Goal: Task Accomplishment & Management: Complete application form

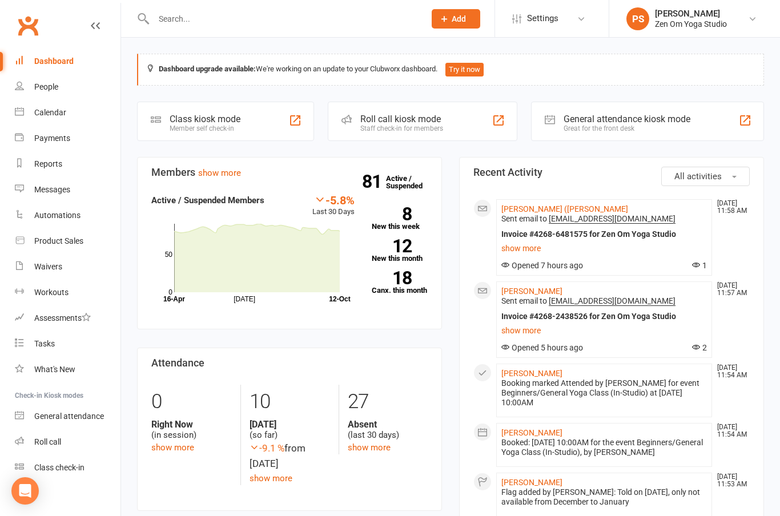
click at [58, 115] on div "Calendar" at bounding box center [50, 112] width 32 height 9
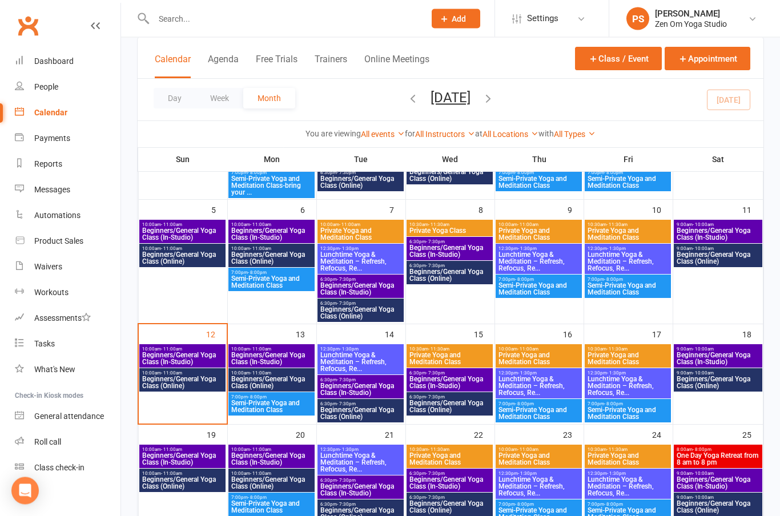
scroll to position [150, 0]
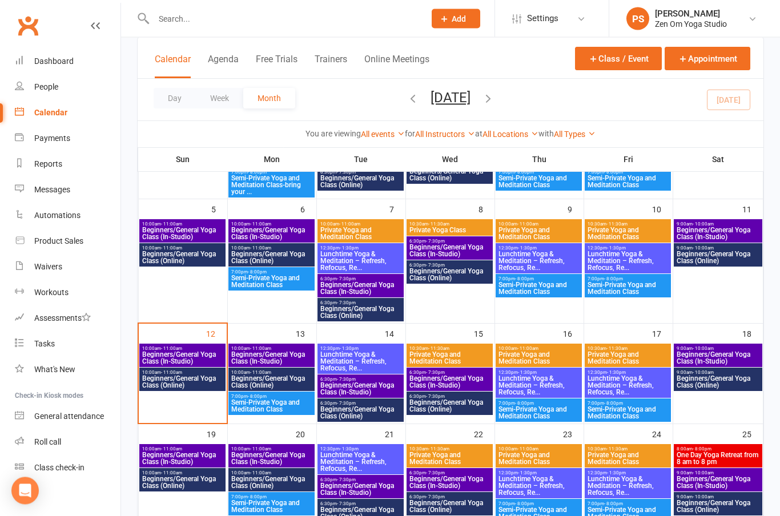
click at [171, 356] on span "Beginners/General Yoga Class (In-Studio)" at bounding box center [183, 359] width 82 height 14
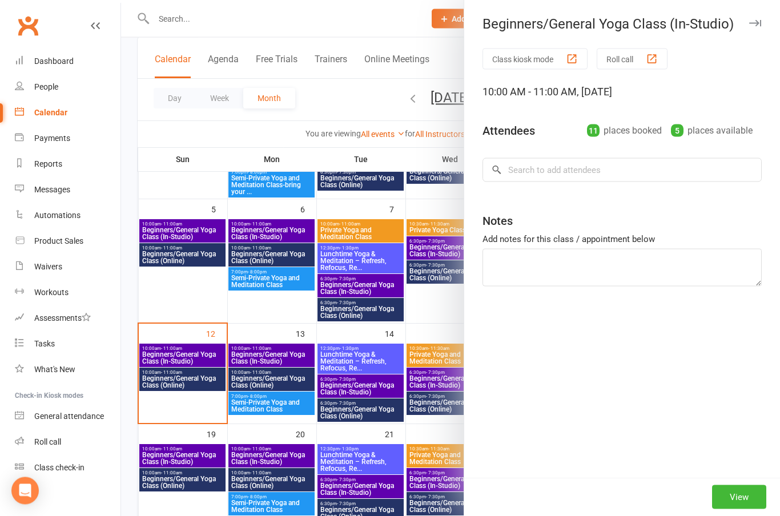
scroll to position [150, 0]
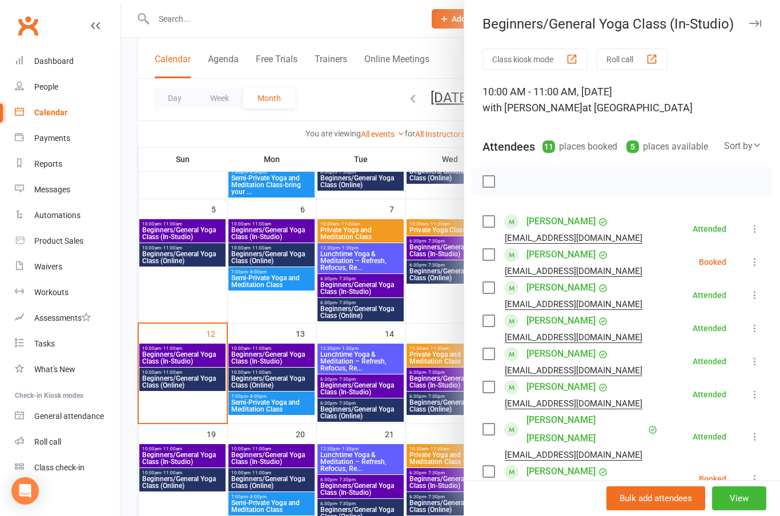
click at [758, 27] on button "button" at bounding box center [755, 24] width 14 height 14
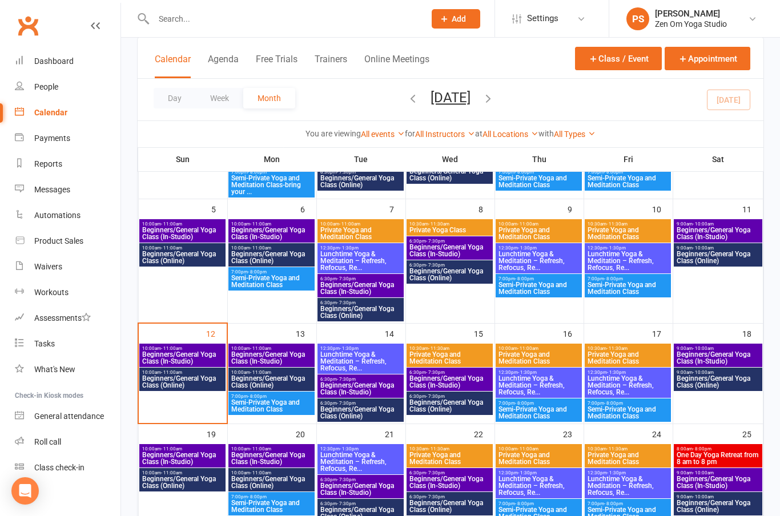
click at [203, 455] on span "Beginners/General Yoga Class (In-Studio)" at bounding box center [183, 459] width 82 height 14
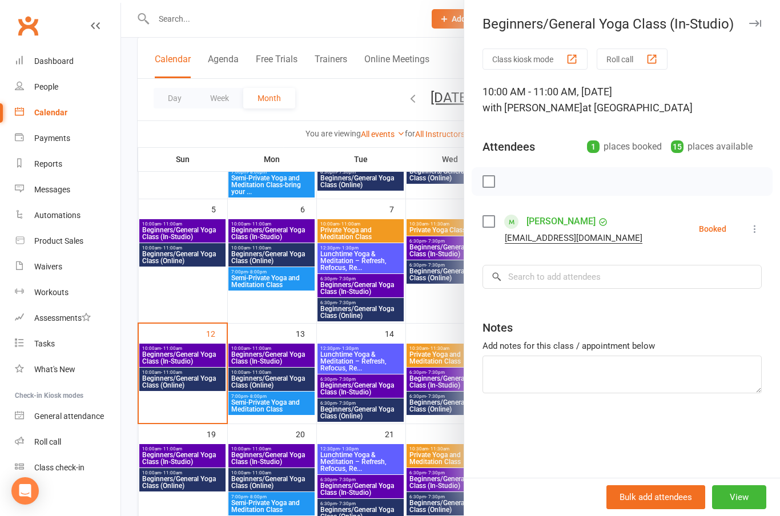
click at [741, 509] on button "View" at bounding box center [739, 497] width 54 height 24
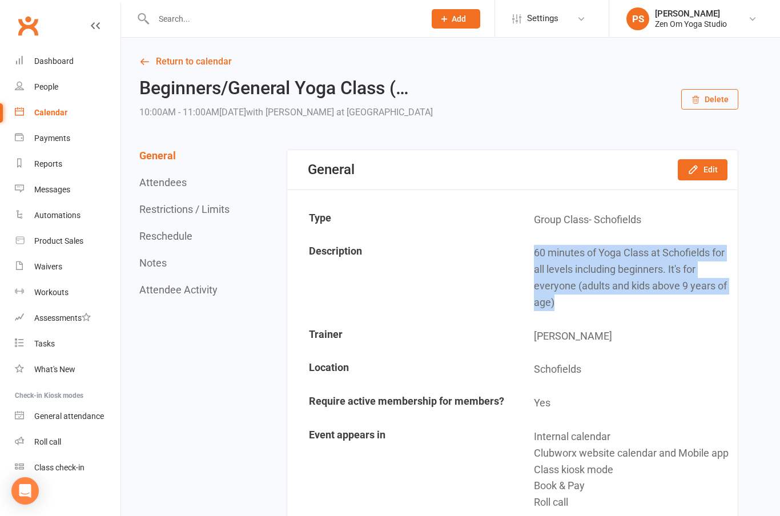
click at [51, 115] on div "Calendar" at bounding box center [50, 112] width 33 height 9
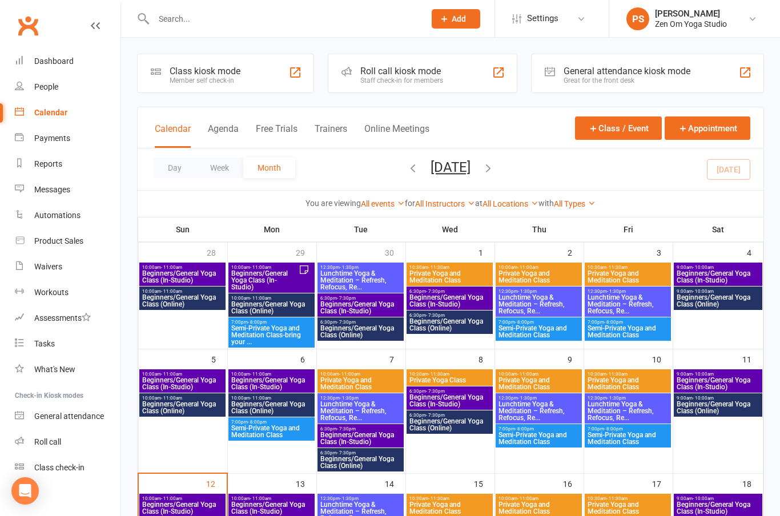
click at [612, 131] on button "Class / Event" at bounding box center [618, 128] width 87 height 23
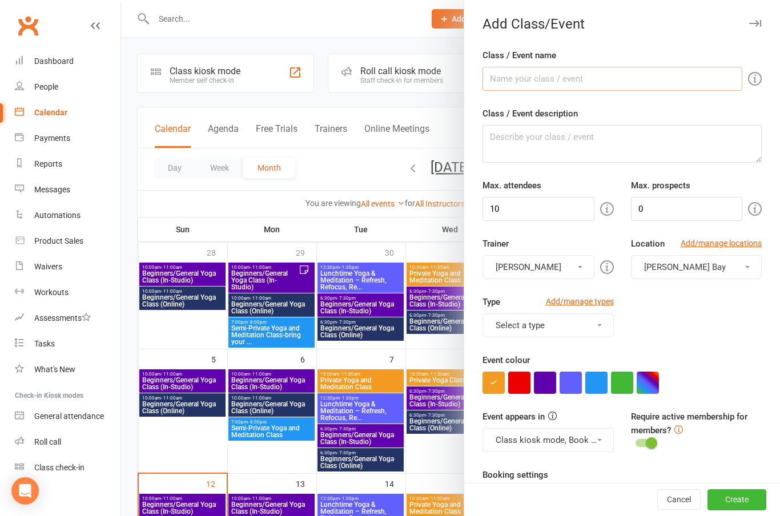
click at [528, 75] on input "Class / Event name" at bounding box center [613, 79] width 260 height 24
type input "Beginners/General Yoga Class (In-Studio)"
click at [515, 139] on textarea "Class / Event description" at bounding box center [622, 144] width 279 height 38
click at [511, 136] on textarea "Class / Event description" at bounding box center [622, 144] width 279 height 38
paste textarea "60 minutes of Yoga Class at Schofields for all levels including beginners. It's…"
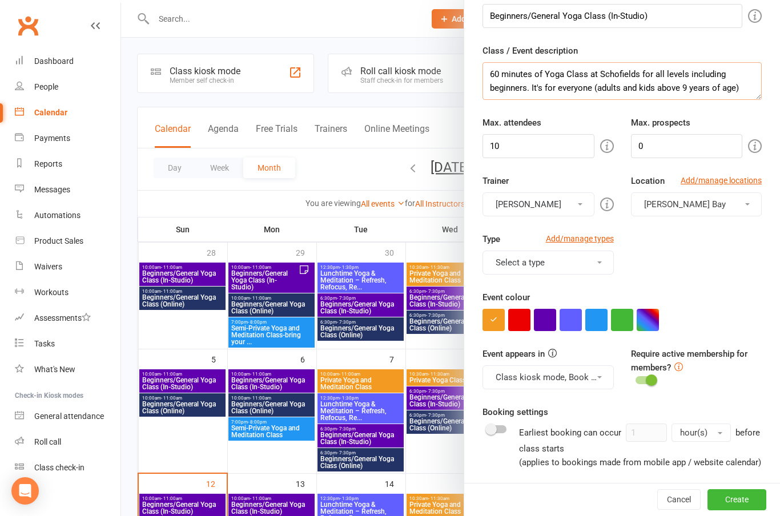
scroll to position [78, 0]
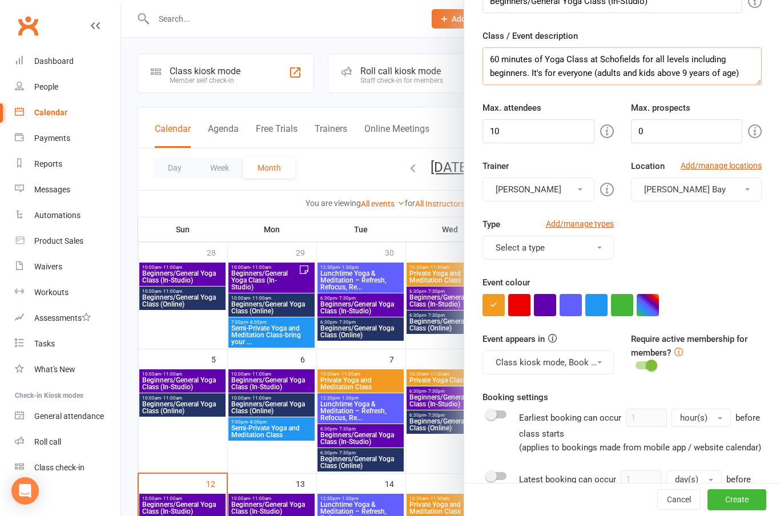
type textarea "60 minutes of Yoga Class at Schofields for all levels including beginners. It's…"
click at [534, 134] on input "10" at bounding box center [538, 131] width 111 height 24
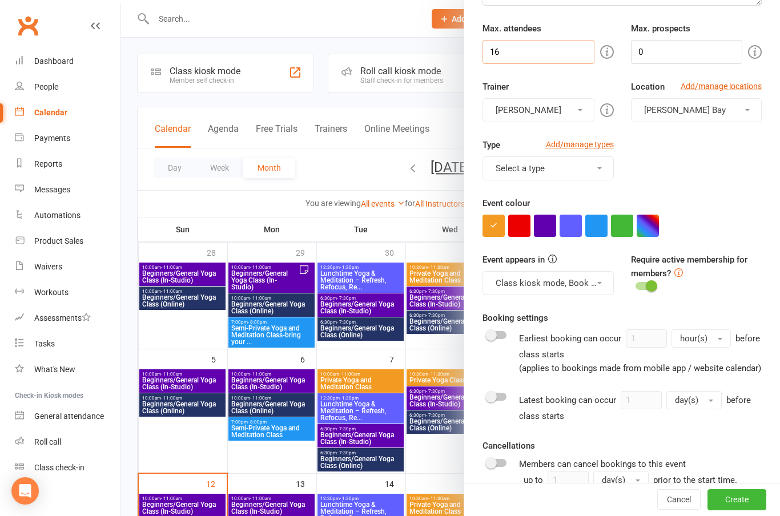
scroll to position [168, 0]
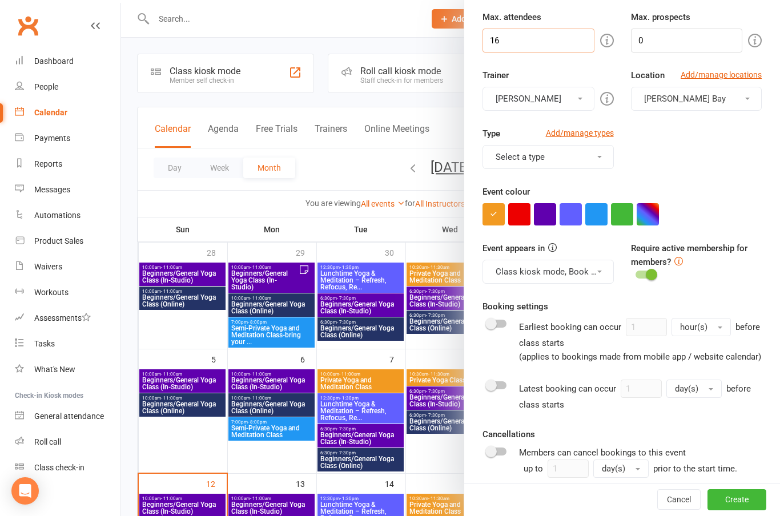
type input "16"
click at [752, 99] on button "[PERSON_NAME] Bay" at bounding box center [696, 99] width 131 height 24
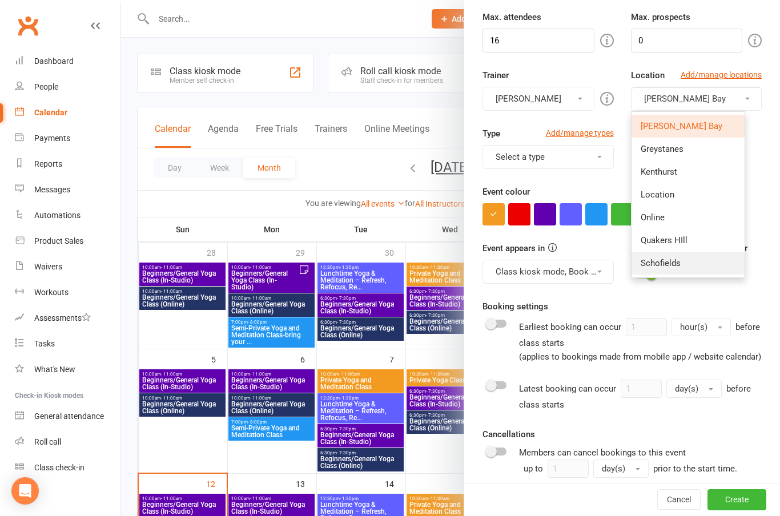
click at [656, 265] on span "Schofields" at bounding box center [661, 263] width 40 height 10
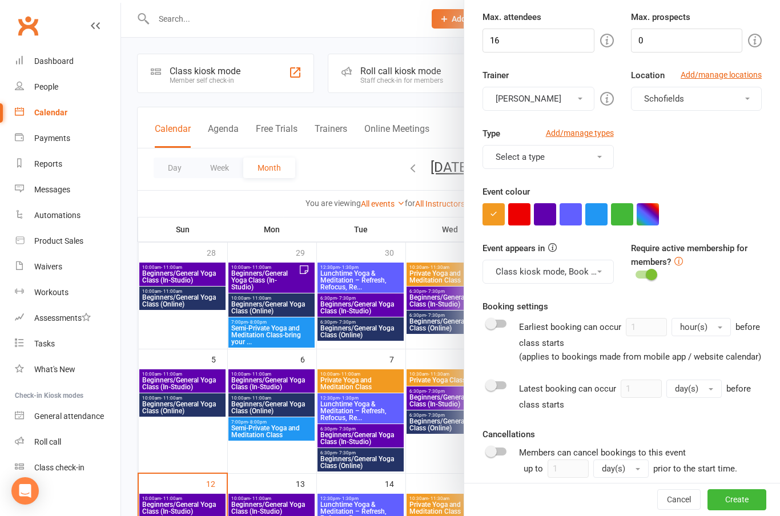
click at [600, 152] on button "Select a type" at bounding box center [548, 157] width 131 height 24
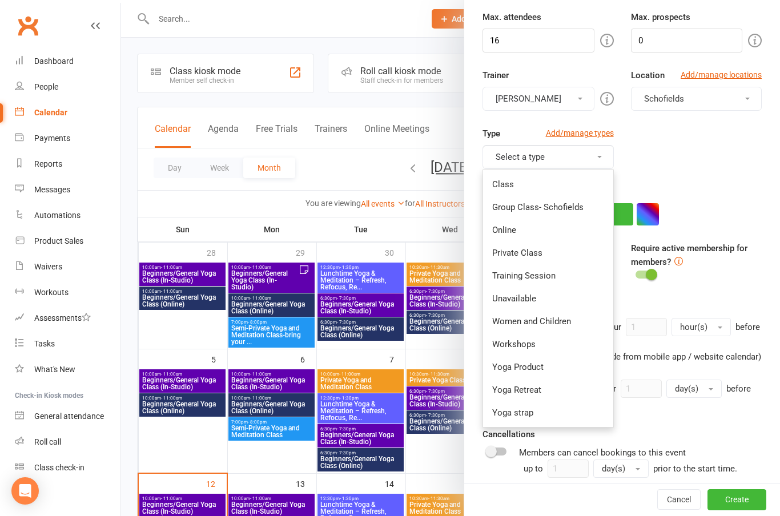
click at [553, 206] on link "Group Class- Schofields" at bounding box center [548, 207] width 130 height 23
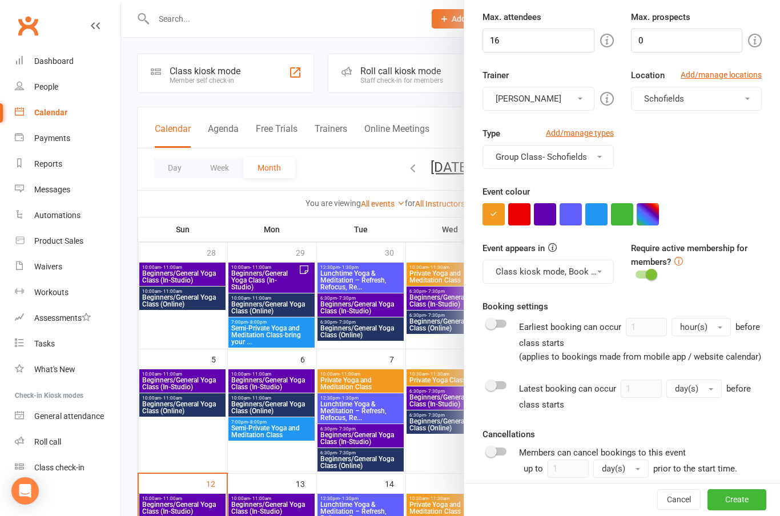
click at [543, 216] on button "button" at bounding box center [545, 214] width 22 height 22
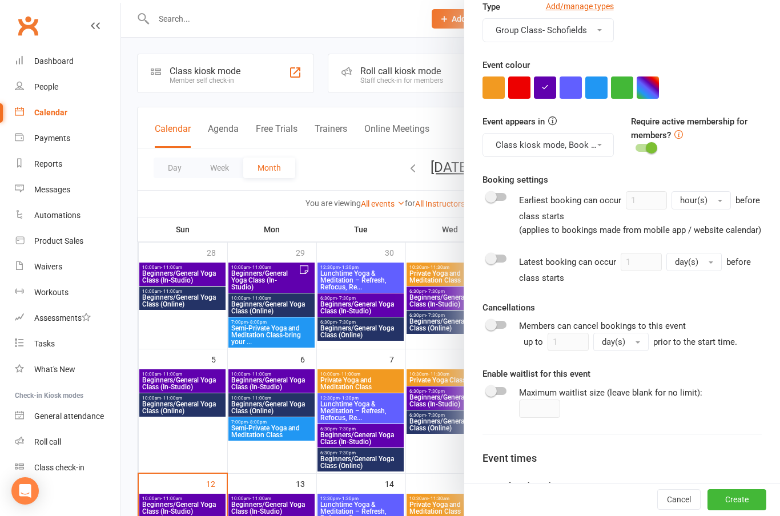
scroll to position [300, 0]
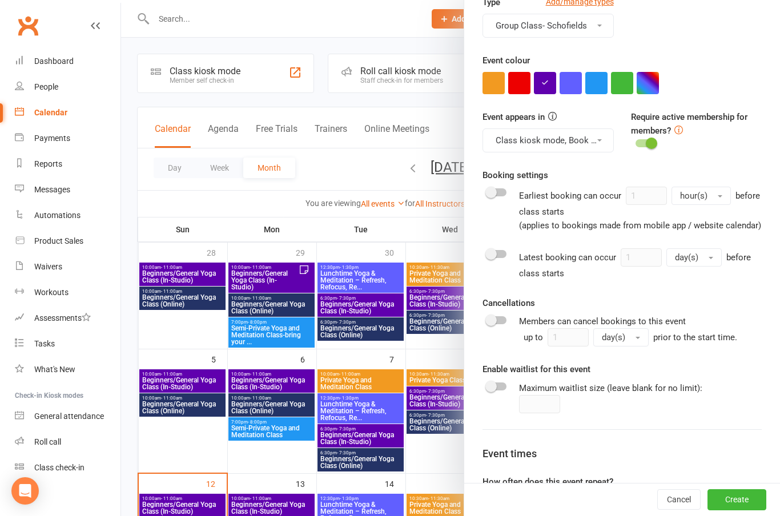
click at [481, 323] on div "Class / Event name Beginners/General Yoga Class (In-Studio) Class / Event descr…" at bounding box center [622, 170] width 316 height 843
click at [494, 321] on span at bounding box center [490, 320] width 11 height 11
click at [487, 319] on input "checkbox" at bounding box center [487, 319] width 0 height 0
checkbox input "true"
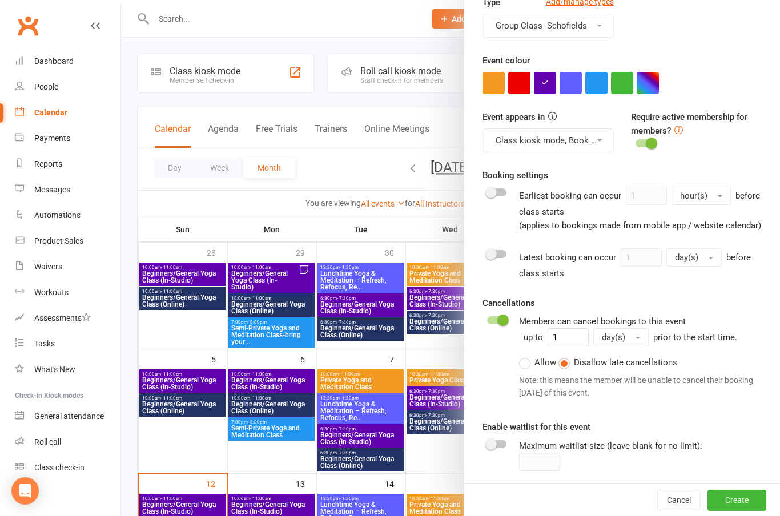
click at [499, 445] on div at bounding box center [496, 444] width 19 height 8
click at [487, 443] on input "checkbox" at bounding box center [487, 443] width 0 height 0
checkbox input "true"
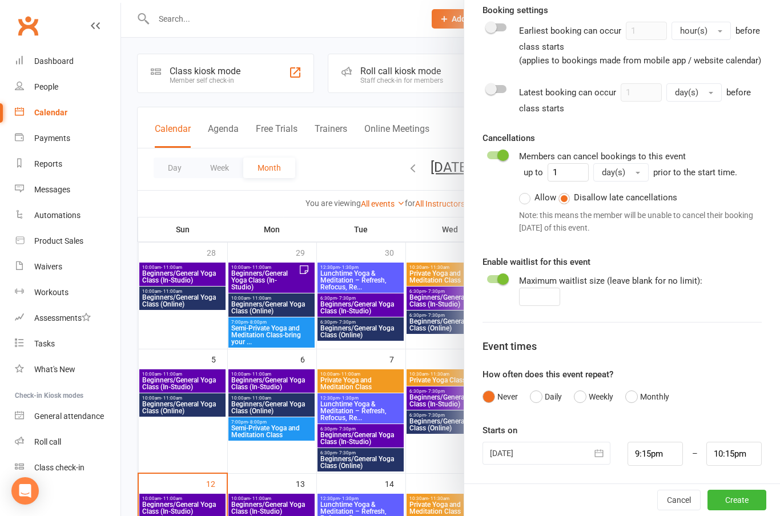
scroll to position [464, 0]
click at [587, 400] on button "Weekly" at bounding box center [593, 398] width 39 height 22
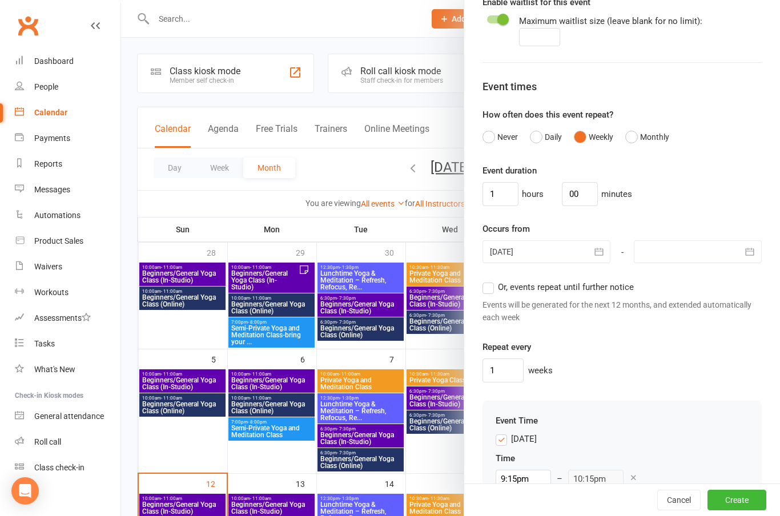
scroll to position [738, 0]
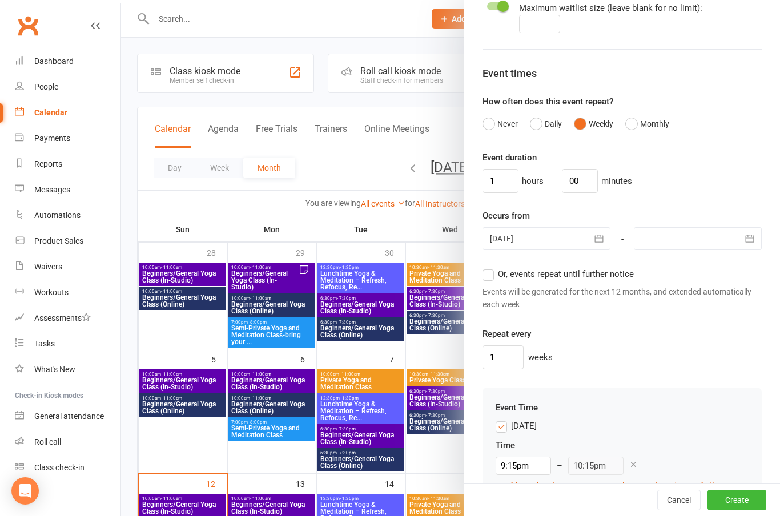
click at [604, 235] on icon "button" at bounding box center [598, 238] width 11 height 11
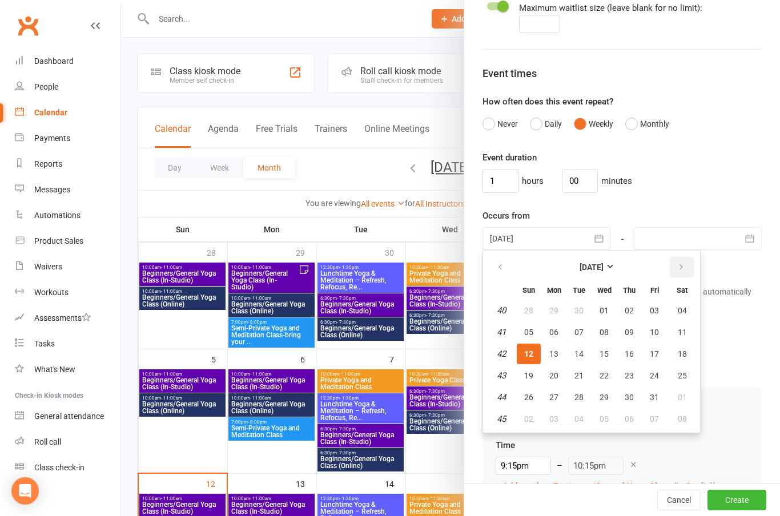
click at [685, 269] on button "button" at bounding box center [682, 267] width 25 height 21
click at [685, 308] on span "01" at bounding box center [682, 310] width 9 height 9
type input "[DATE]"
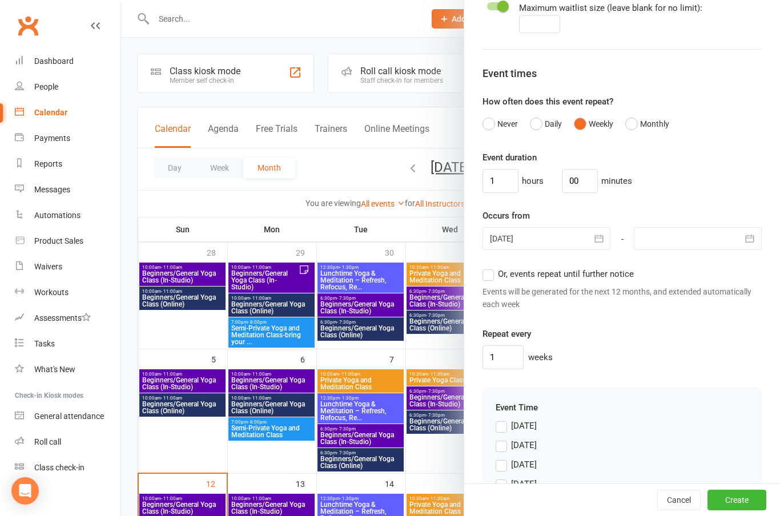
click at [754, 241] on icon "button" at bounding box center [750, 238] width 9 height 7
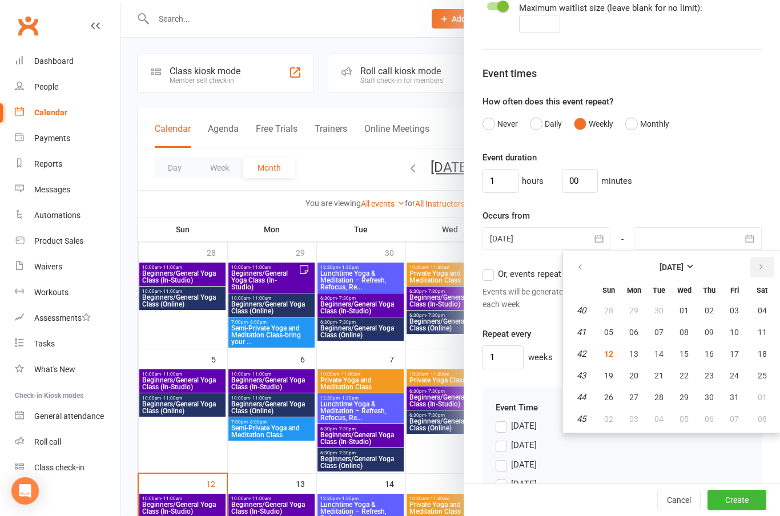
click at [762, 272] on button "button" at bounding box center [762, 267] width 25 height 21
click at [612, 420] on span "30" at bounding box center [608, 419] width 9 height 9
type input "[DATE]"
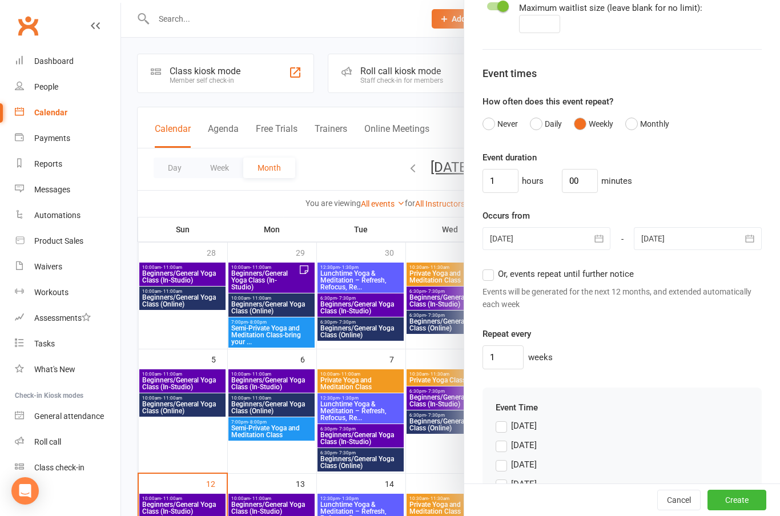
click at [746, 233] on icon "button" at bounding box center [749, 238] width 11 height 11
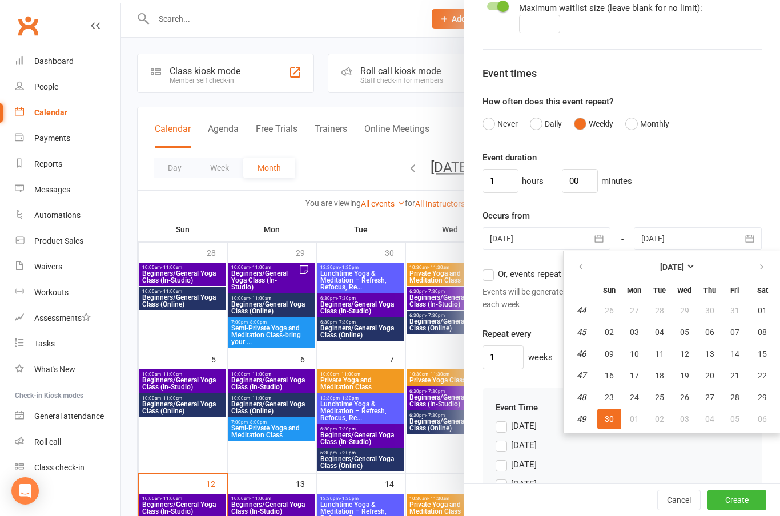
click at [610, 419] on span "30" at bounding box center [609, 419] width 9 height 9
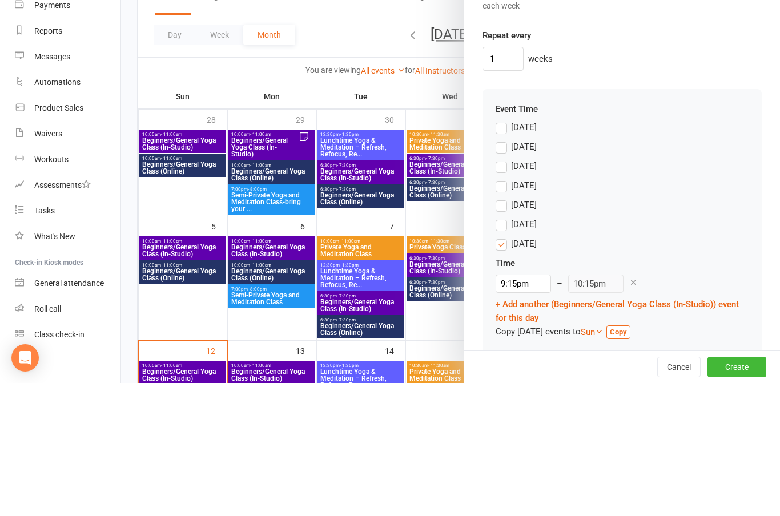
scroll to position [903, 0]
click at [500, 274] on label "[DATE]" at bounding box center [516, 281] width 41 height 14
click at [500, 274] on input "[DATE]" at bounding box center [499, 274] width 7 height 0
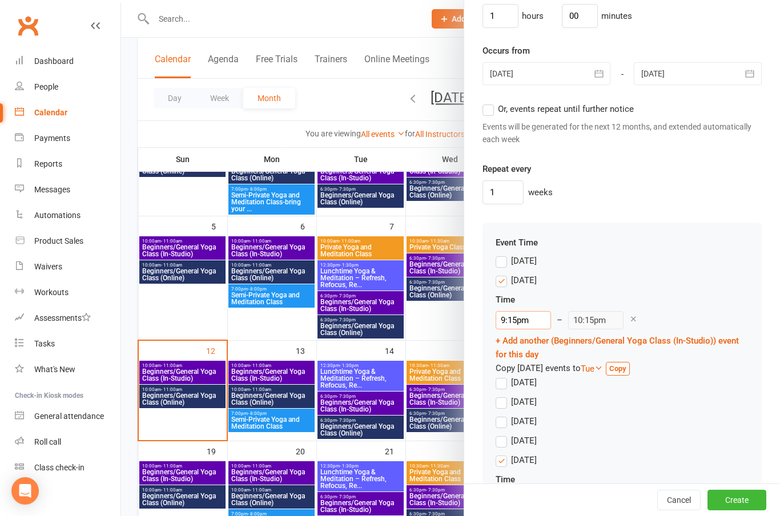
click at [513, 317] on input "9:15pm" at bounding box center [523, 320] width 55 height 18
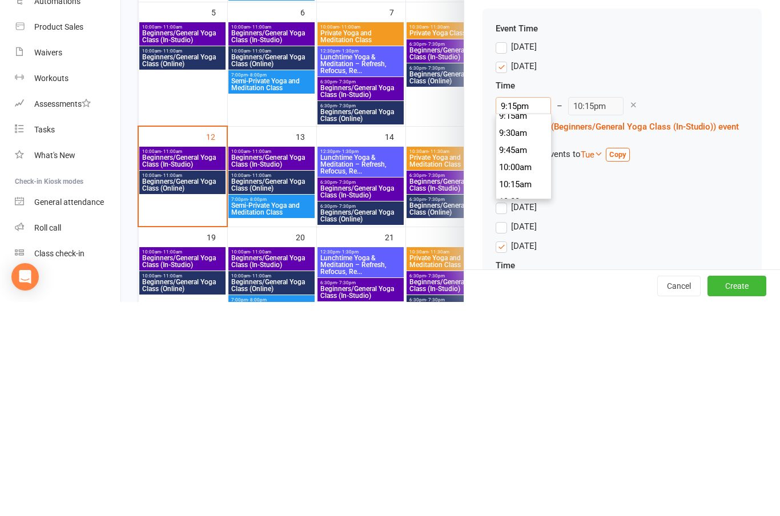
scroll to position [644, 0]
click at [521, 369] on li "10:00am" at bounding box center [523, 377] width 55 height 17
type input "10:00am"
type input "11:00am"
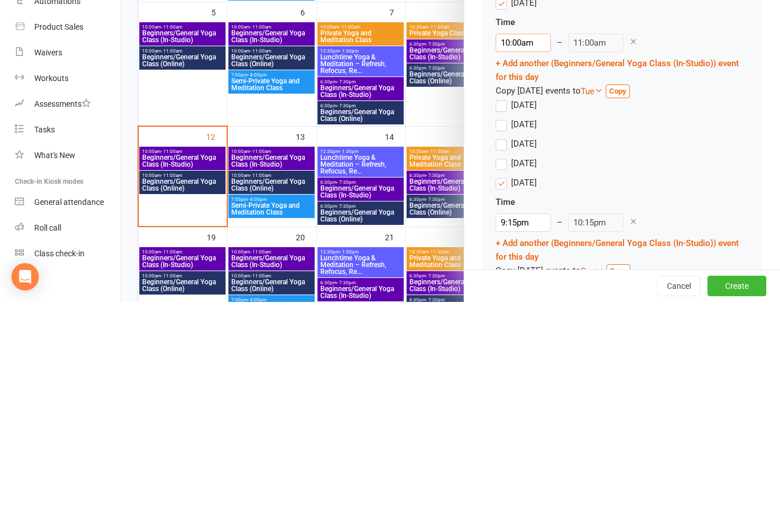
scroll to position [967, 0]
click at [511, 312] on label "[DATE]" at bounding box center [516, 319] width 41 height 14
click at [503, 312] on input "[DATE]" at bounding box center [499, 312] width 7 height 0
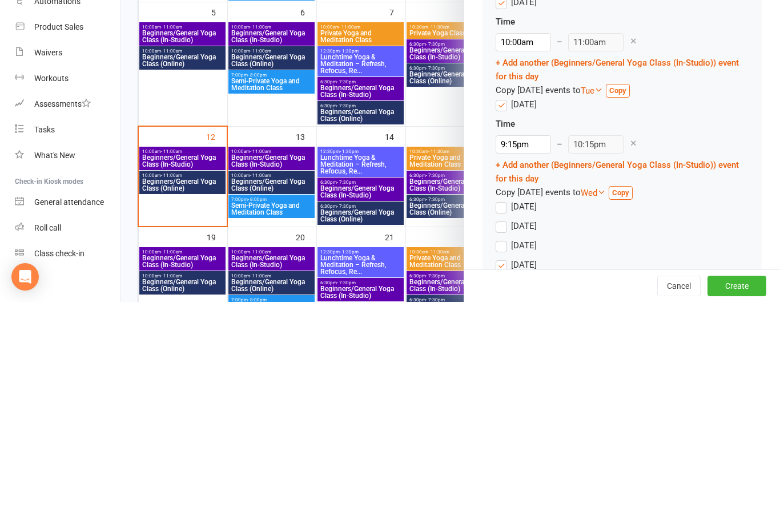
scroll to position [347, 0]
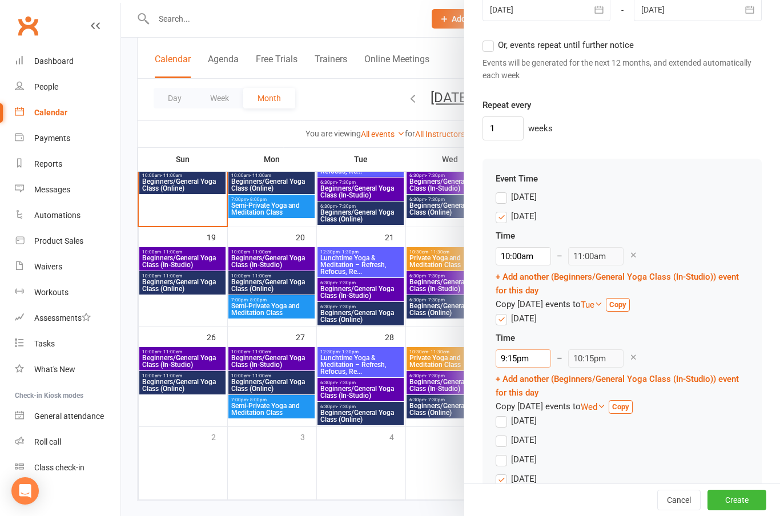
click at [519, 359] on input "9:15pm" at bounding box center [523, 359] width 55 height 18
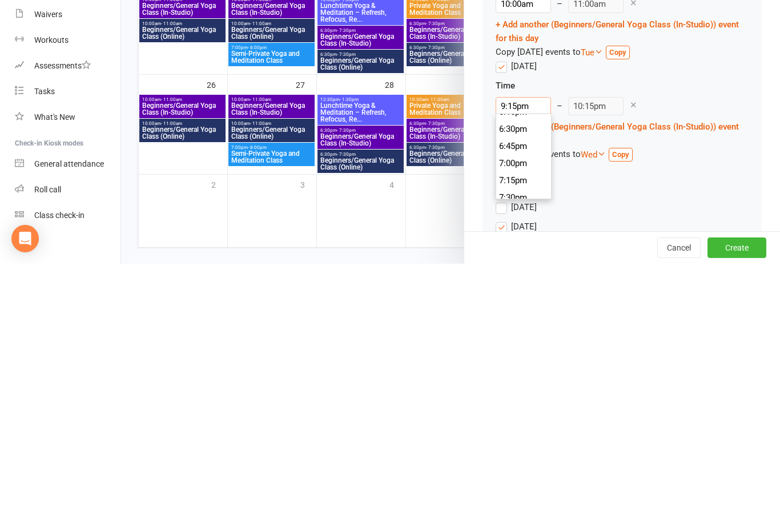
scroll to position [1256, 0]
click at [517, 379] on li "6:30pm" at bounding box center [523, 387] width 55 height 17
type input "6:30pm"
type input "7:30pm"
click at [504, 414] on label "[DATE]" at bounding box center [516, 421] width 41 height 14
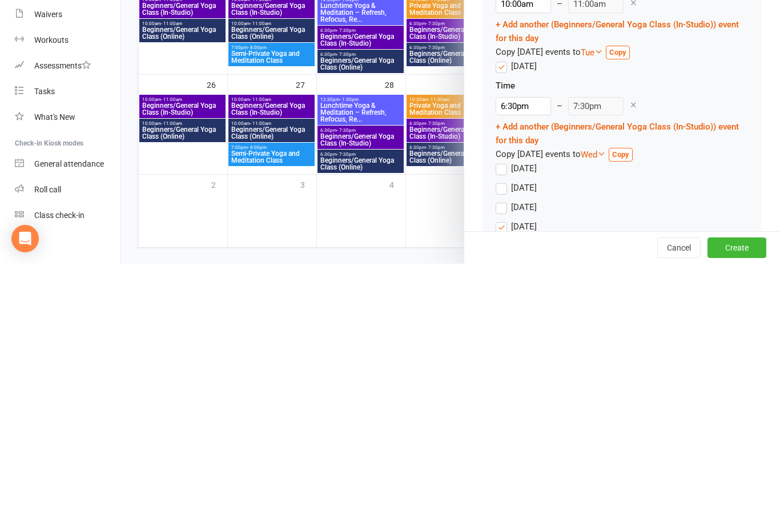
click at [503, 414] on input "[DATE]" at bounding box center [499, 414] width 7 height 0
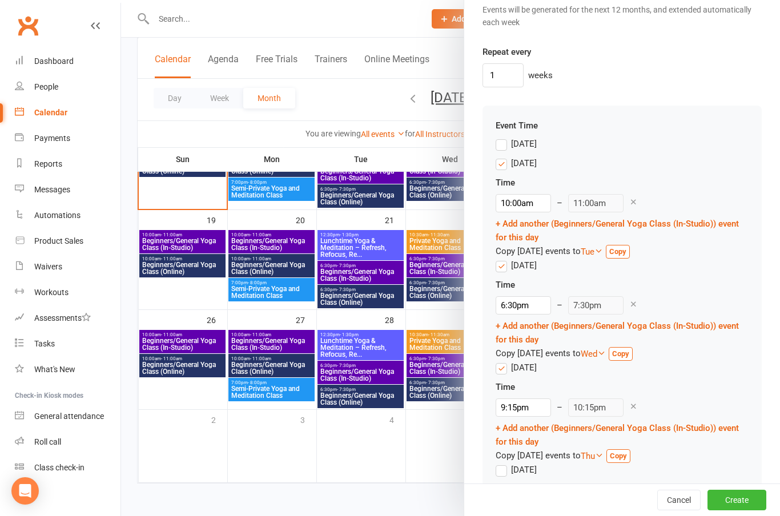
scroll to position [1038, 0]
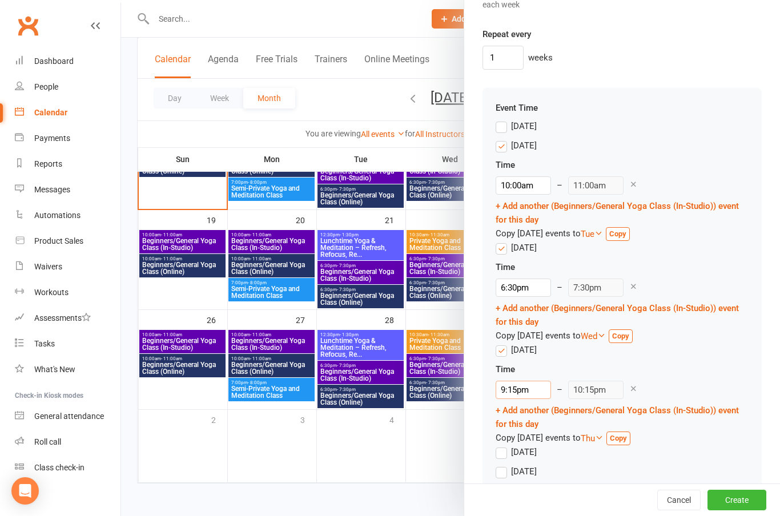
click at [519, 391] on input "9:15pm" at bounding box center [523, 390] width 55 height 18
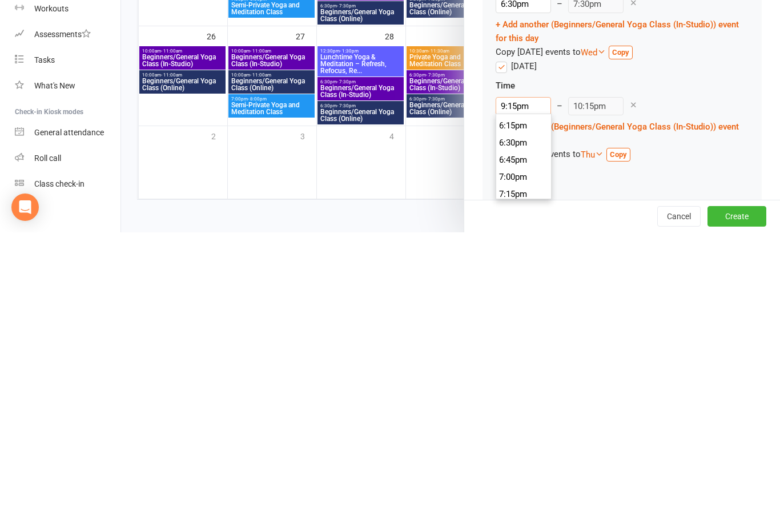
scroll to position [1241, 0]
click at [519, 425] on li "6:30pm" at bounding box center [523, 433] width 55 height 17
type input "6:30pm"
type input "7:30pm"
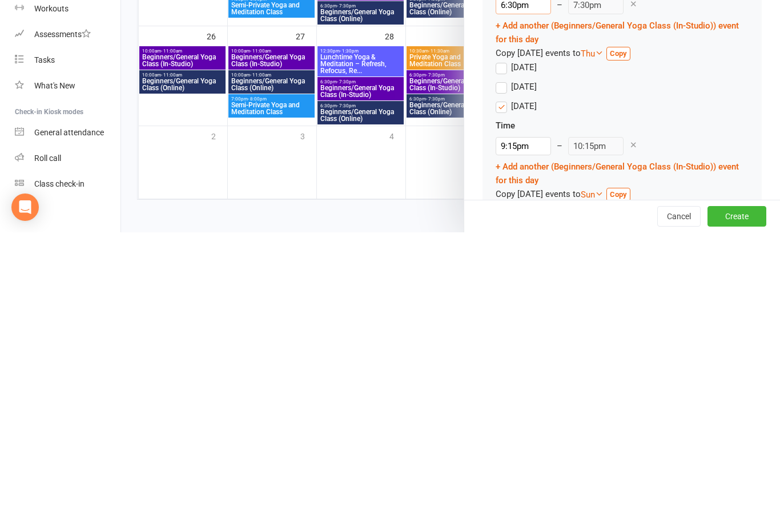
scroll to position [1150, 0]
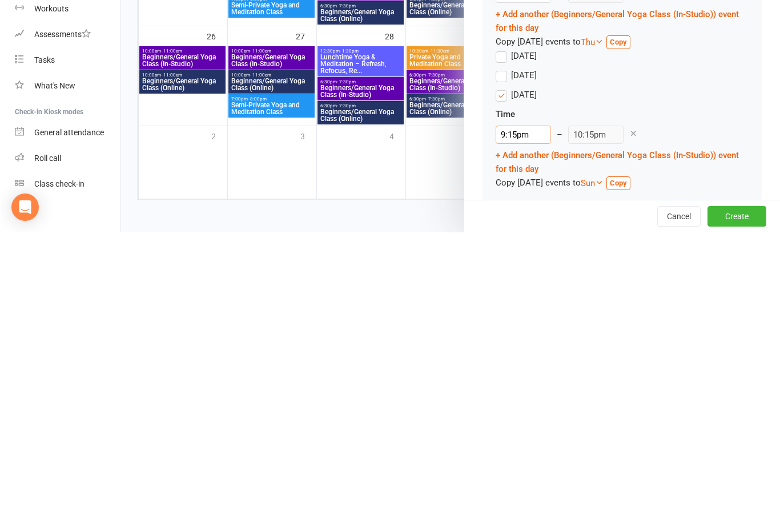
click at [523, 409] on input "9:15pm" at bounding box center [523, 418] width 55 height 18
click at [511, 445] on li "9:00am" at bounding box center [523, 453] width 55 height 17
type input "9:00am"
type input "10:00am"
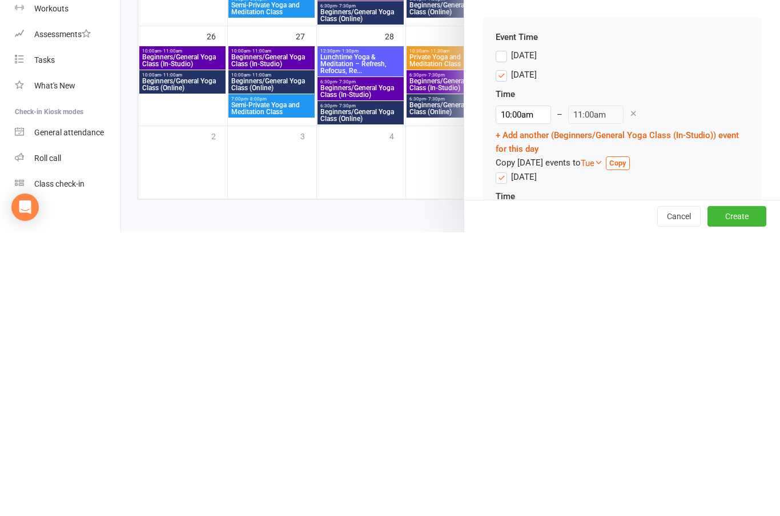
scroll to position [821, 0]
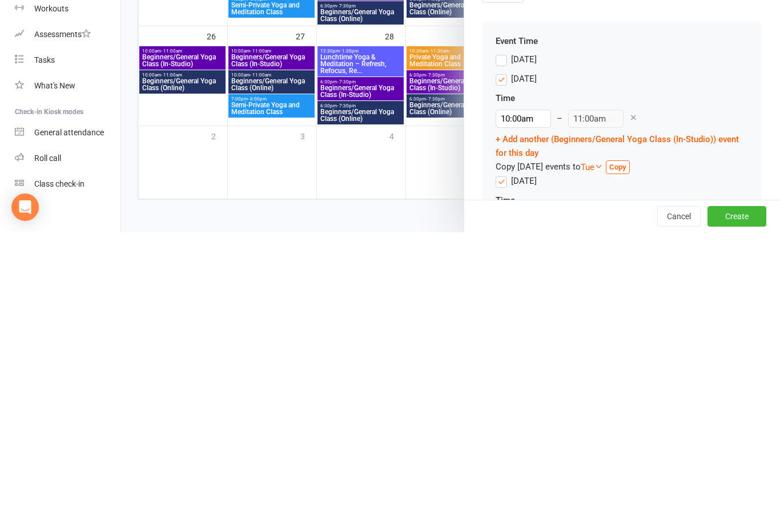
click at [504, 336] on label "[DATE]" at bounding box center [516, 343] width 41 height 14
click at [503, 336] on input "[DATE]" at bounding box center [499, 336] width 7 height 0
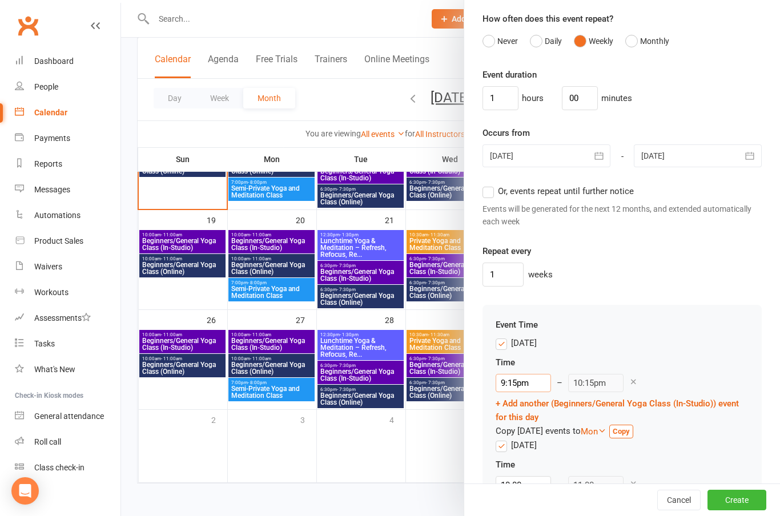
click at [523, 384] on input "9:15pm" at bounding box center [523, 383] width 55 height 18
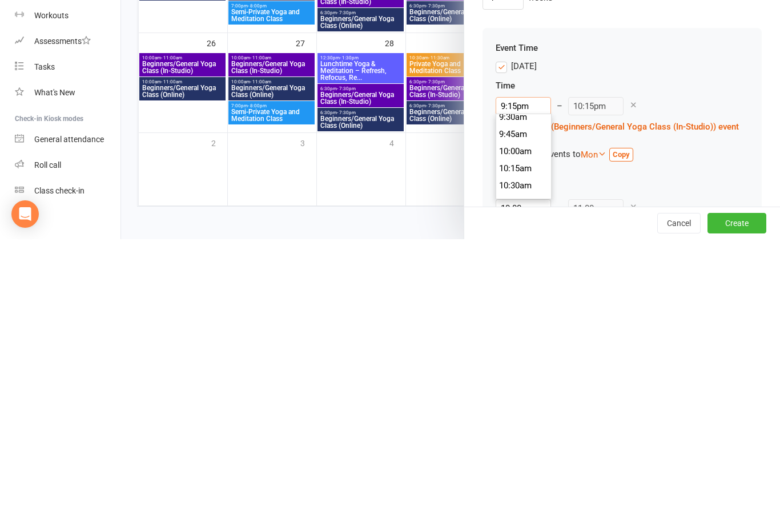
scroll to position [652, 0]
click at [517, 424] on li "10:00am" at bounding box center [523, 432] width 55 height 17
type input "10:00am"
type input "11:00am"
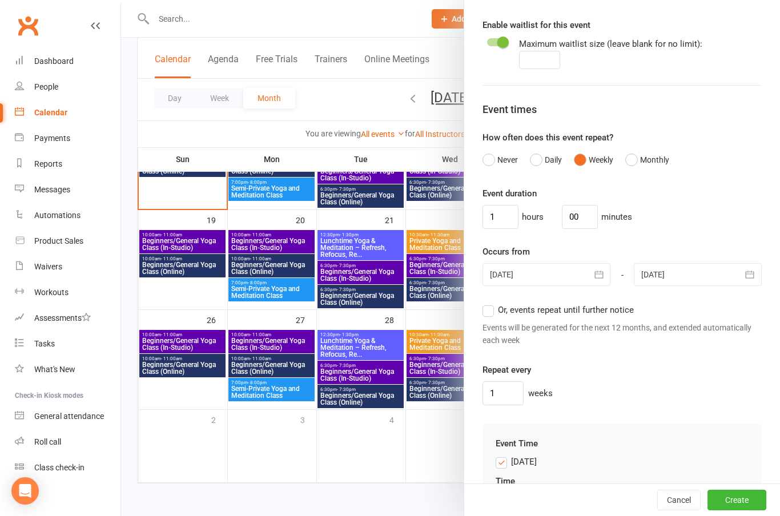
scroll to position [668, 0]
click at [748, 500] on button "Create" at bounding box center [737, 500] width 59 height 21
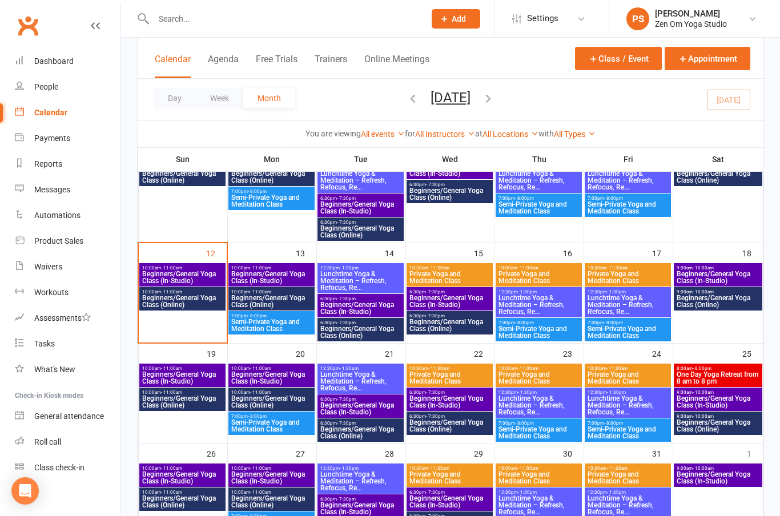
scroll to position [195, 0]
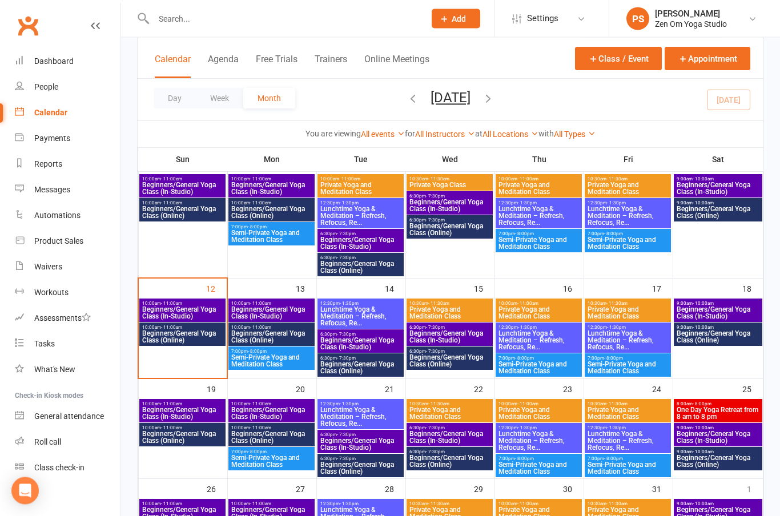
click at [190, 334] on span "Beginners/General Yoga Class (Online)" at bounding box center [183, 338] width 82 height 14
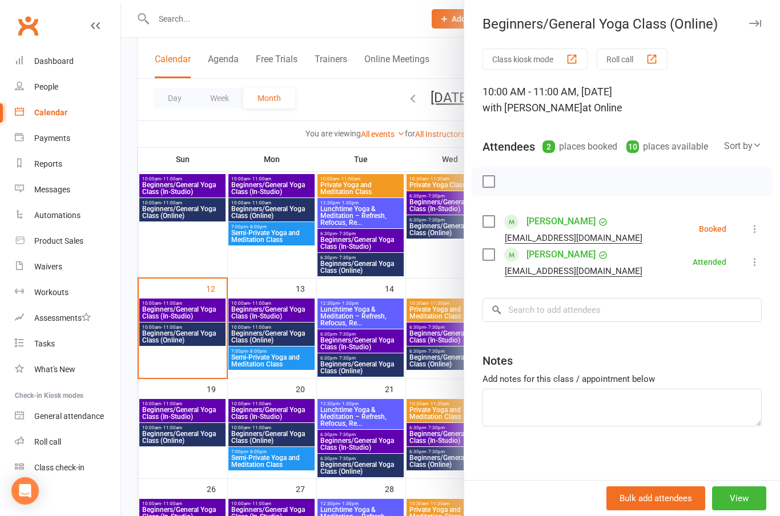
click at [749, 496] on button "View" at bounding box center [739, 499] width 54 height 24
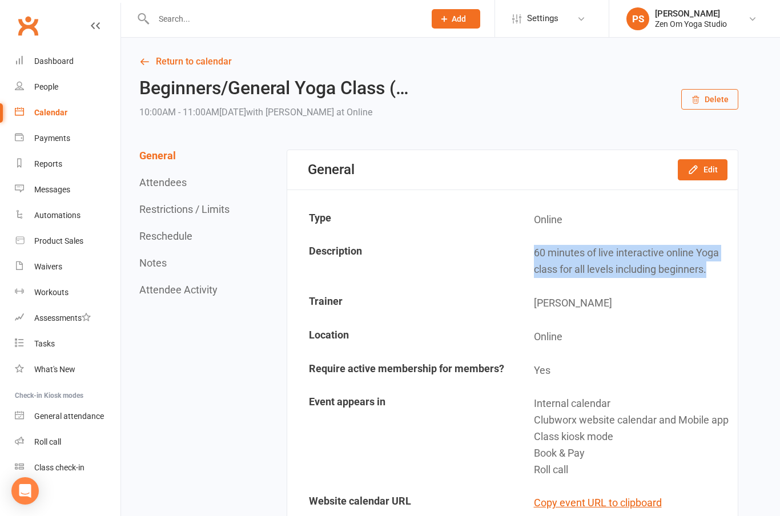
click at [55, 113] on div "Calendar" at bounding box center [50, 112] width 33 height 9
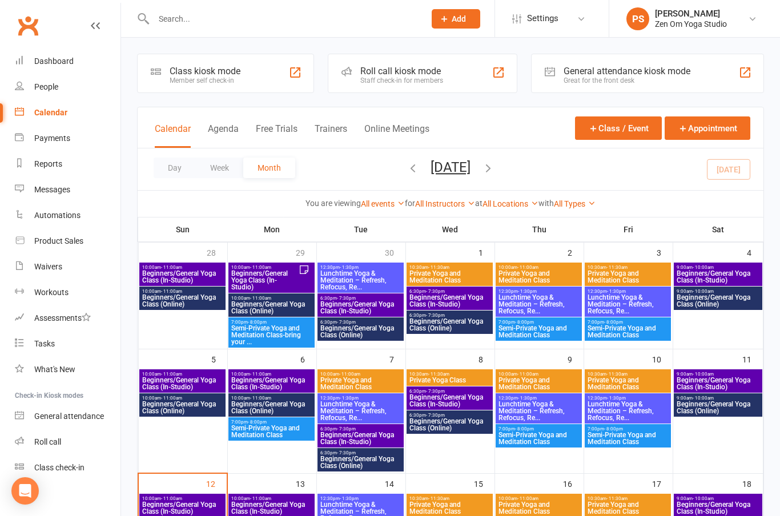
click at [631, 122] on button "Class / Event" at bounding box center [618, 128] width 87 height 23
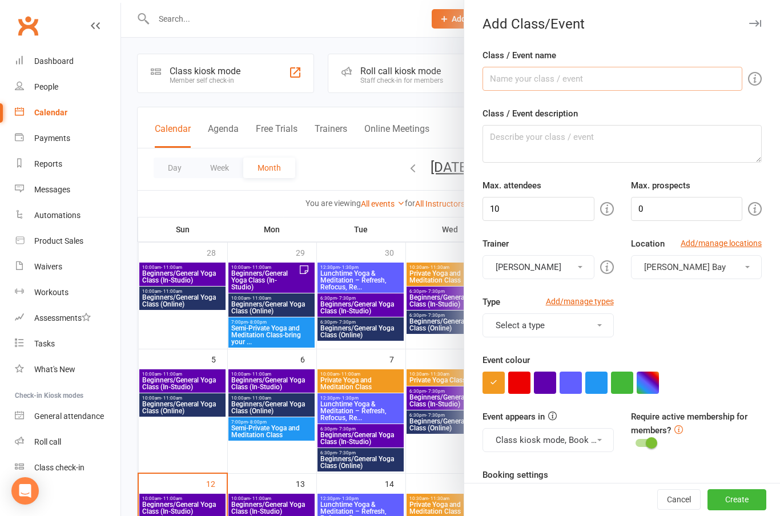
click at [556, 80] on input "Class / Event name" at bounding box center [613, 79] width 260 height 24
type input "Beginners/General Yoga Class (Online)"
click at [547, 146] on textarea "Class / Event description" at bounding box center [622, 144] width 279 height 38
click at [535, 142] on textarea "Class / Event description" at bounding box center [622, 144] width 279 height 38
paste textarea "60 minutes of live interactive online Yoga class for all levels including begin…"
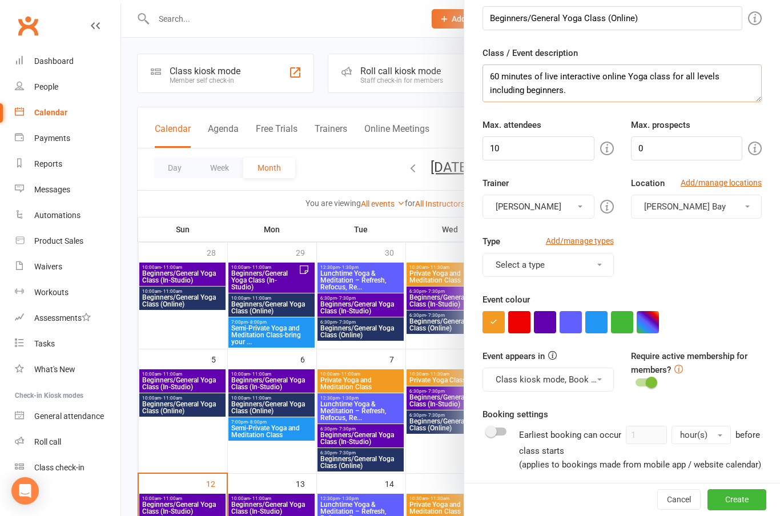
scroll to position [89, 0]
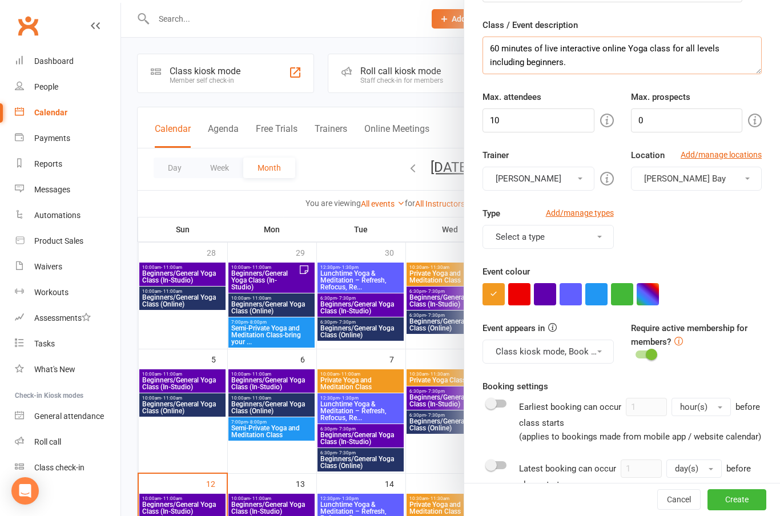
type textarea "60 minutes of live interactive online Yoga class for all levels including begin…"
click at [544, 119] on input "10" at bounding box center [538, 121] width 111 height 24
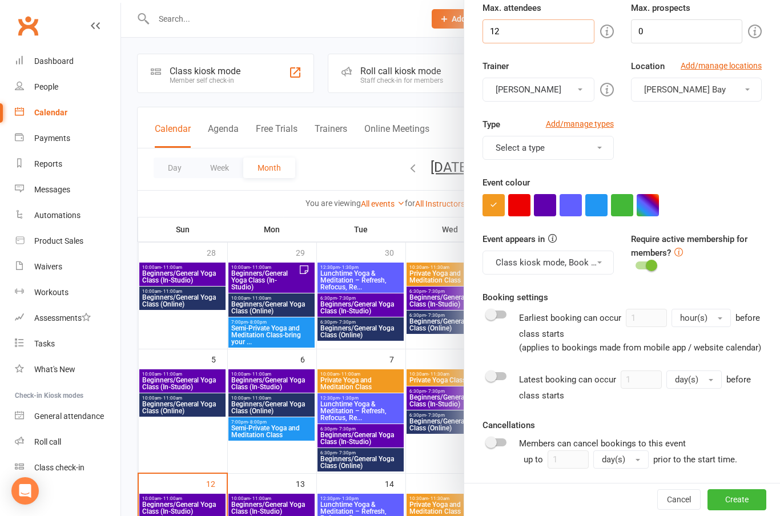
scroll to position [180, 0]
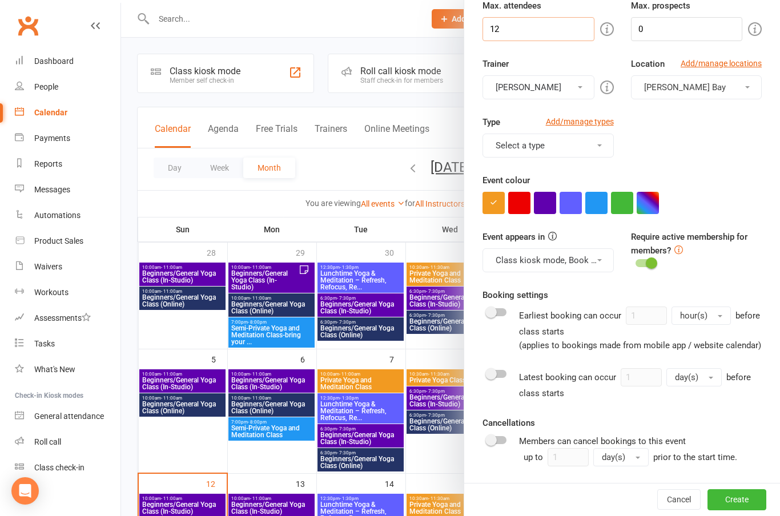
type input "12"
click at [755, 91] on button "[PERSON_NAME] Bay" at bounding box center [696, 87] width 131 height 24
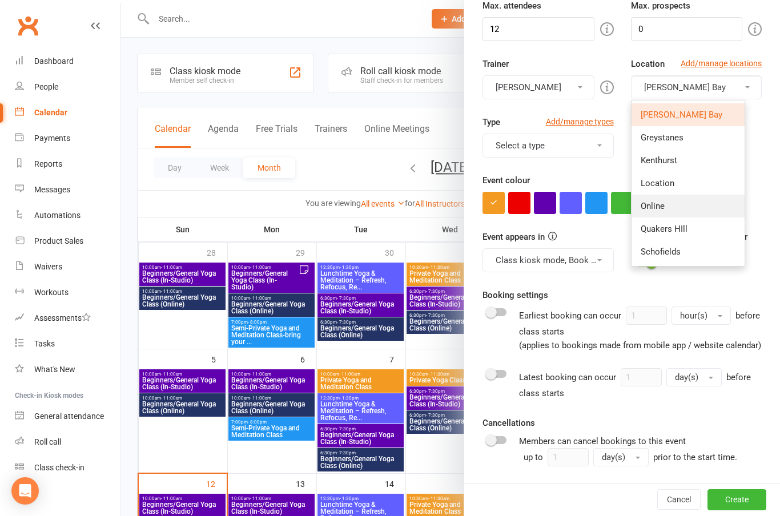
click at [652, 208] on span "Online" at bounding box center [653, 206] width 24 height 10
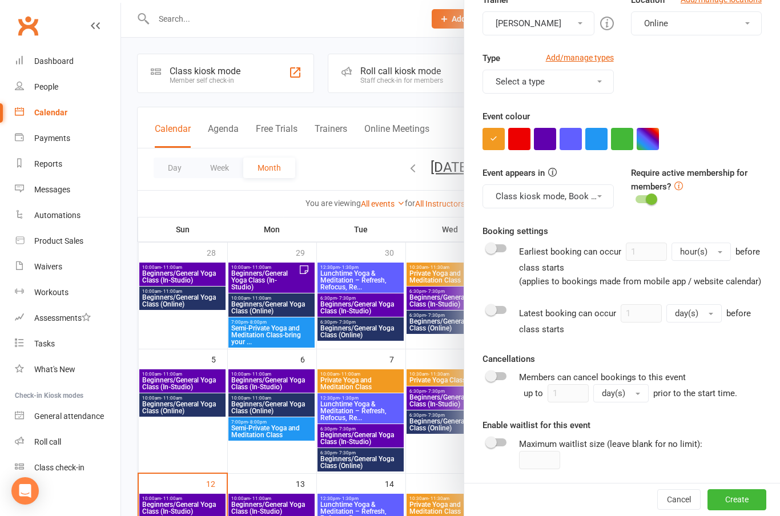
scroll to position [262, 0]
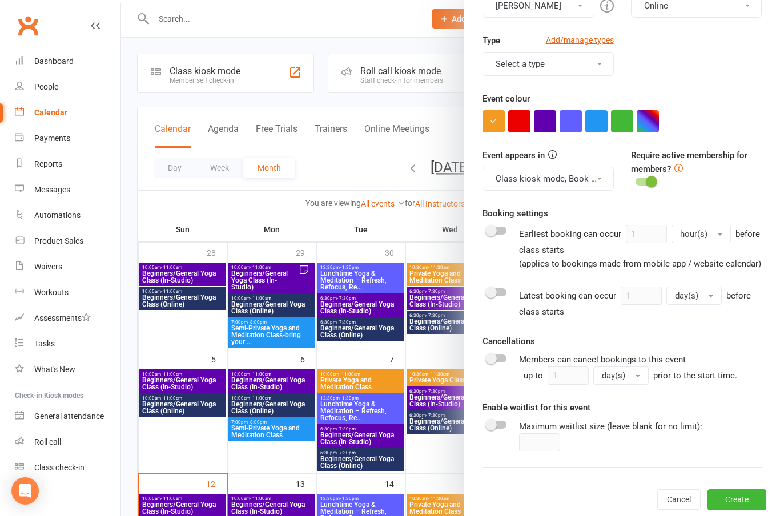
click at [605, 66] on button "Select a type" at bounding box center [548, 64] width 131 height 24
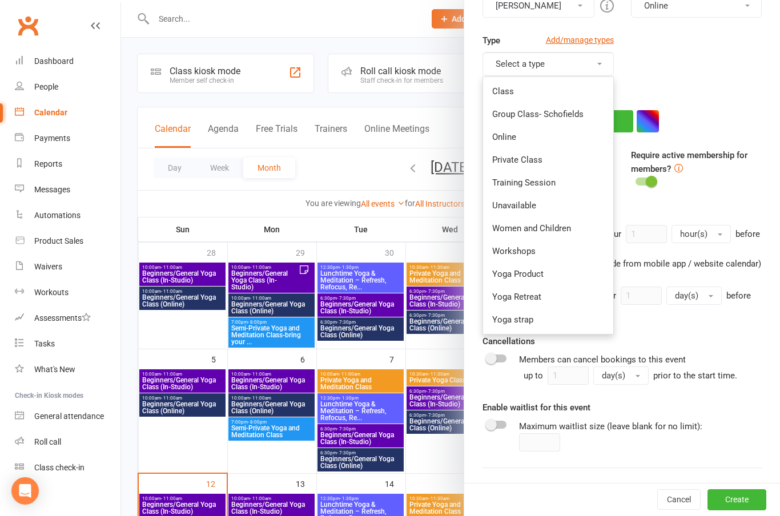
click at [503, 139] on link "Online" at bounding box center [548, 137] width 130 height 23
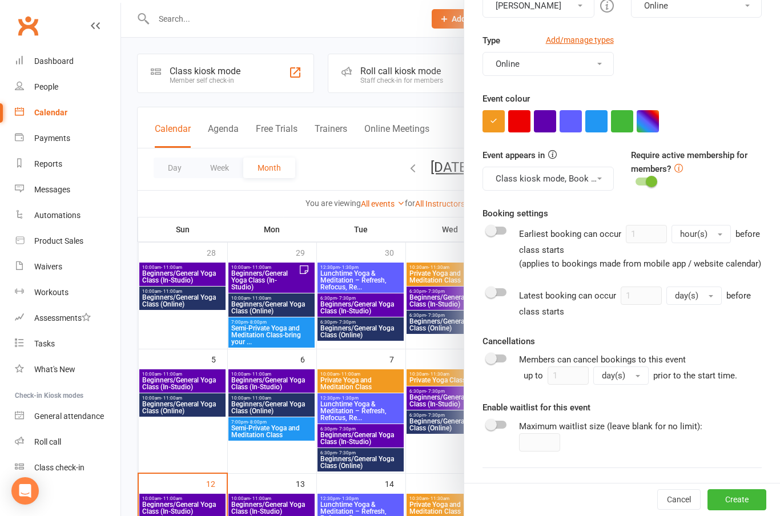
click at [649, 119] on button "button" at bounding box center [648, 121] width 22 height 22
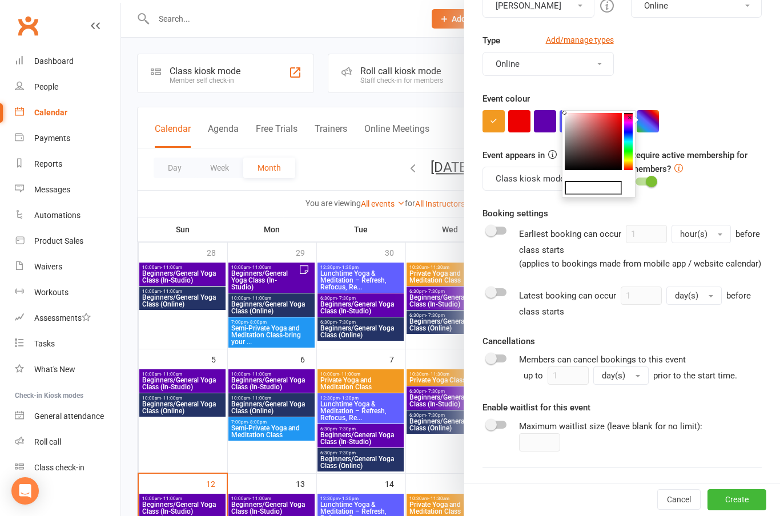
click at [589, 187] on input "text" at bounding box center [593, 188] width 57 height 14
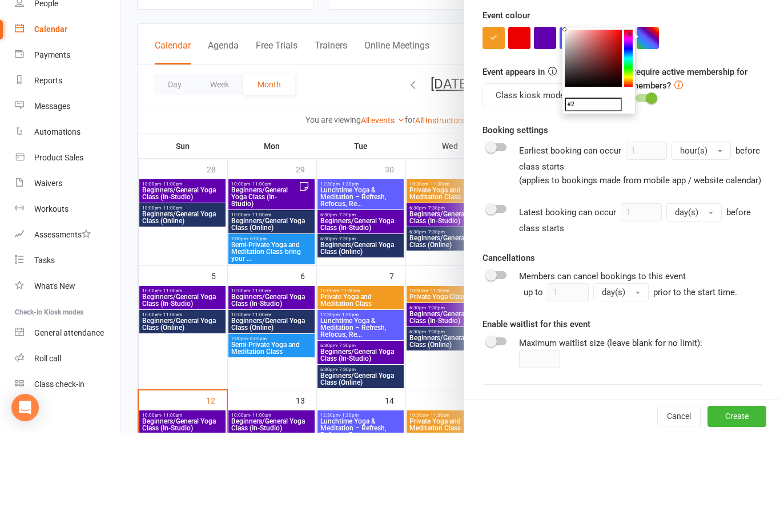
type input "#243366"
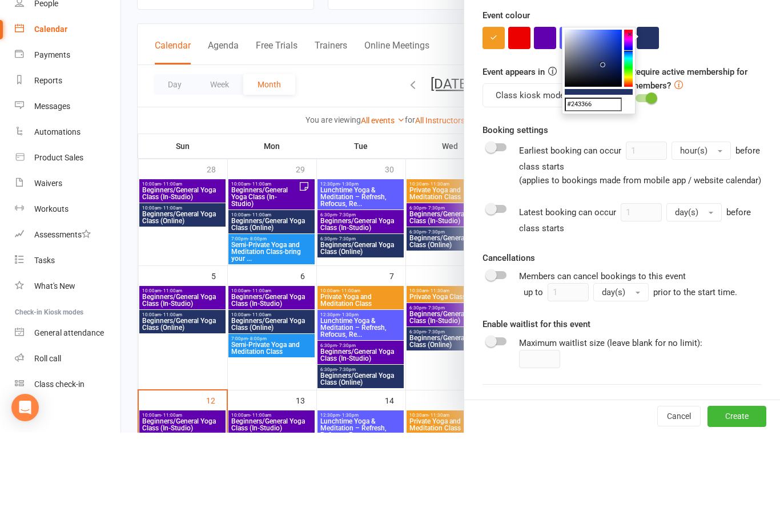
scroll to position [83, 0]
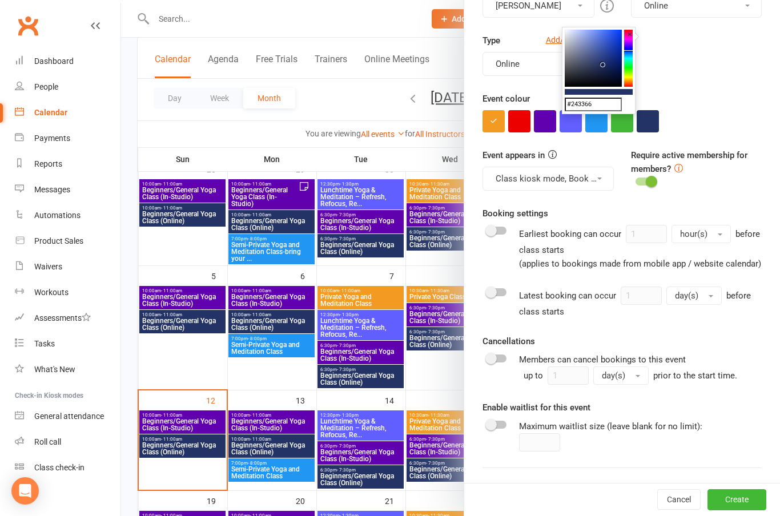
click at [654, 118] on button "button" at bounding box center [648, 121] width 22 height 22
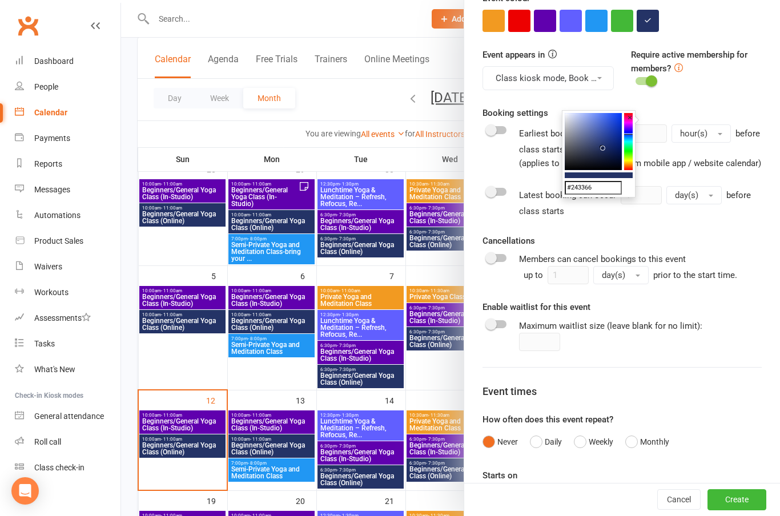
scroll to position [361, 0]
click at [499, 259] on div at bounding box center [496, 259] width 19 height 8
click at [487, 257] on input "checkbox" at bounding box center [487, 257] width 0 height 0
checkbox input "true"
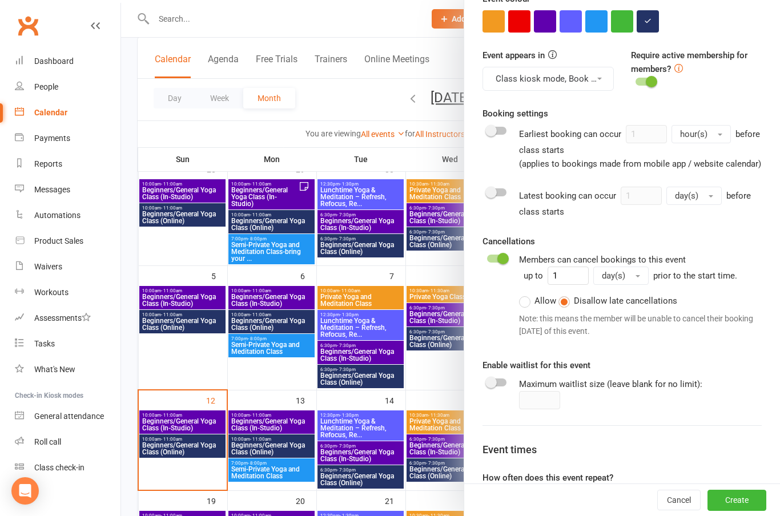
click at [493, 381] on span at bounding box center [490, 382] width 11 height 11
click at [487, 381] on input "checkbox" at bounding box center [487, 381] width 0 height 0
checkbox input "true"
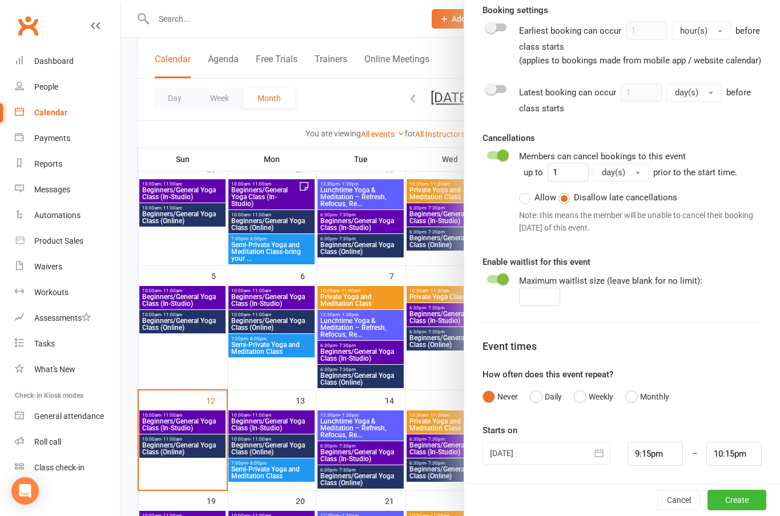
scroll to position [464, 0]
click at [583, 400] on button "Weekly" at bounding box center [593, 398] width 39 height 22
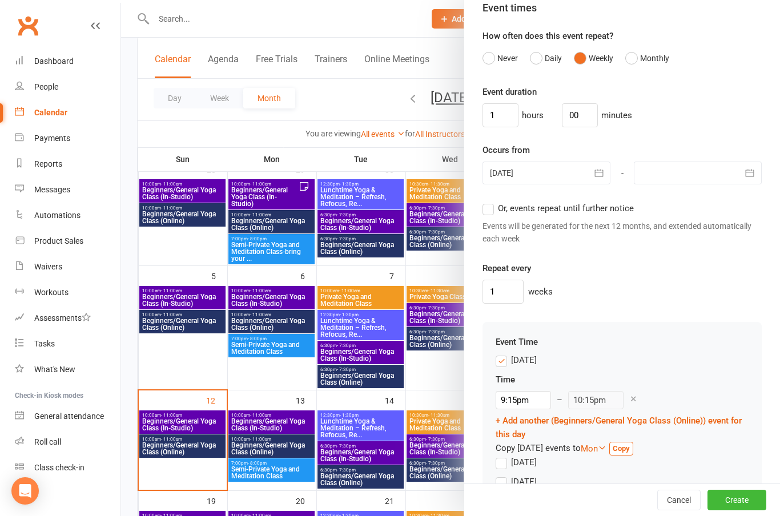
scroll to position [830, 0]
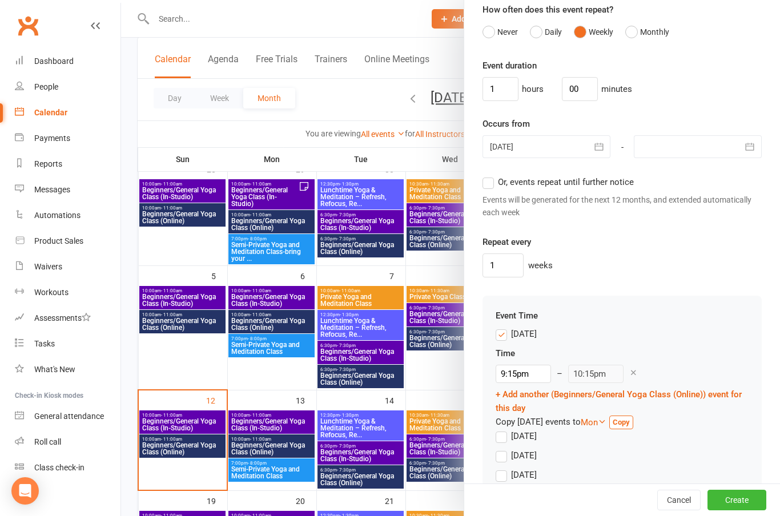
click at [601, 142] on icon "button" at bounding box center [598, 146] width 11 height 11
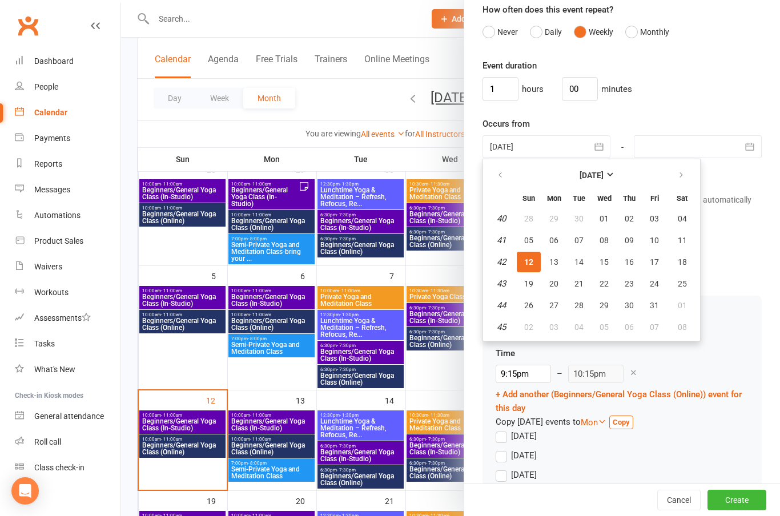
click at [692, 178] on button "button" at bounding box center [682, 175] width 25 height 21
click at [680, 215] on span "01" at bounding box center [682, 218] width 9 height 9
type input "[DATE]"
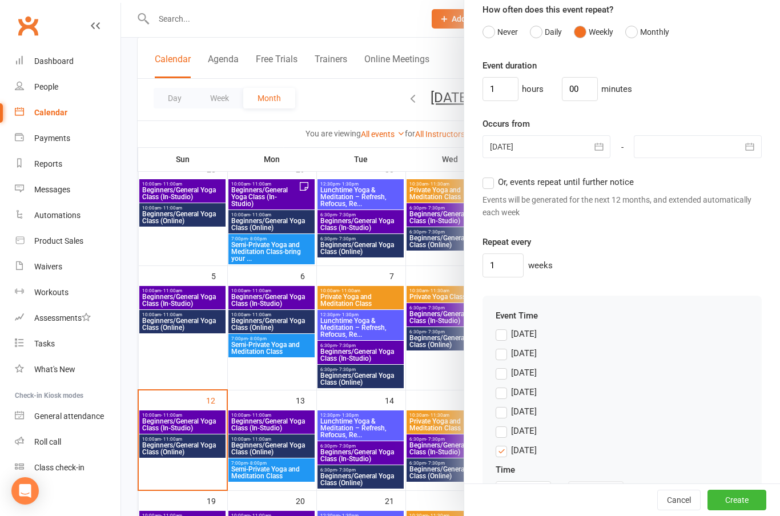
click at [749, 146] on icon "button" at bounding box center [749, 146] width 11 height 11
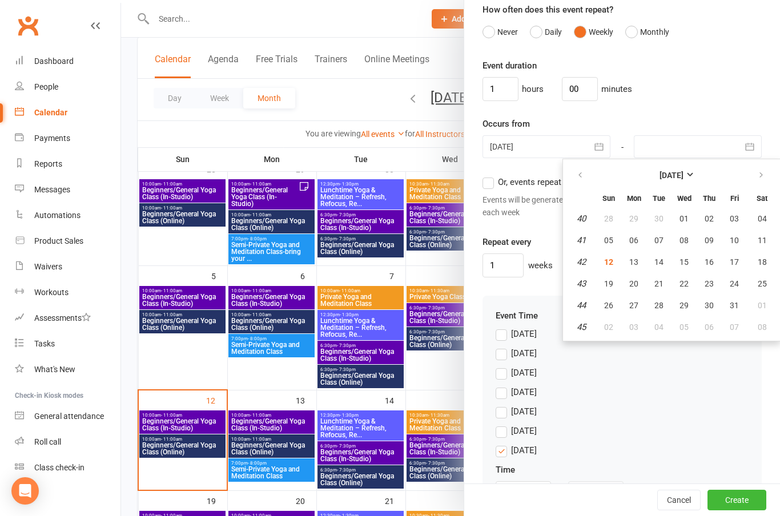
click at [764, 174] on icon "button" at bounding box center [761, 175] width 8 height 9
click at [610, 328] on span "30" at bounding box center [608, 327] width 9 height 9
type input "[DATE]"
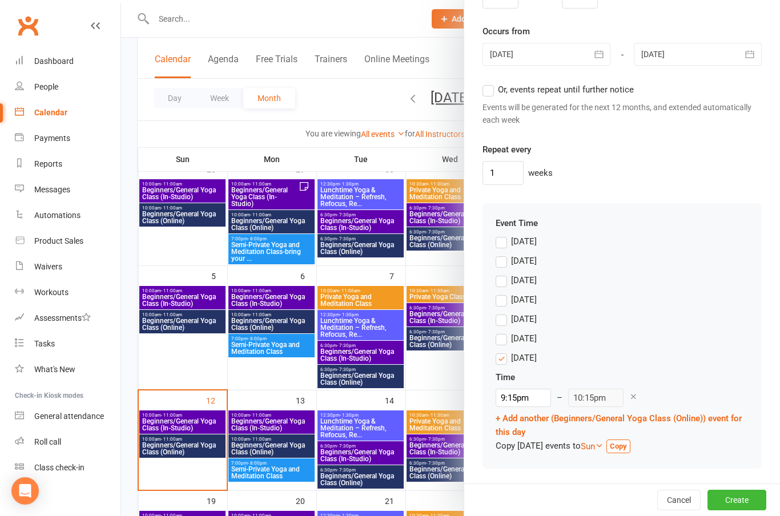
scroll to position [922, 0]
click at [507, 258] on label "[DATE]" at bounding box center [516, 262] width 41 height 14
click at [503, 255] on input "[DATE]" at bounding box center [499, 255] width 7 height 0
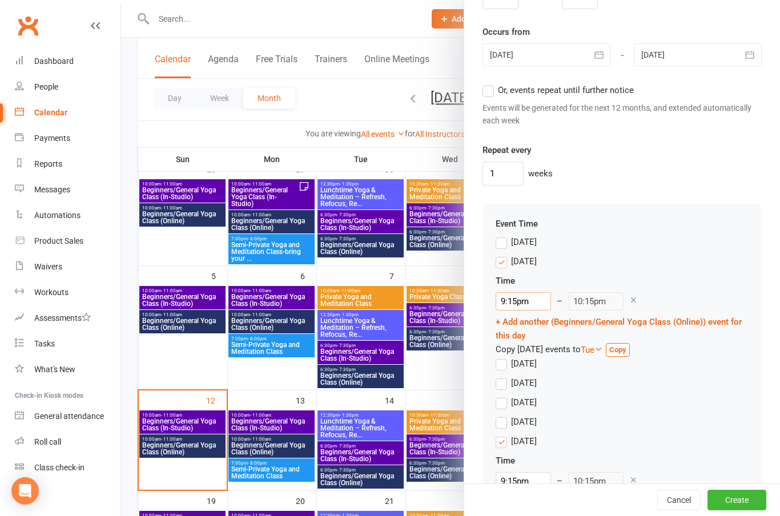
click at [522, 300] on input "9:15pm" at bounding box center [523, 301] width 55 height 18
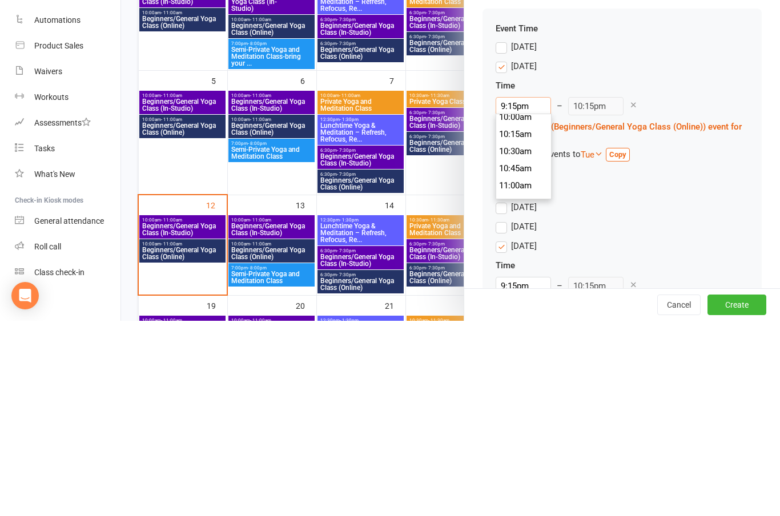
scroll to position [690, 0]
click at [515, 305] on li "10:00am" at bounding box center [523, 313] width 55 height 17
type input "10:00am"
type input "11:00am"
click at [501, 235] on label "[DATE]" at bounding box center [516, 242] width 41 height 14
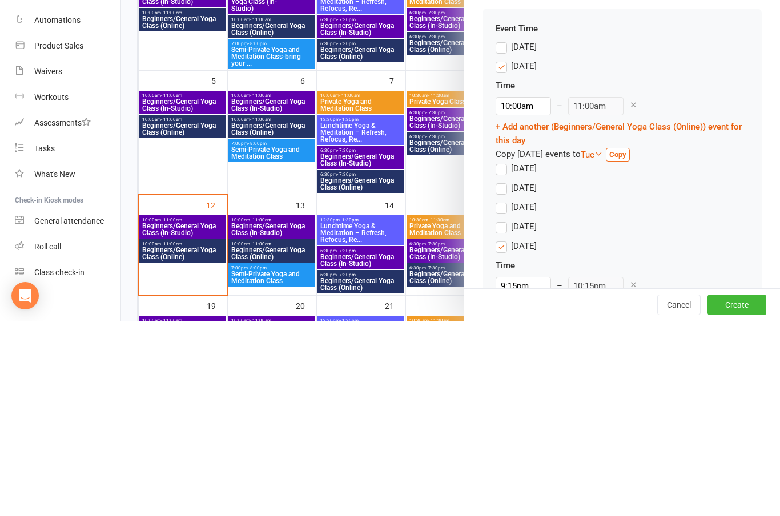
click at [501, 235] on input "[DATE]" at bounding box center [499, 235] width 7 height 0
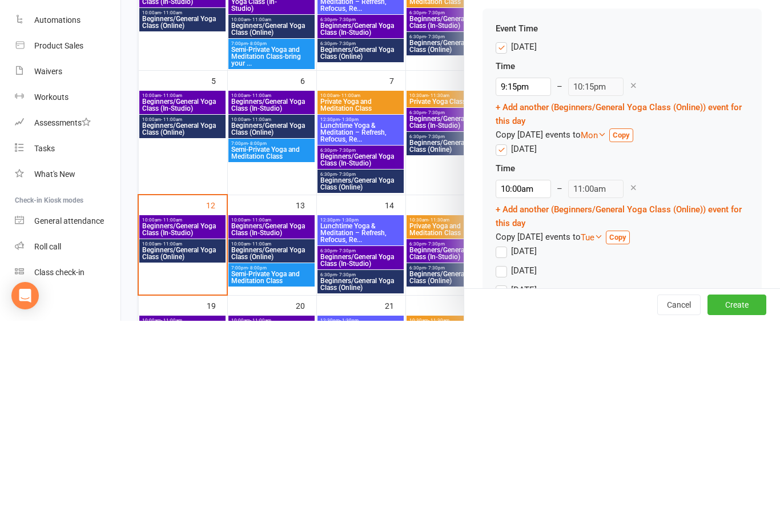
scroll to position [279, 0]
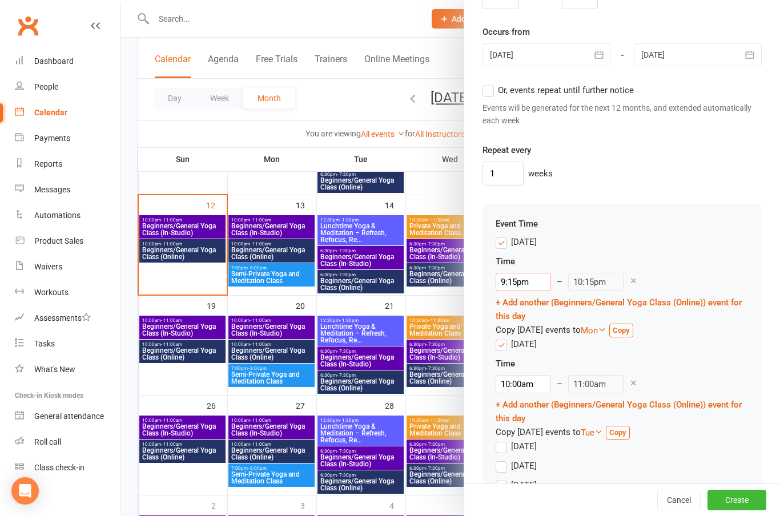
click at [521, 278] on input "9:15pm" at bounding box center [523, 282] width 55 height 18
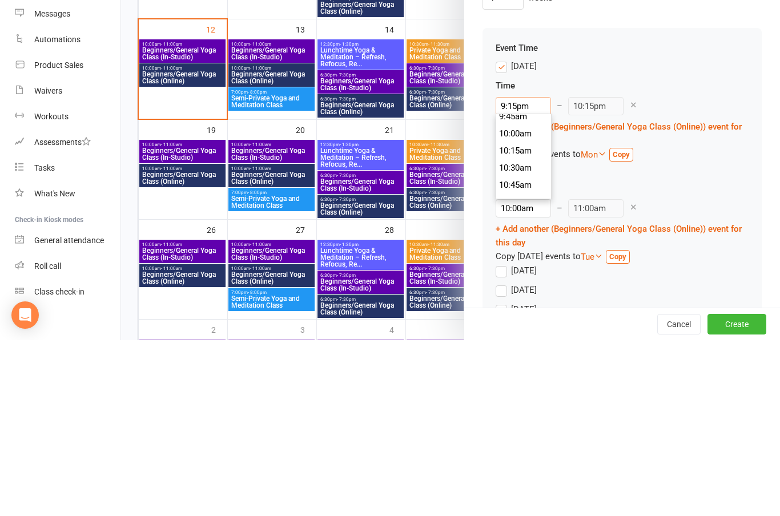
scroll to position [672, 0]
click at [519, 303] on li "10:00am" at bounding box center [523, 311] width 55 height 17
type input "10:00am"
type input "11:00am"
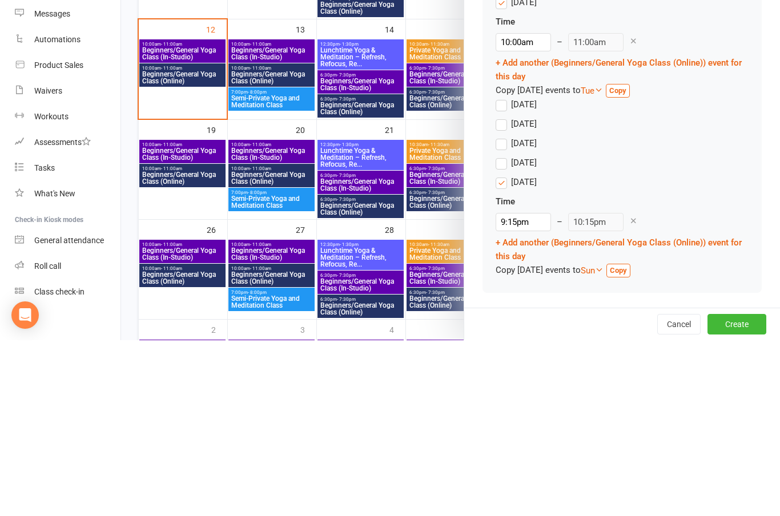
scroll to position [1087, 0]
click at [502, 274] on label "[DATE]" at bounding box center [516, 281] width 41 height 14
click at [502, 274] on input "[DATE]" at bounding box center [499, 274] width 7 height 0
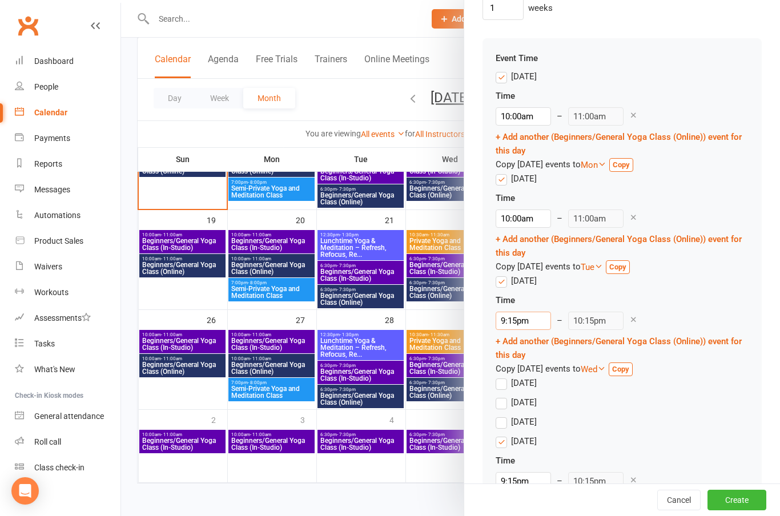
click at [520, 319] on input "9:15pm" at bounding box center [523, 321] width 55 height 18
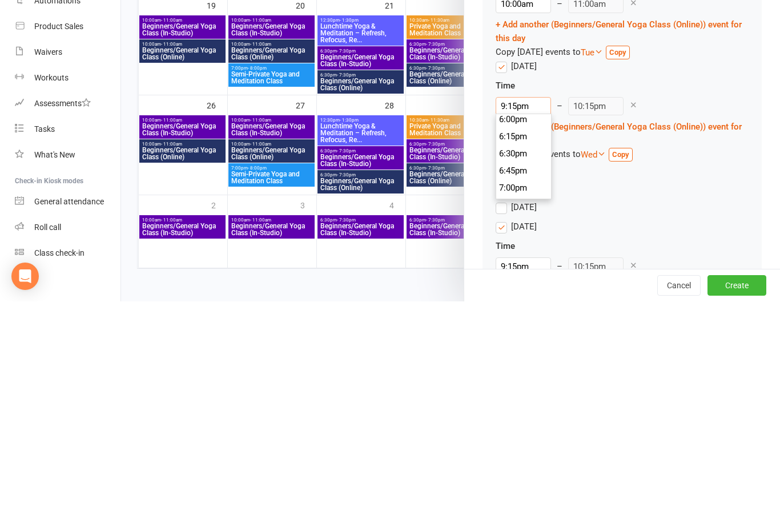
scroll to position [1236, 0]
click at [519, 360] on li "6:30pm" at bounding box center [523, 368] width 55 height 17
type input "6:30pm"
type input "7:30pm"
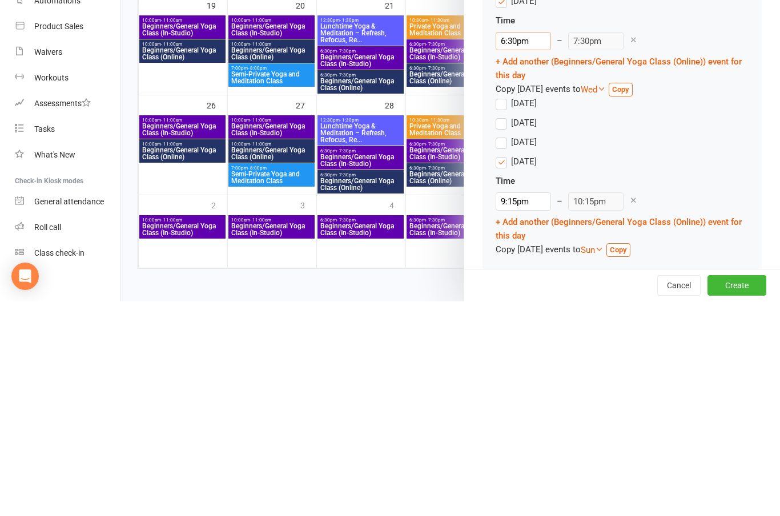
scroll to position [1152, 0]
click at [507, 312] on label "[DATE]" at bounding box center [516, 319] width 41 height 14
click at [503, 312] on input "[DATE]" at bounding box center [499, 312] width 7 height 0
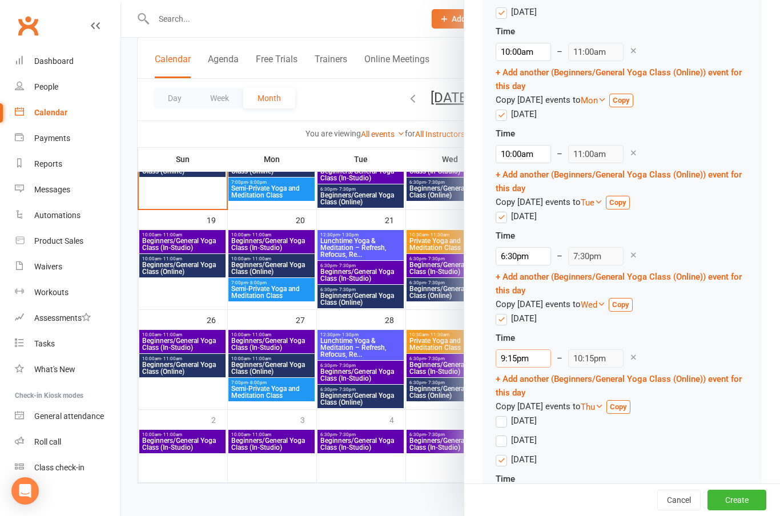
click at [521, 359] on input "9:15pm" at bounding box center [523, 359] width 55 height 18
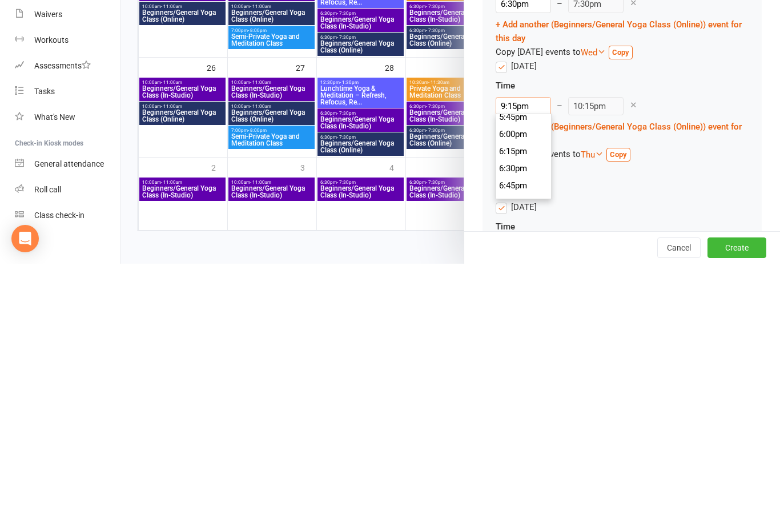
scroll to position [1221, 0]
click at [520, 413] on li "6:30pm" at bounding box center [523, 421] width 55 height 17
type input "6:30pm"
type input "7:30pm"
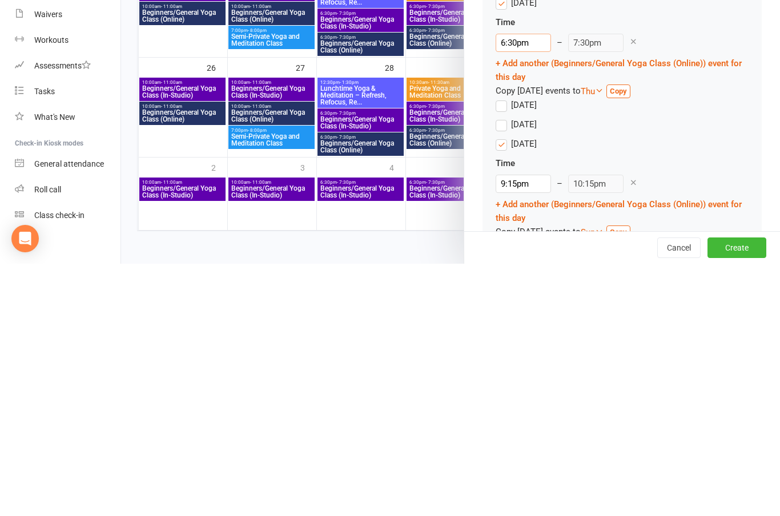
scroll to position [1226, 0]
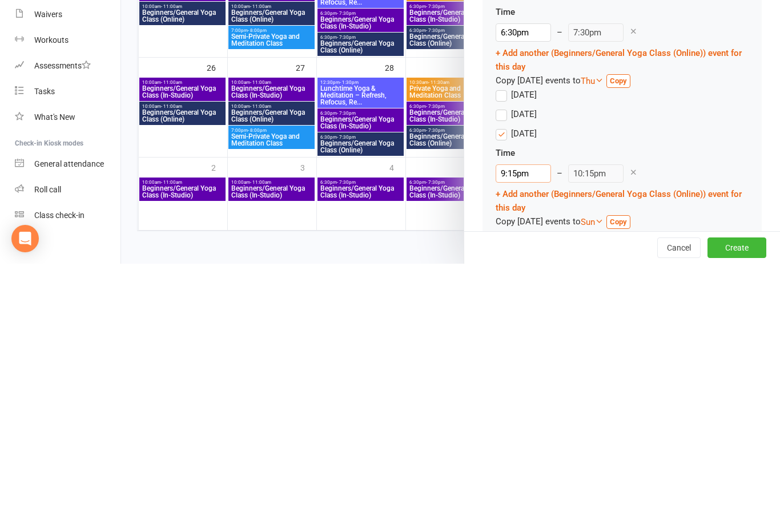
click at [525, 417] on input "9:15pm" at bounding box center [523, 426] width 55 height 18
click at [520, 436] on li "9:00am" at bounding box center [523, 444] width 55 height 17
type input "9:00am"
type input "10:00am"
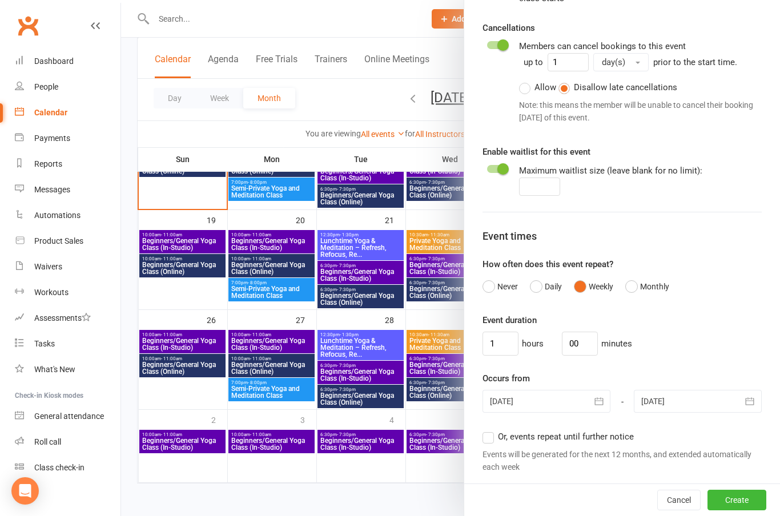
scroll to position [600, 0]
click at [746, 497] on button "Create" at bounding box center [737, 500] width 59 height 21
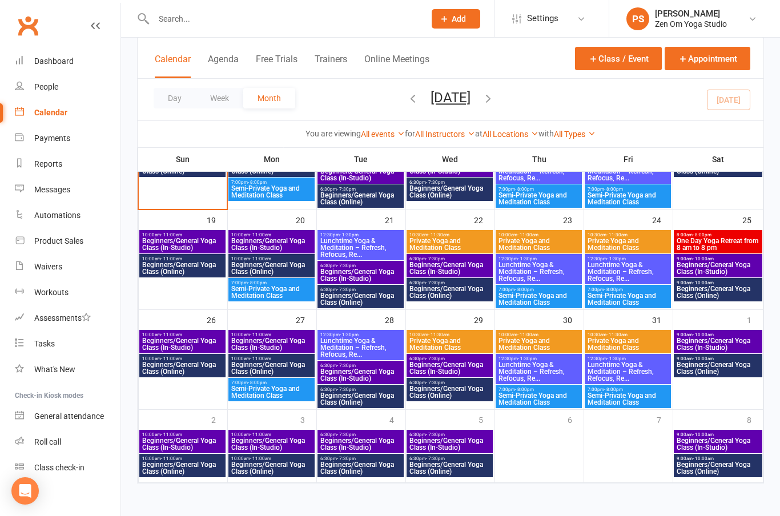
click at [270, 385] on span "Semi-Private Yoga and Meditation Class" at bounding box center [272, 392] width 82 height 14
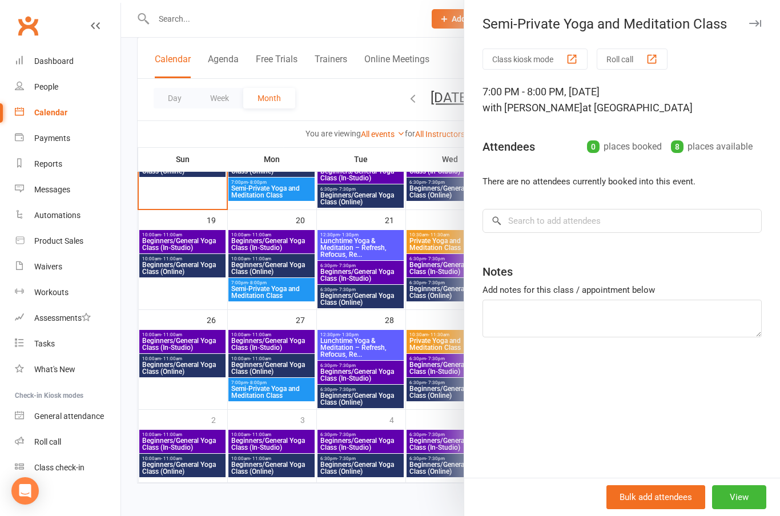
click at [749, 499] on button "View" at bounding box center [739, 497] width 54 height 24
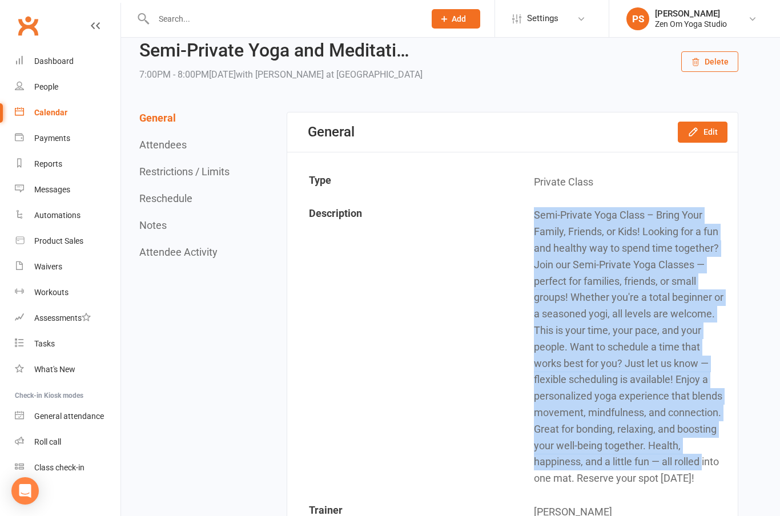
scroll to position [46, 0]
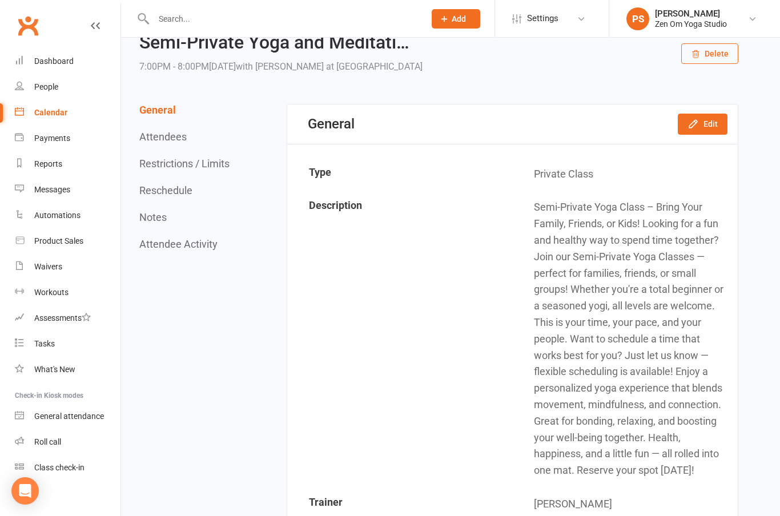
click at [540, 208] on td "Semi-Private Yoga Class – Bring Your Family, Friends, or Kids! Looking for a fu…" at bounding box center [625, 339] width 224 height 296
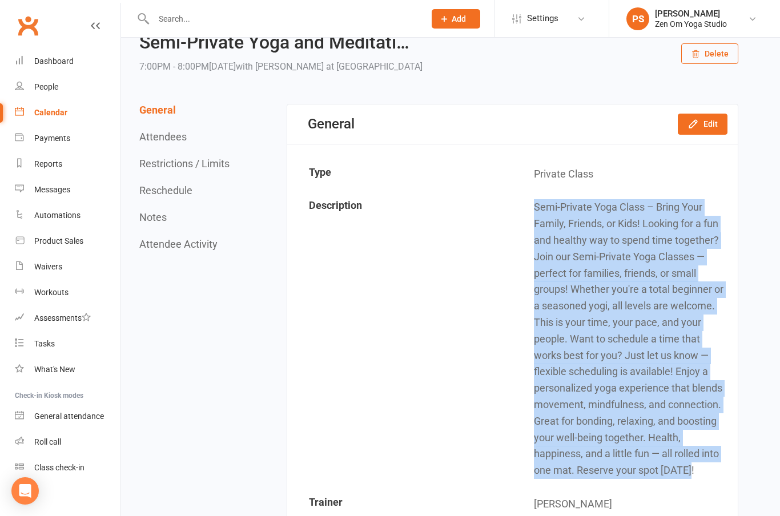
copy td "Semi-Private Yoga Class – Bring Your Family, Friends, or Kids! Looking for a fu…"
click at [51, 113] on div "Calendar" at bounding box center [50, 112] width 33 height 9
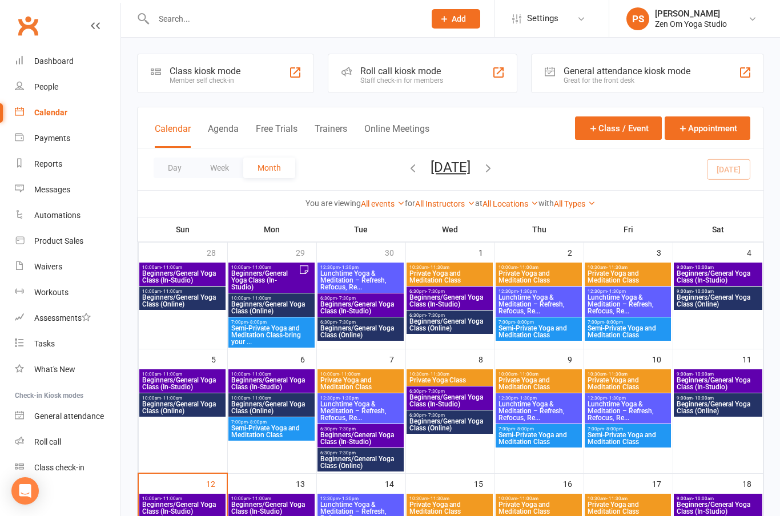
click at [617, 131] on button "Class / Event" at bounding box center [618, 128] width 87 height 23
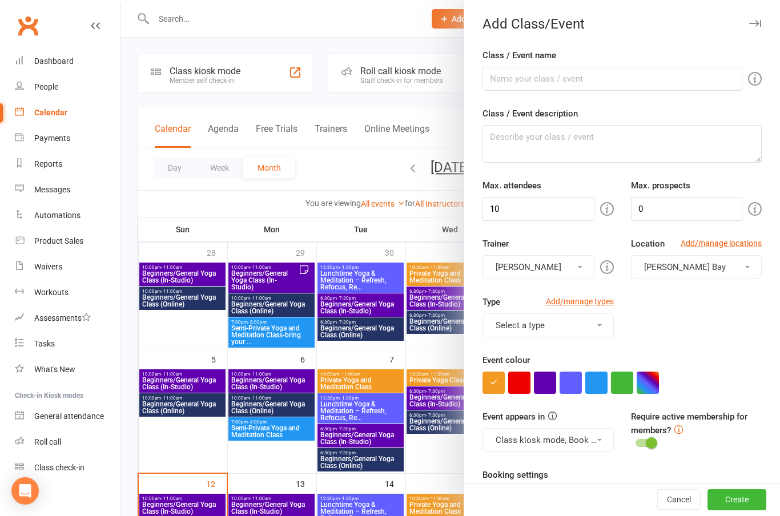
click at [561, 119] on label "Class / Event description" at bounding box center [530, 114] width 95 height 14
click at [561, 125] on textarea "Class / Event description" at bounding box center [622, 144] width 279 height 38
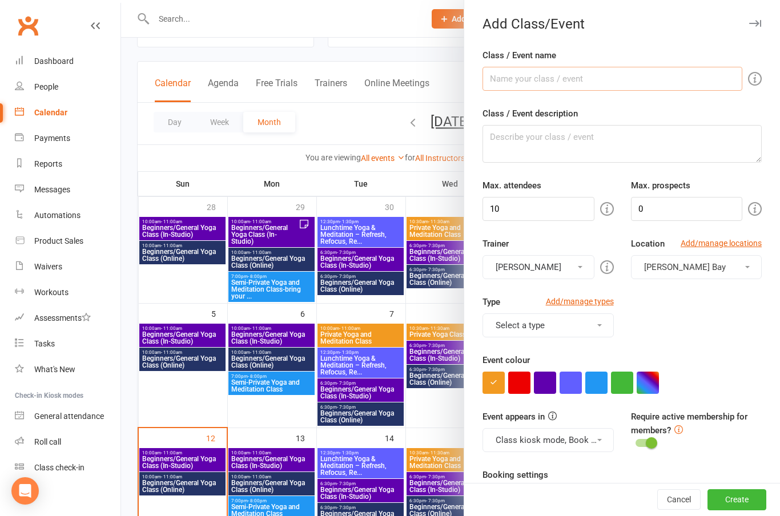
click at [530, 80] on input "Class / Event name" at bounding box center [613, 79] width 260 height 24
type input "Semi-Private Yoga and Meditation Class"
click at [533, 135] on textarea "Class / Event description" at bounding box center [622, 144] width 279 height 38
click at [512, 139] on textarea "Class / Event description" at bounding box center [622, 144] width 279 height 38
paste textarea "Semi-Private Yoga Class – Bring Your Family, Friends, or Kids! Looking for a fu…"
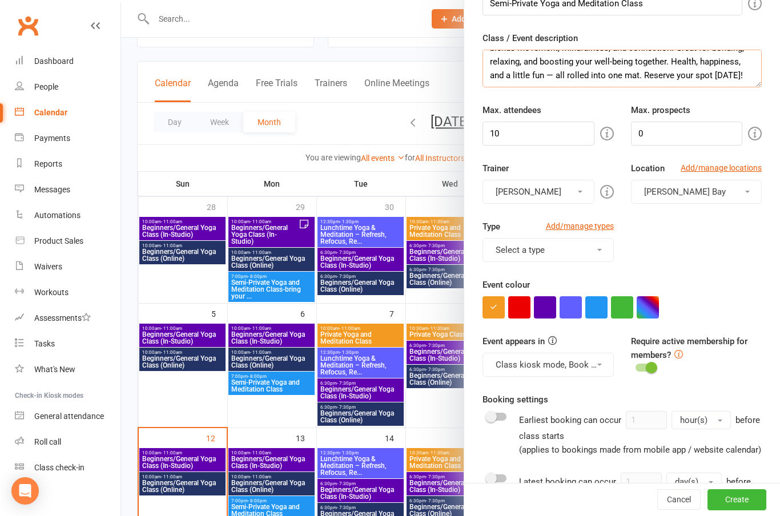
scroll to position [74, 0]
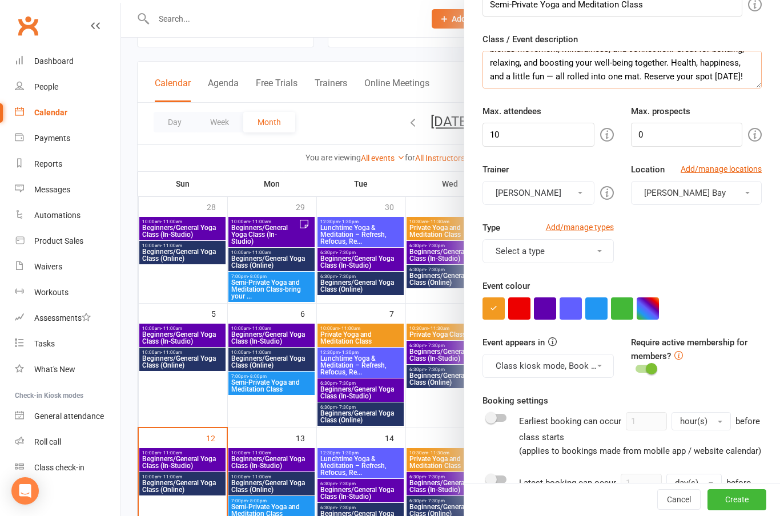
type textarea "Semi-Private Yoga Class – Bring Your Family, Friends, or Kids! Looking for a fu…"
click at [537, 131] on input "10" at bounding box center [538, 135] width 111 height 24
type input "1"
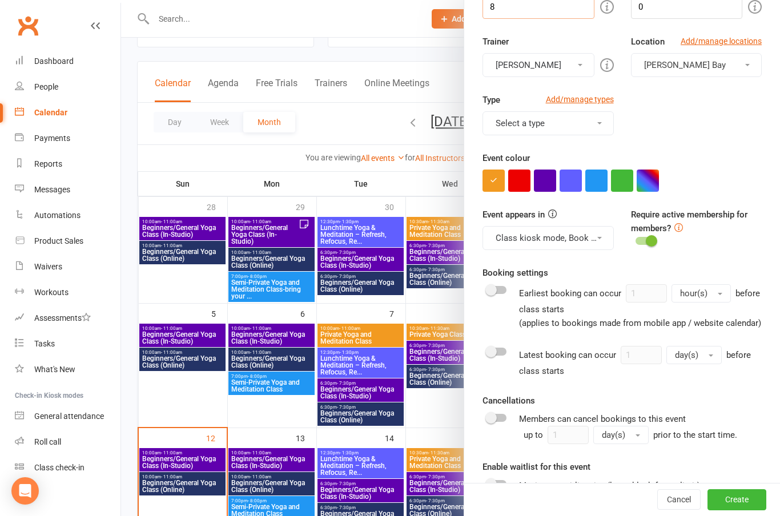
scroll to position [216, 0]
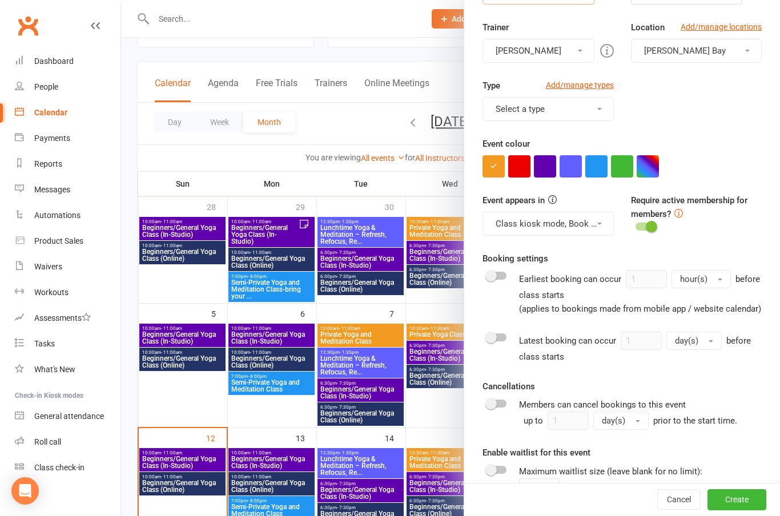
type input "8"
click at [741, 52] on button "[PERSON_NAME] Bay" at bounding box center [696, 51] width 131 height 24
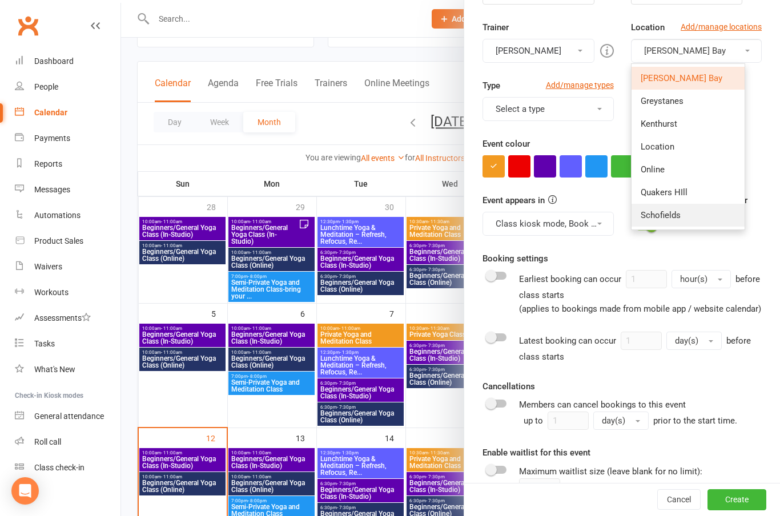
click at [665, 212] on span "Schofields" at bounding box center [661, 215] width 40 height 10
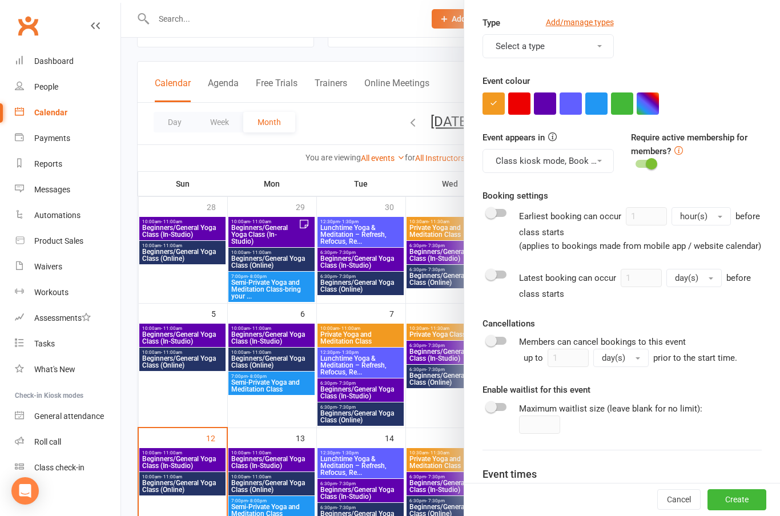
scroll to position [288, 0]
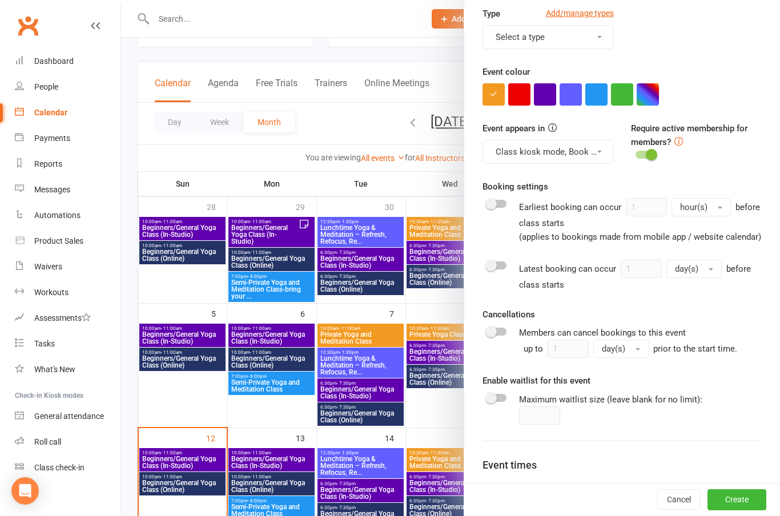
click at [596, 39] on button "Select a type" at bounding box center [548, 37] width 131 height 24
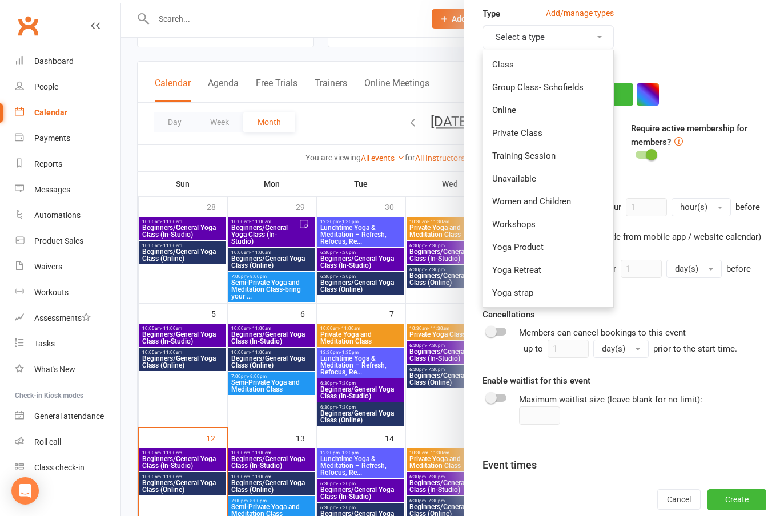
click at [529, 138] on link "Private Class" at bounding box center [548, 133] width 130 height 23
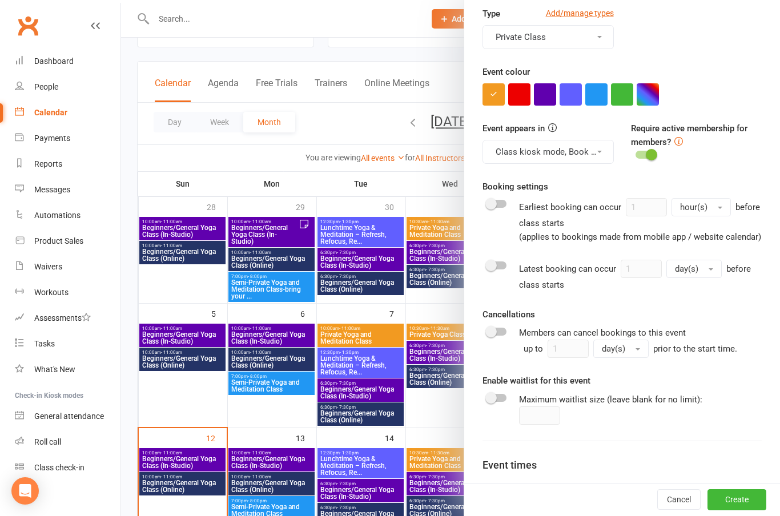
click at [601, 94] on button "button" at bounding box center [596, 94] width 22 height 22
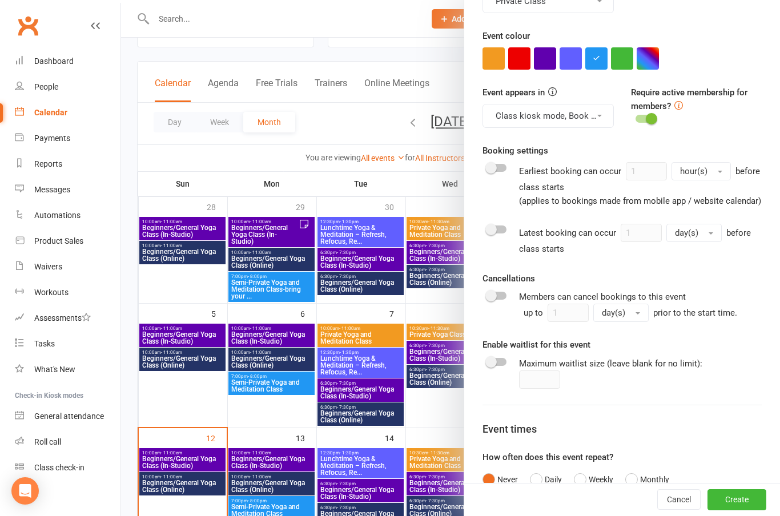
scroll to position [347, 0]
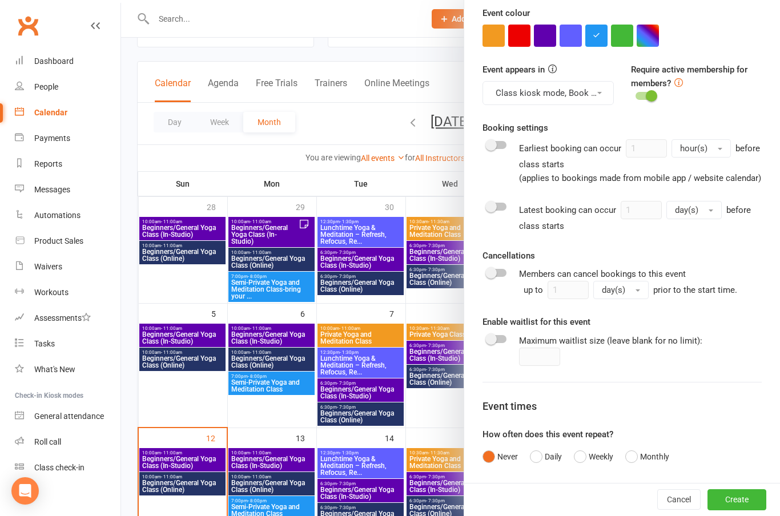
click at [494, 272] on span at bounding box center [490, 272] width 11 height 11
click at [487, 271] on input "checkbox" at bounding box center [487, 271] width 0 height 0
checkbox input "true"
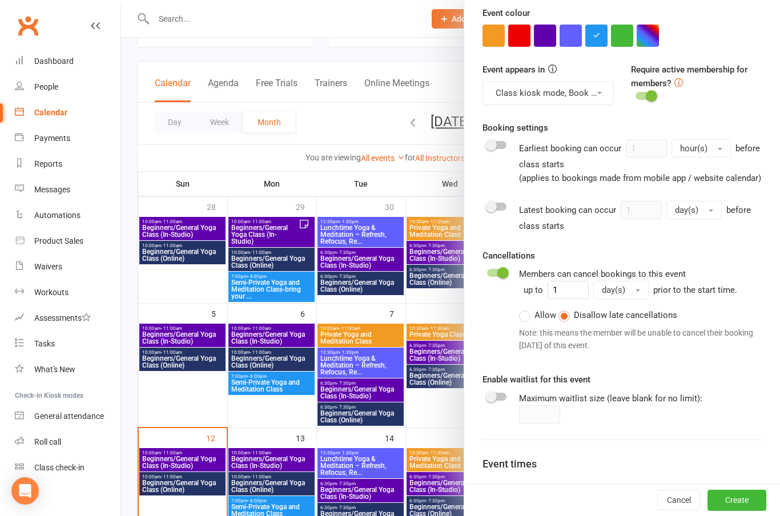
click at [496, 393] on span at bounding box center [490, 396] width 11 height 11
click at [487, 395] on input "checkbox" at bounding box center [487, 395] width 0 height 0
checkbox input "true"
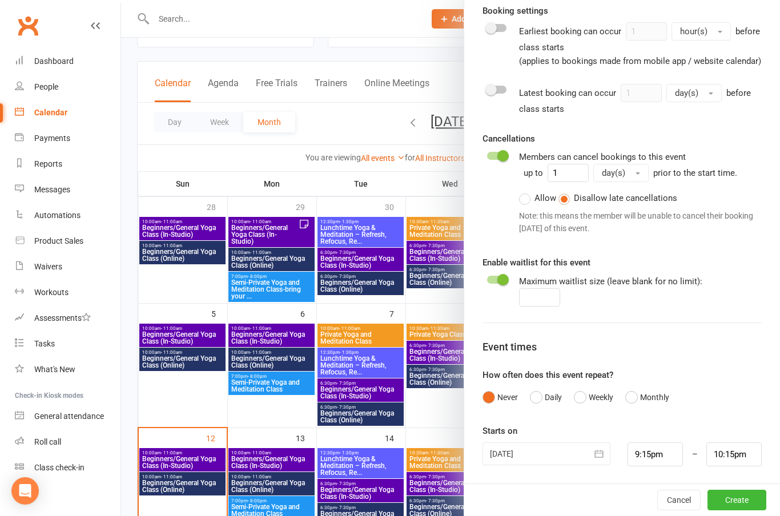
scroll to position [464, 0]
click at [588, 396] on button "Weekly" at bounding box center [593, 398] width 39 height 22
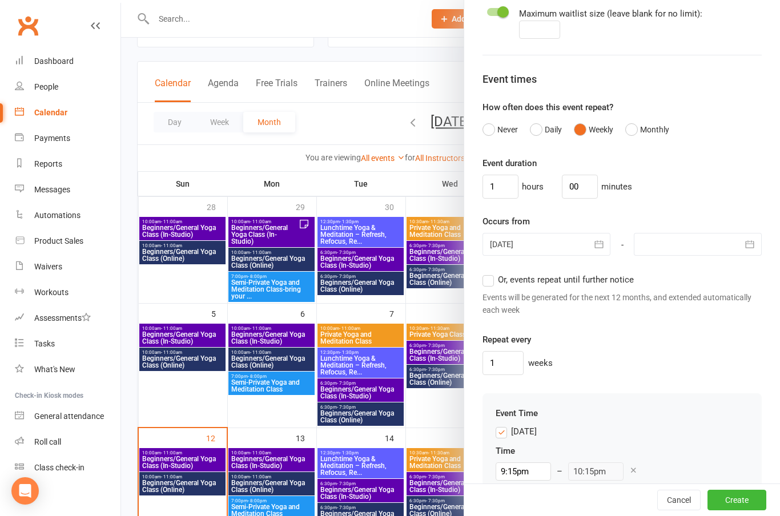
scroll to position [743, 0]
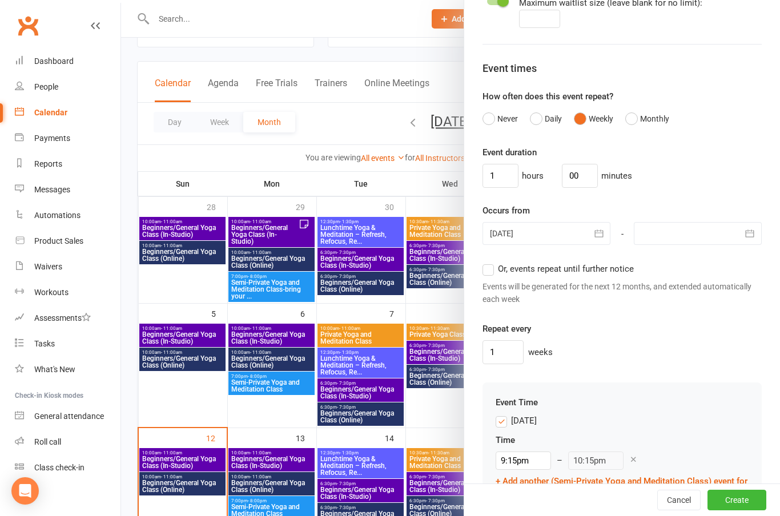
click at [599, 228] on icon "button" at bounding box center [598, 233] width 11 height 11
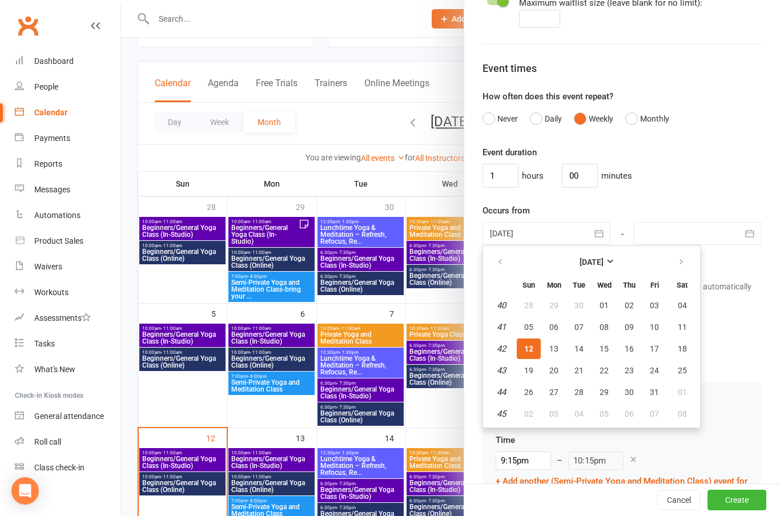
click at [684, 264] on icon "button" at bounding box center [681, 262] width 8 height 9
click at [682, 305] on span "01" at bounding box center [682, 305] width 9 height 9
type input "[DATE]"
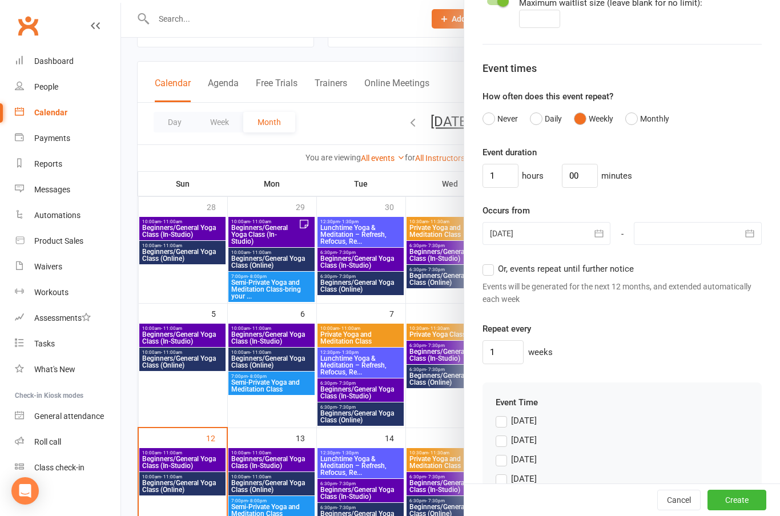
click at [756, 230] on icon "button" at bounding box center [749, 233] width 11 height 11
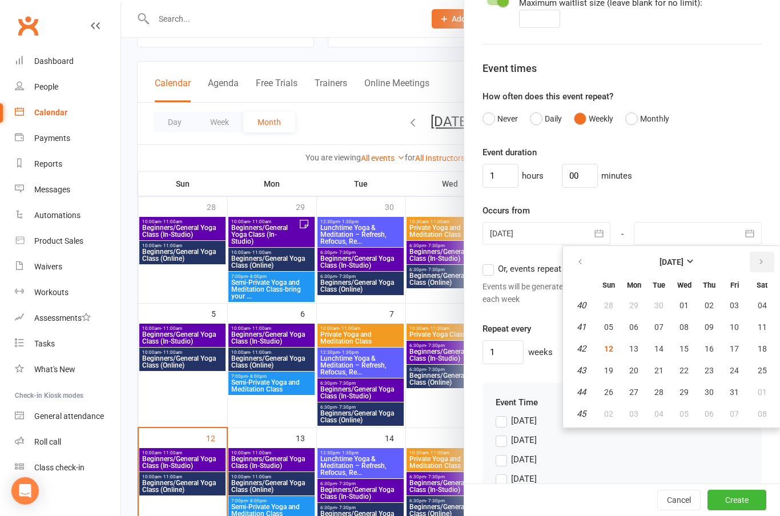
click at [766, 264] on button "button" at bounding box center [762, 262] width 25 height 21
click at [612, 410] on span "30" at bounding box center [608, 413] width 9 height 9
type input "[DATE]"
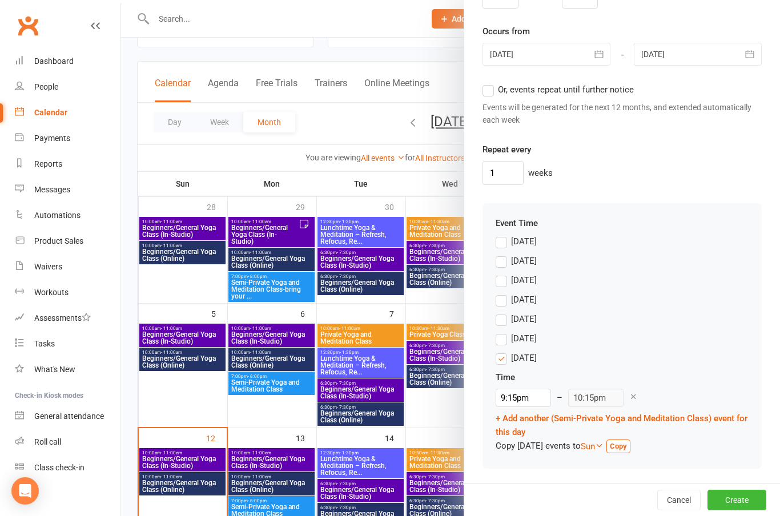
scroll to position [922, 0]
click at [511, 261] on label "[DATE]" at bounding box center [516, 262] width 41 height 14
click at [503, 255] on input "[DATE]" at bounding box center [499, 255] width 7 height 0
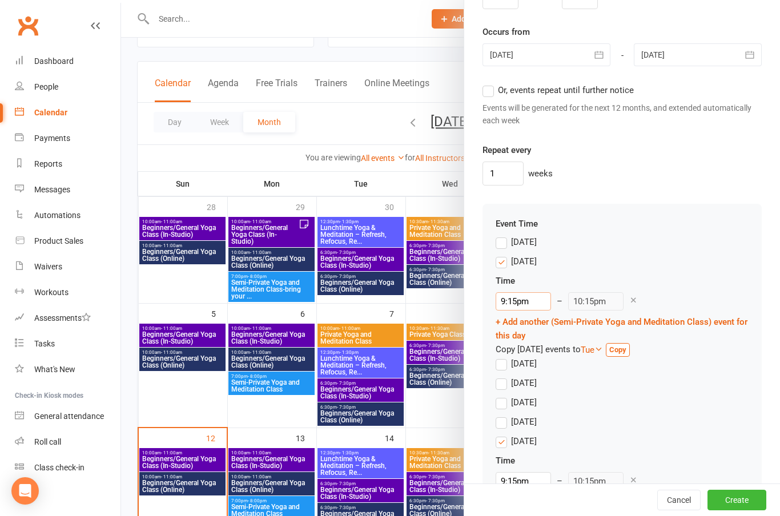
click at [524, 300] on input "9:15pm" at bounding box center [523, 301] width 55 height 18
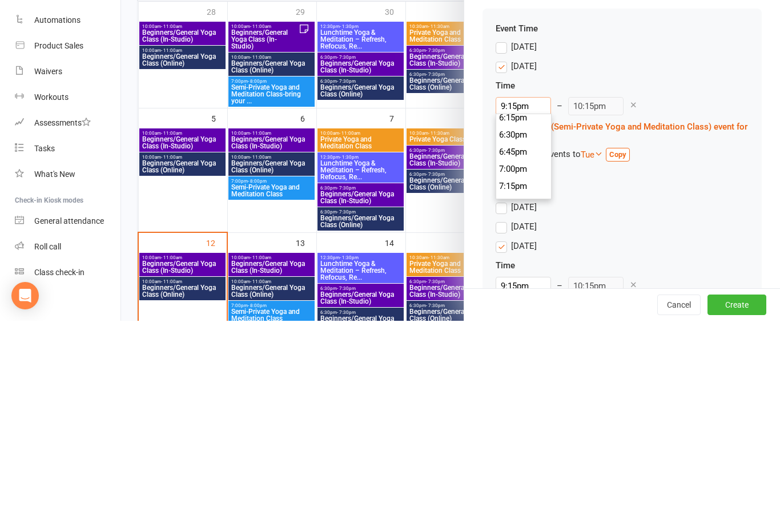
scroll to position [1262, 0]
click at [521, 350] on li "7:00pm" at bounding box center [523, 358] width 55 height 17
type input "7:00pm"
type input "8:00pm"
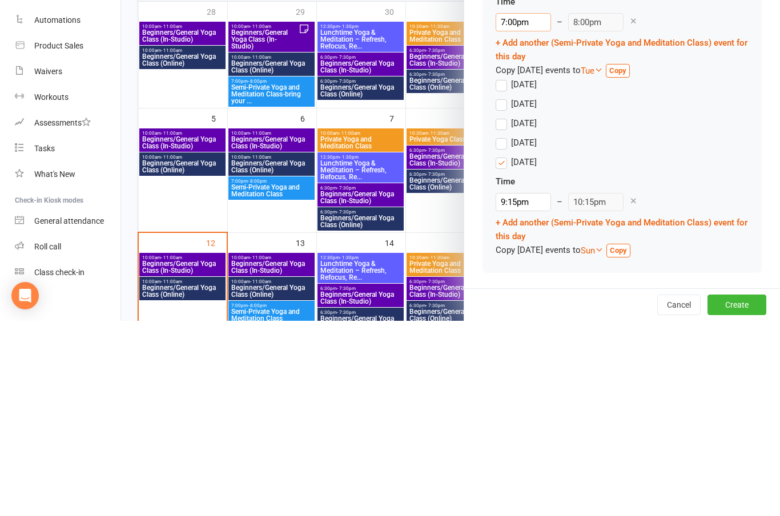
scroll to position [1005, 0]
click at [508, 313] on label "[DATE]" at bounding box center [516, 320] width 41 height 14
click at [503, 313] on input "[DATE]" at bounding box center [499, 313] width 7 height 0
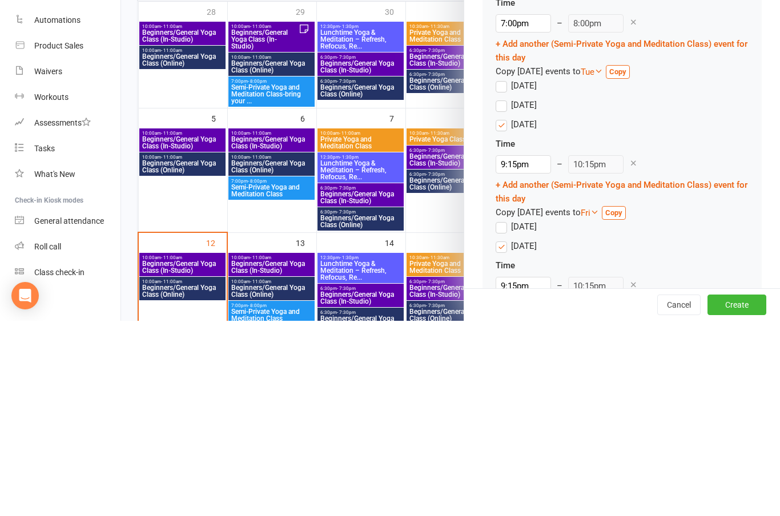
scroll to position [241, 0]
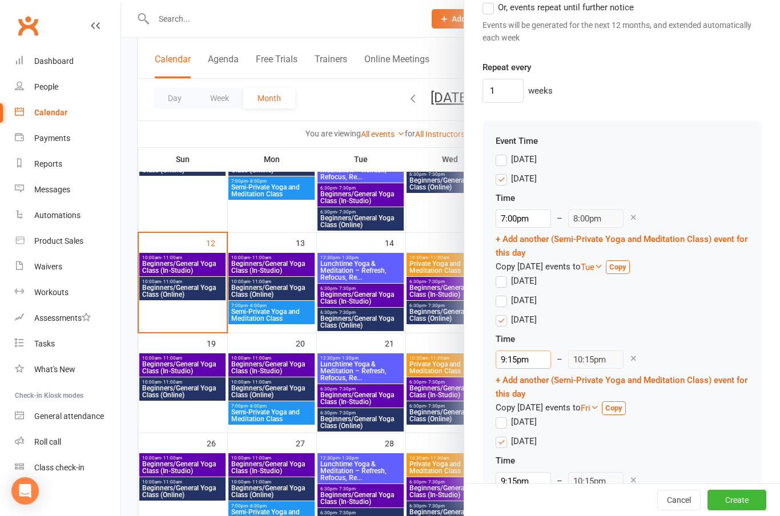
click at [525, 359] on input "9:15pm" at bounding box center [523, 360] width 55 height 18
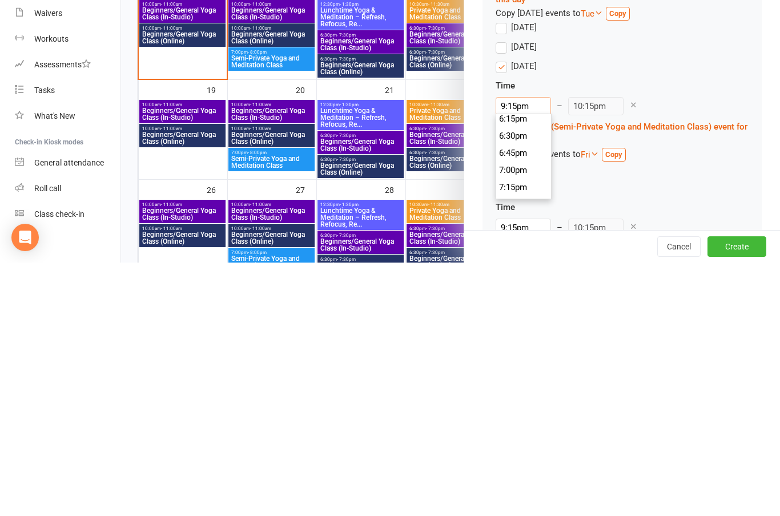
scroll to position [1243, 0]
click at [518, 427] on li "7:00pm" at bounding box center [523, 435] width 55 height 17
type input "7:00pm"
type input "8:00pm"
click at [509, 415] on label "[DATE]" at bounding box center [516, 422] width 41 height 14
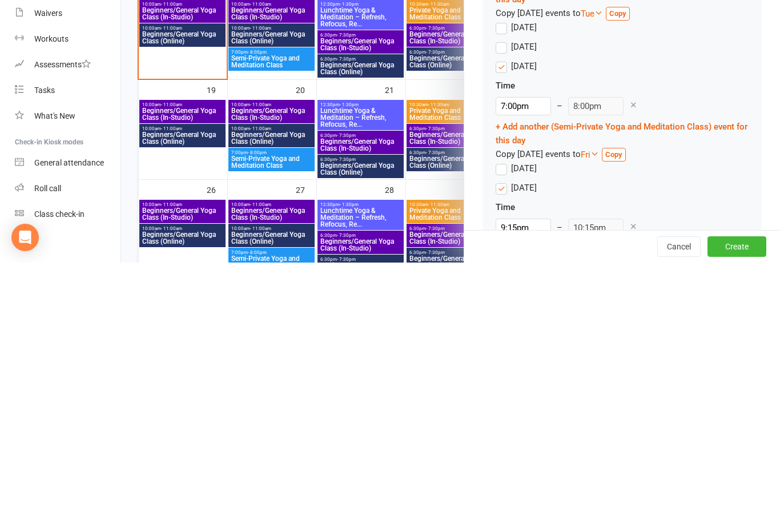
click at [503, 415] on input "[DATE]" at bounding box center [499, 415] width 7 height 0
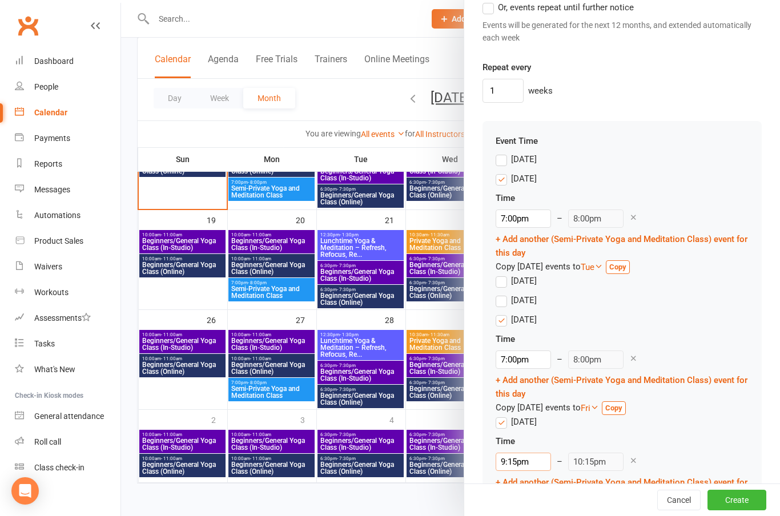
click at [524, 463] on input "9:15pm" at bounding box center [523, 462] width 55 height 18
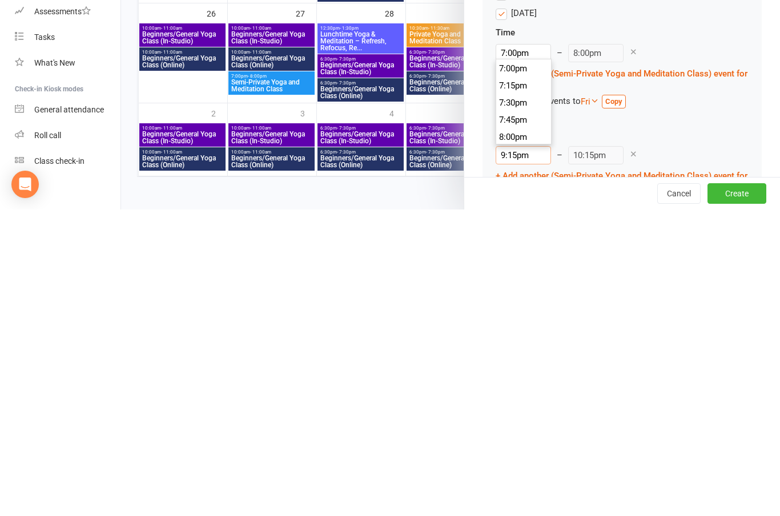
scroll to position [1294, 0]
click at [515, 374] on li "7:00pm" at bounding box center [523, 382] width 55 height 17
type input "7:00pm"
type input "8:00pm"
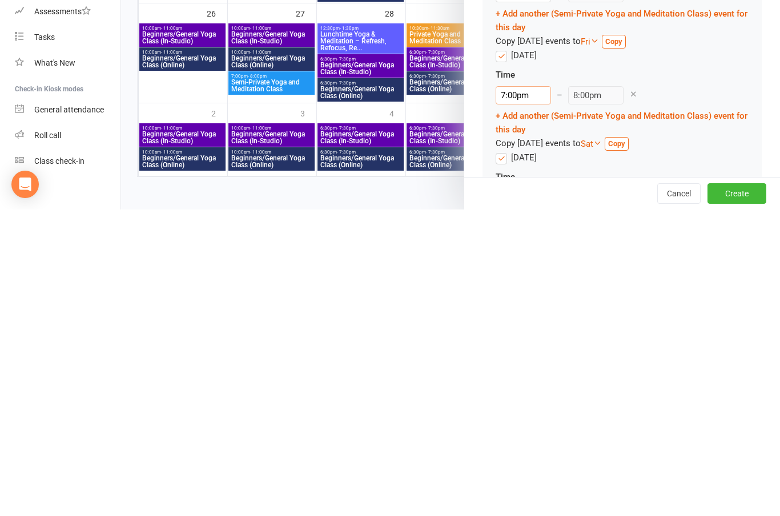
scroll to position [1070, 0]
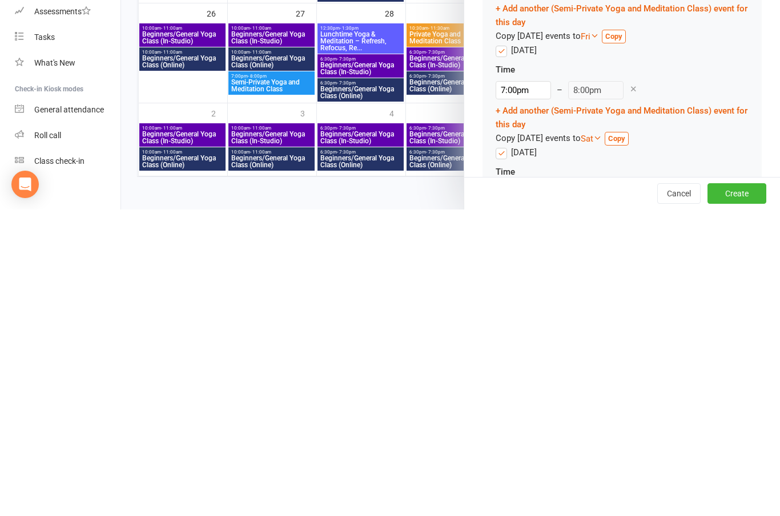
click at [500, 452] on label "[DATE]" at bounding box center [516, 459] width 41 height 14
click at [500, 452] on input "[DATE]" at bounding box center [499, 452] width 7 height 0
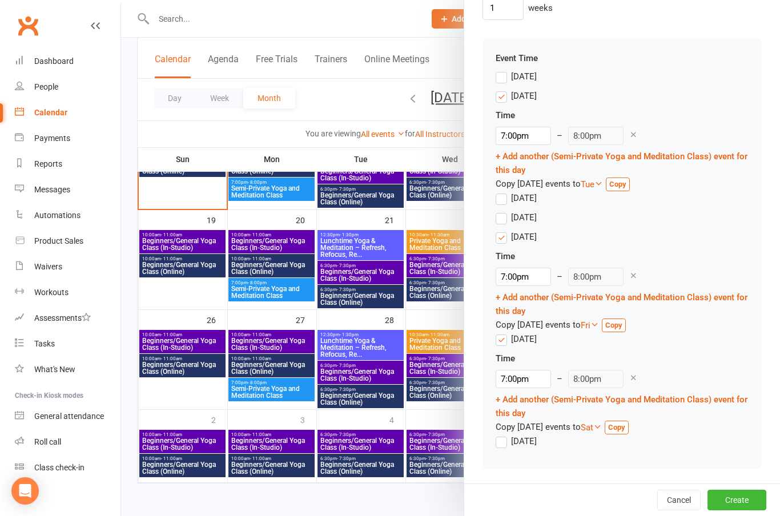
scroll to position [1087, 0]
click at [756, 500] on button "Create" at bounding box center [737, 500] width 59 height 21
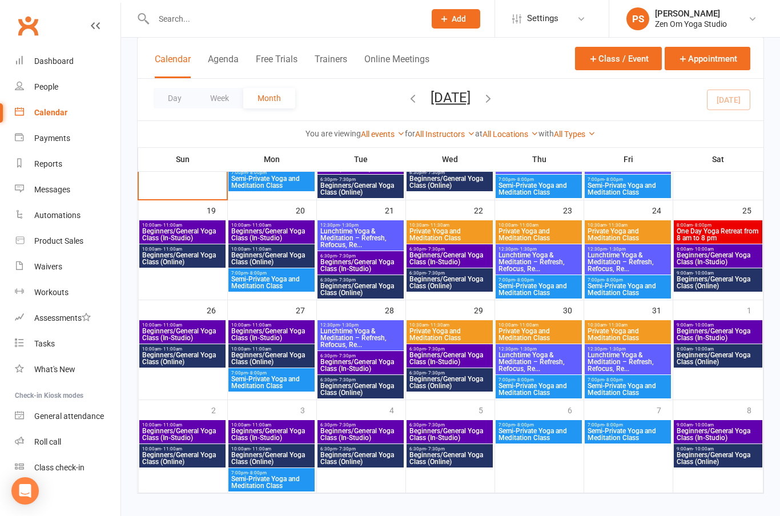
click at [363, 330] on span "Lunchtime Yoga & Meditation – Refresh, Refocus, Re..." at bounding box center [361, 338] width 82 height 21
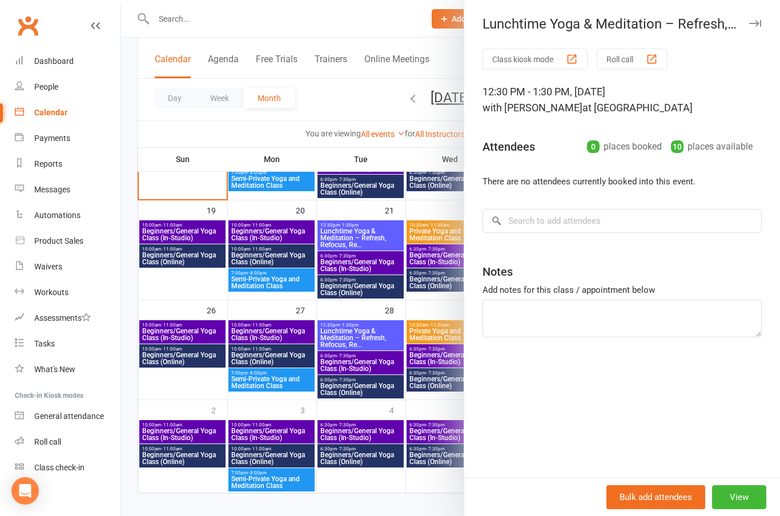
click at [750, 496] on button "View" at bounding box center [739, 497] width 54 height 24
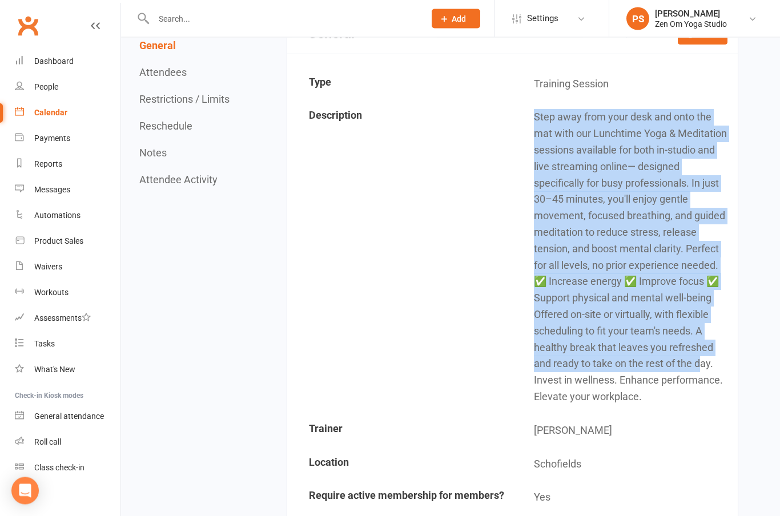
scroll to position [136, 0]
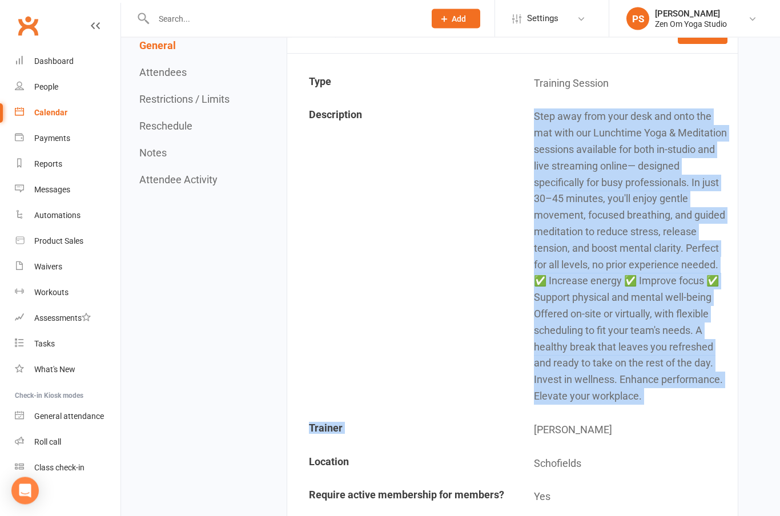
click at [697, 423] on td "[PERSON_NAME]" at bounding box center [625, 431] width 224 height 33
copy td "Step away from your desk and onto the mat with our Lunchtime Yoga & Meditation …"
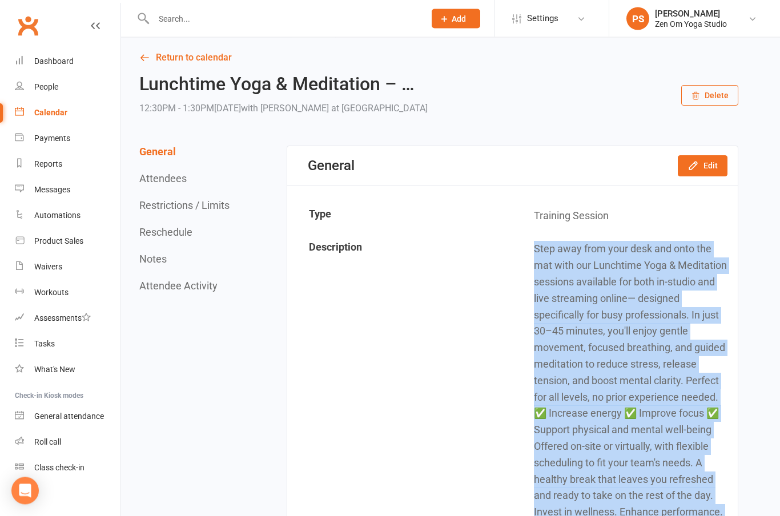
scroll to position [0, 0]
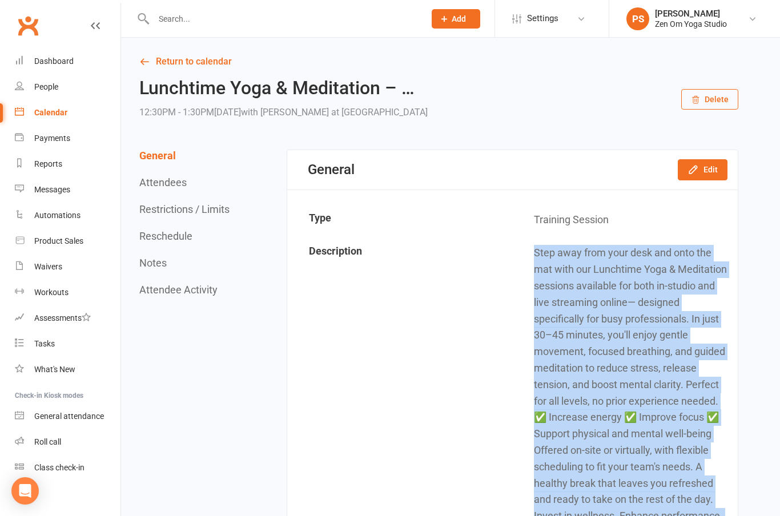
click at [48, 109] on div "Calendar" at bounding box center [50, 112] width 33 height 9
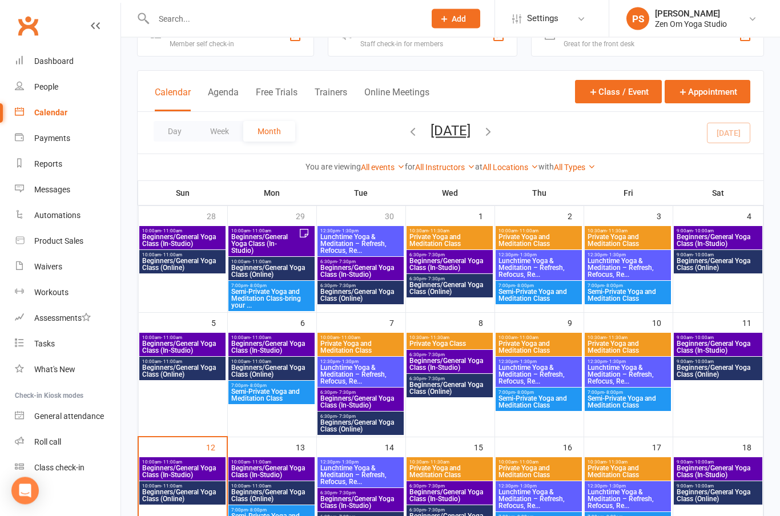
scroll to position [1, 0]
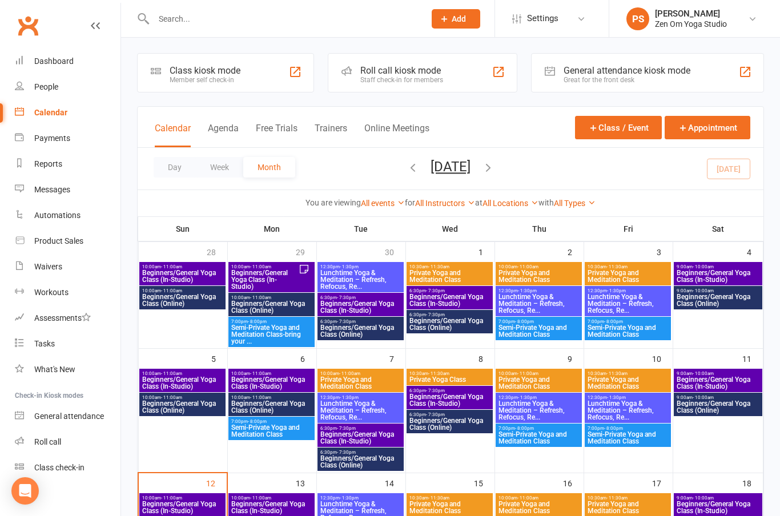
click at [609, 127] on button "Class / Event" at bounding box center [618, 127] width 87 height 23
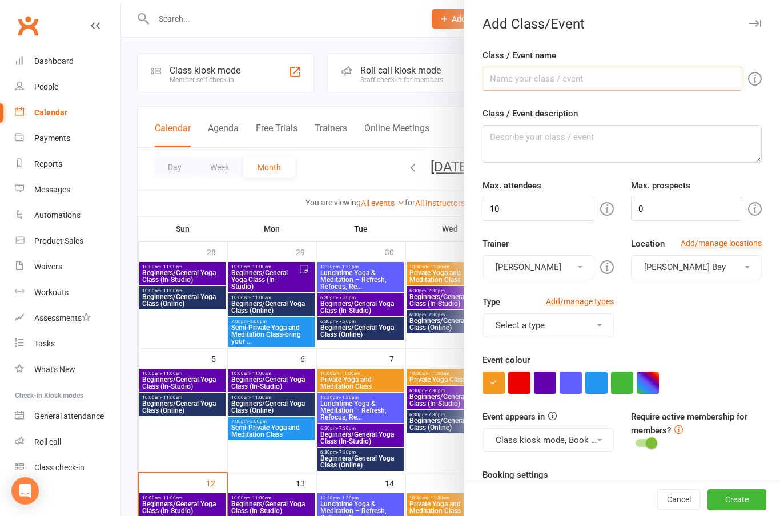
click at [556, 82] on input "Class / Event name" at bounding box center [613, 79] width 260 height 24
type input "Lunchtime Yoga & Meditation – Refresh, Refocus, Recharge"
click at [508, 134] on textarea "Class / Event description" at bounding box center [622, 144] width 279 height 38
paste textarea "Step away from your desk and onto the mat with our Lunchtime Yoga & Meditation …"
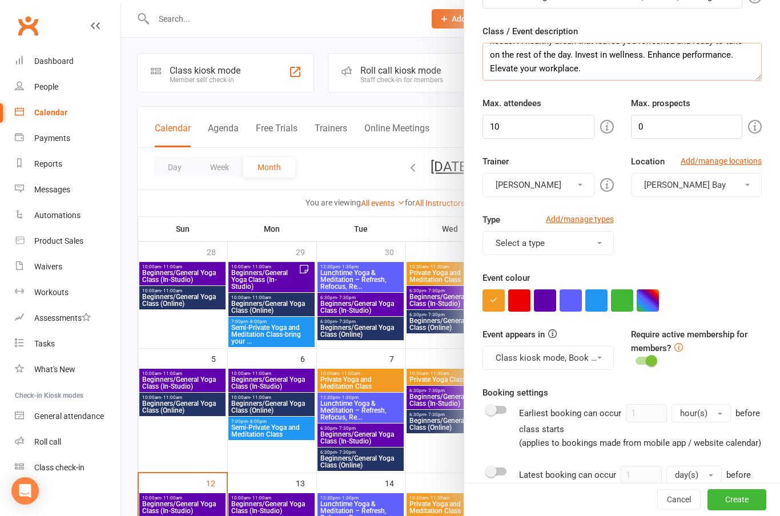
scroll to position [82, 0]
type textarea "Step away from your desk and onto the mat with our Lunchtime Yoga & Meditation …"
click at [545, 126] on input "10" at bounding box center [538, 127] width 111 height 24
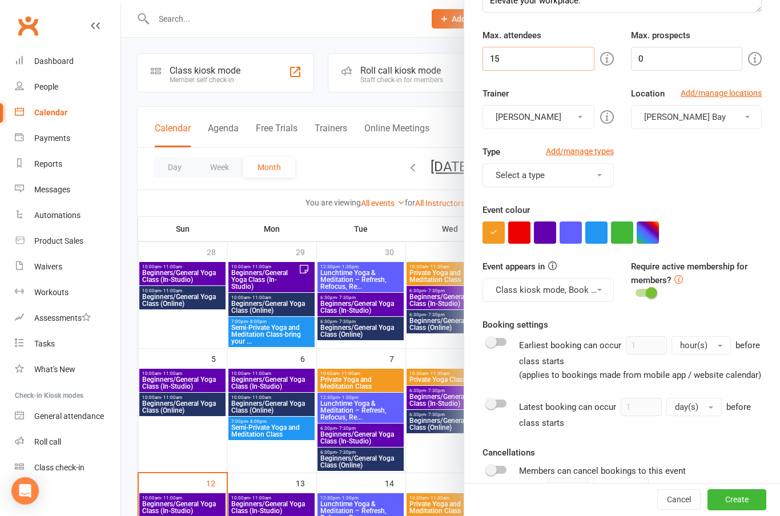
scroll to position [159, 0]
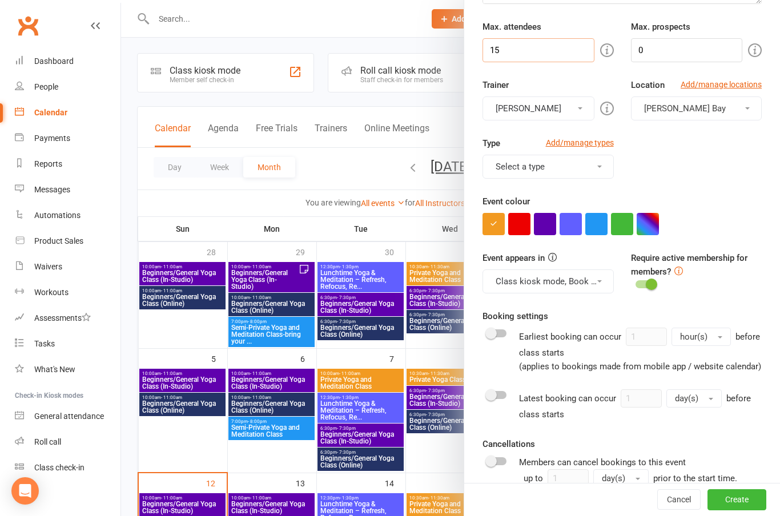
type input "15"
click at [749, 106] on button "[PERSON_NAME] Bay" at bounding box center [696, 109] width 131 height 24
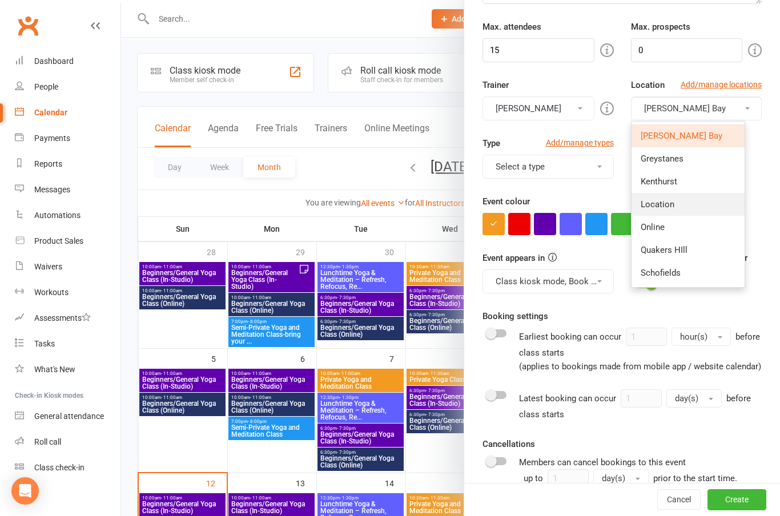
click at [668, 200] on span "Location" at bounding box center [658, 204] width 34 height 10
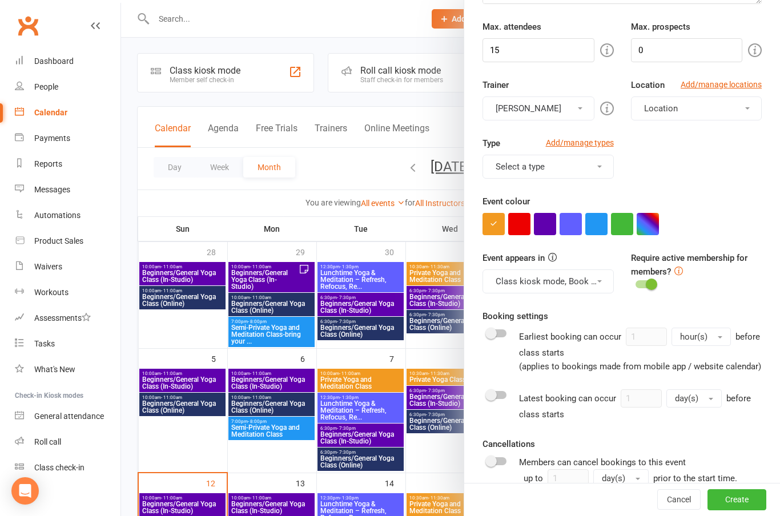
click at [751, 107] on button "Location" at bounding box center [696, 109] width 131 height 24
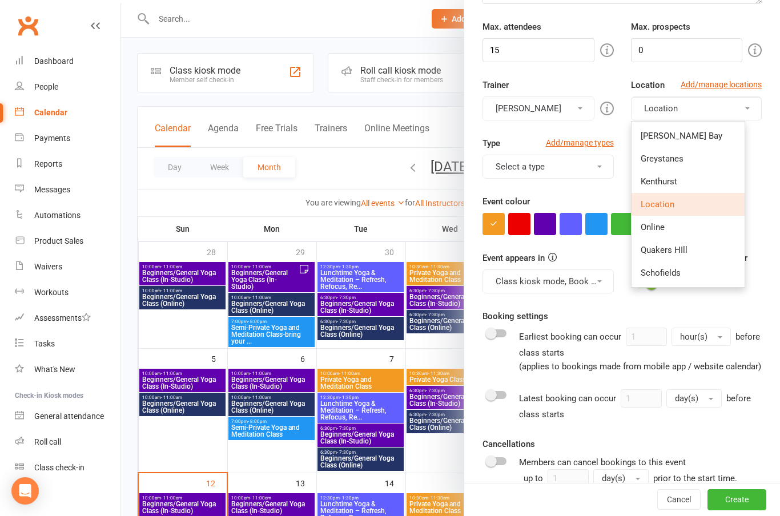
click at [728, 82] on link "Add/manage locations" at bounding box center [721, 84] width 81 height 13
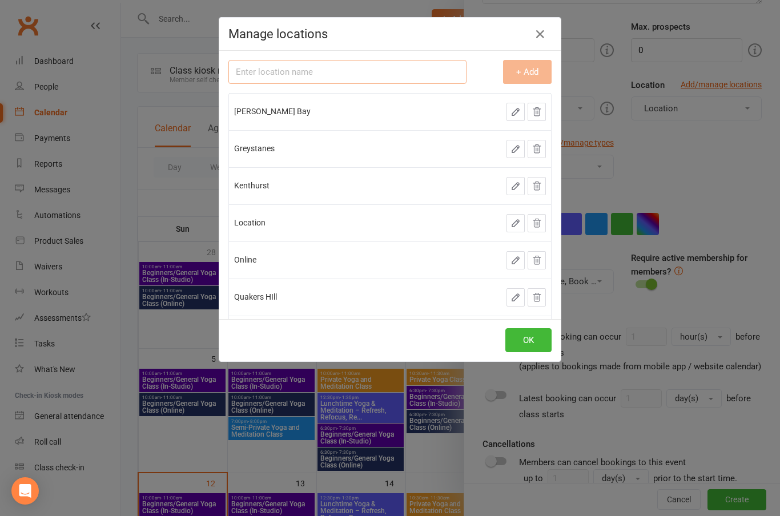
click at [356, 73] on input "text" at bounding box center [347, 72] width 238 height 24
type input "Workplace/Schofields Studio"
click at [540, 70] on button "+ Add" at bounding box center [527, 72] width 49 height 24
click at [533, 343] on button "OK" at bounding box center [528, 340] width 46 height 24
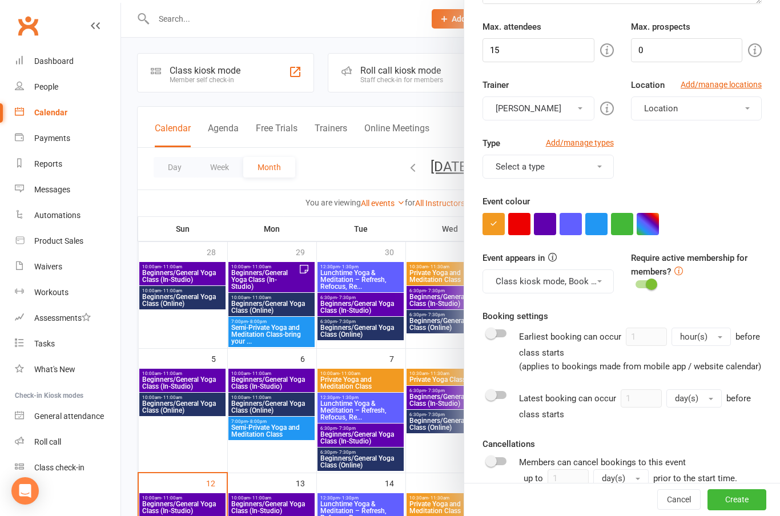
click at [751, 112] on button "Location" at bounding box center [696, 109] width 131 height 24
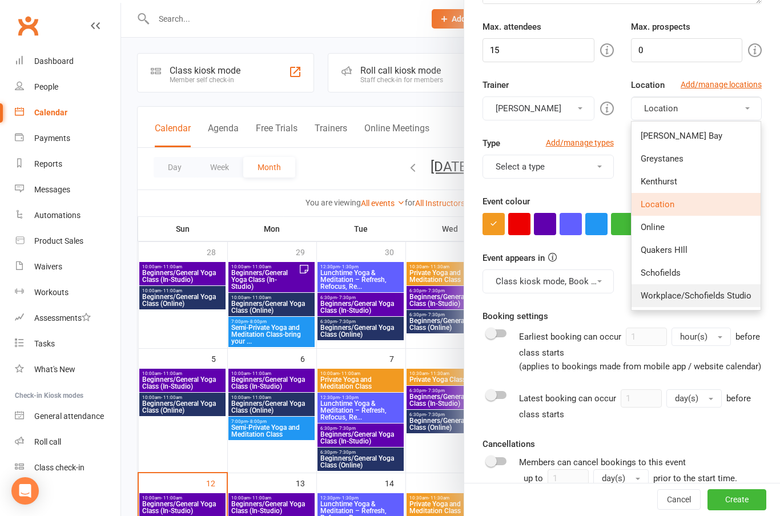
click at [726, 293] on span "Workplace/Schofields Studio" at bounding box center [696, 296] width 111 height 10
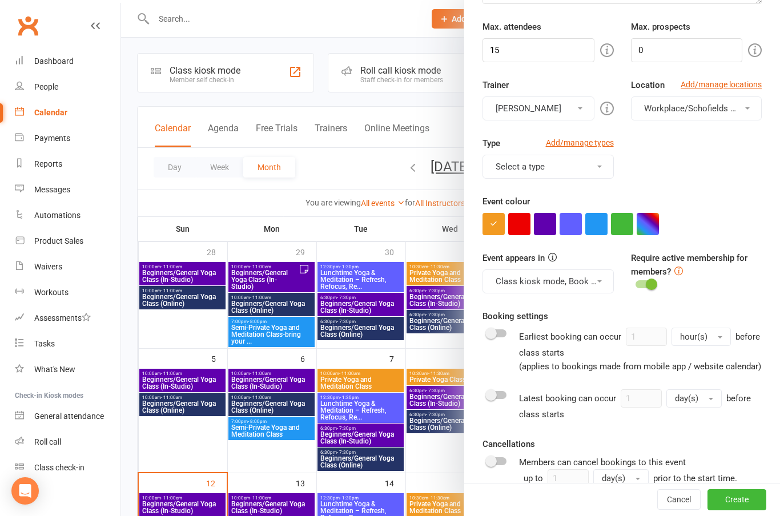
click at [605, 167] on button "Select a type" at bounding box center [548, 167] width 131 height 24
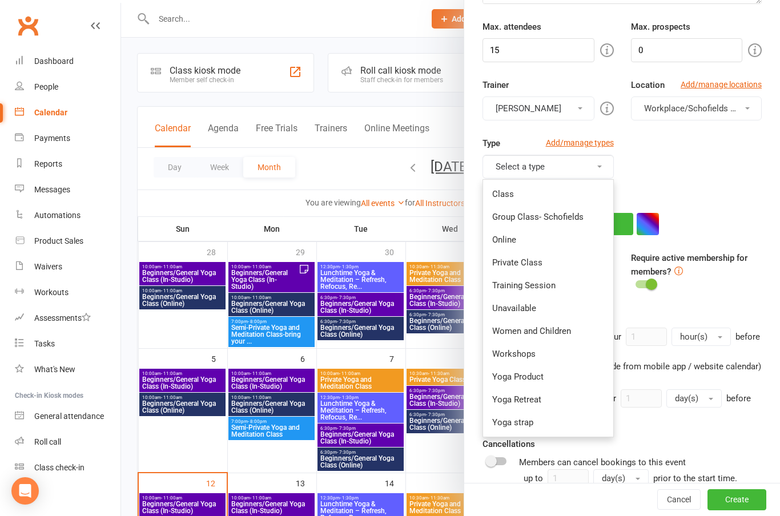
click at [539, 286] on link "Training Session" at bounding box center [548, 285] width 130 height 23
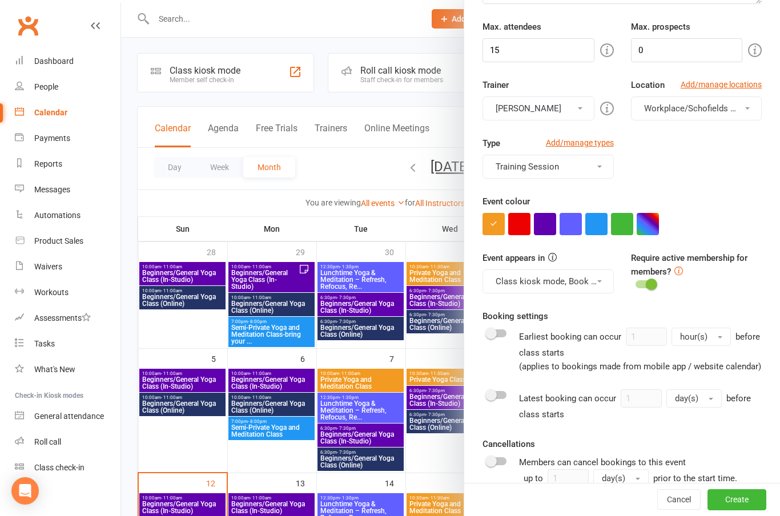
click at [568, 228] on button "button" at bounding box center [571, 224] width 22 height 22
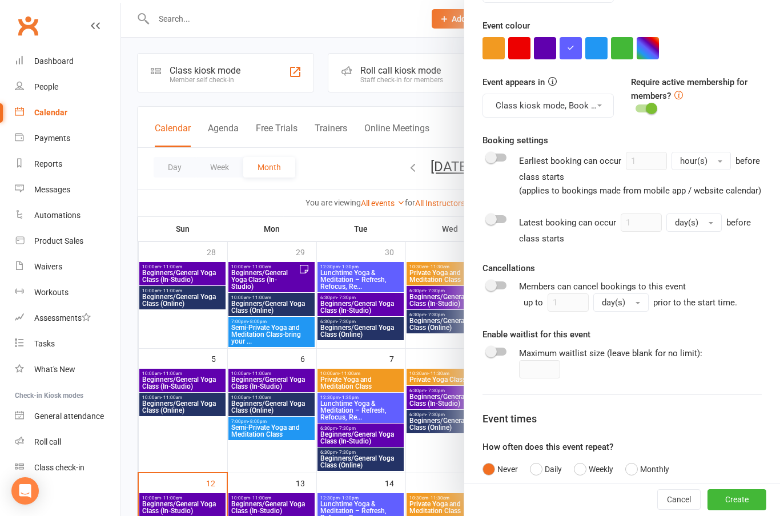
scroll to position [336, 0]
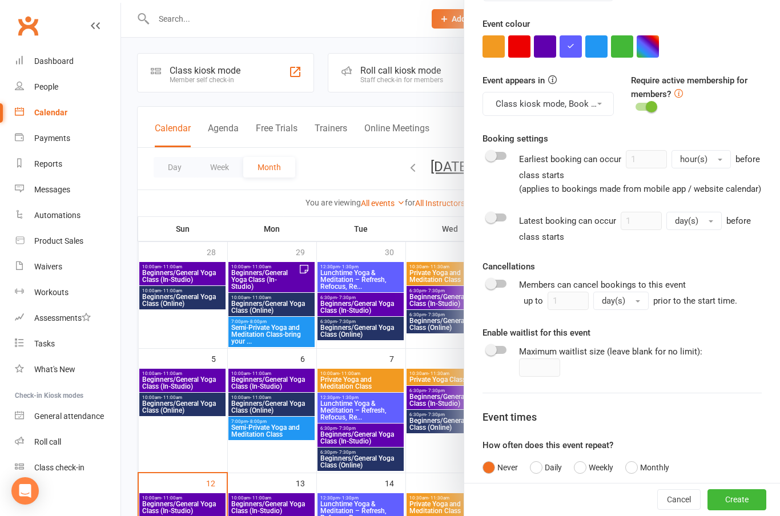
click at [491, 287] on span at bounding box center [490, 283] width 11 height 11
click at [487, 282] on input "checkbox" at bounding box center [487, 282] width 0 height 0
checkbox input "true"
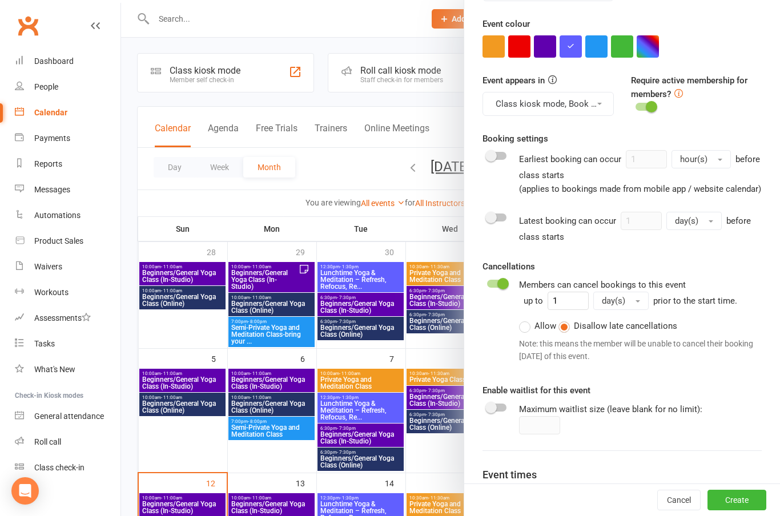
click at [499, 408] on div at bounding box center [496, 408] width 19 height 8
click at [487, 406] on input "checkbox" at bounding box center [487, 406] width 0 height 0
checkbox input "true"
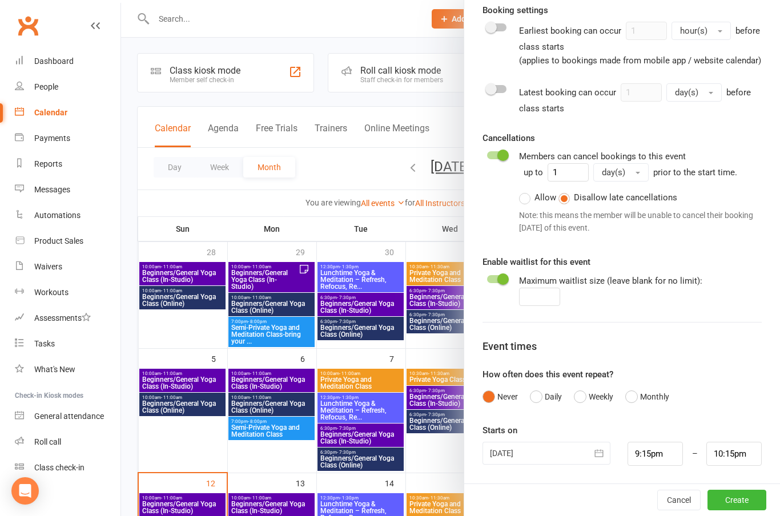
scroll to position [464, 0]
click at [586, 399] on button "Weekly" at bounding box center [593, 398] width 39 height 22
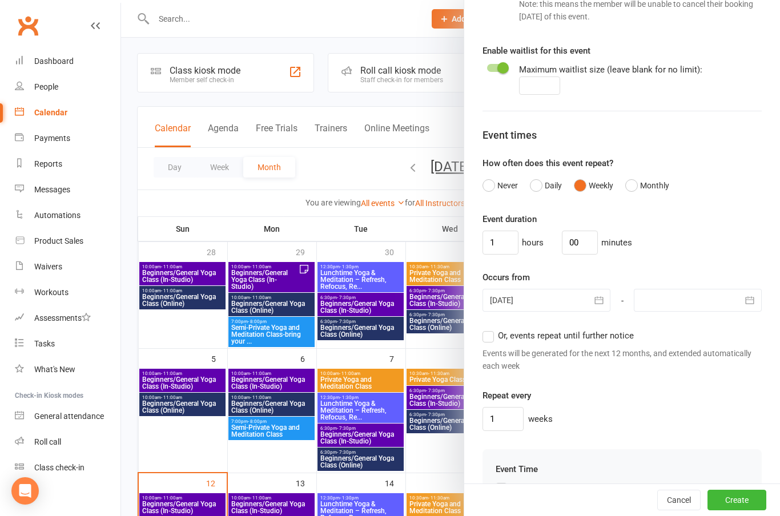
scroll to position [680, 0]
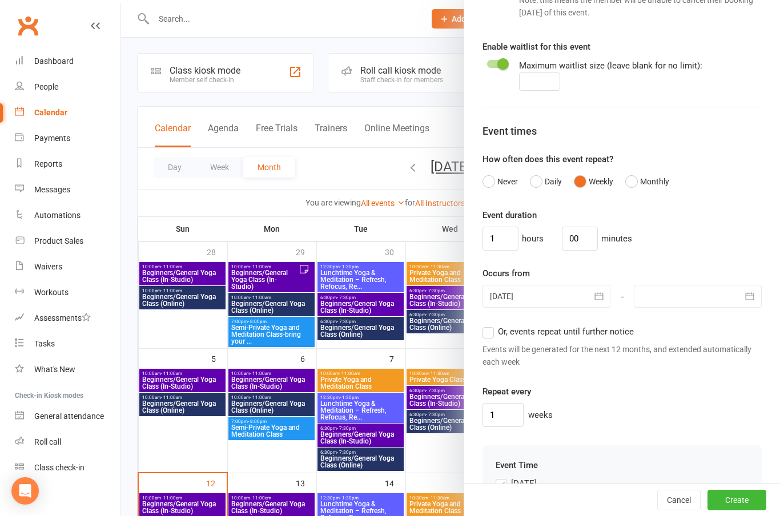
click at [592, 295] on button "button" at bounding box center [599, 296] width 23 height 23
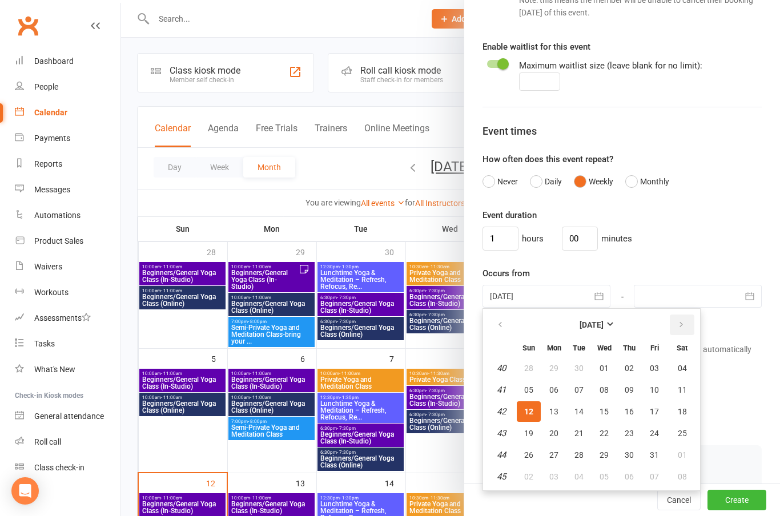
click at [684, 323] on icon "button" at bounding box center [681, 324] width 8 height 9
click at [680, 361] on button "01" at bounding box center [682, 368] width 29 height 21
type input "[DATE]"
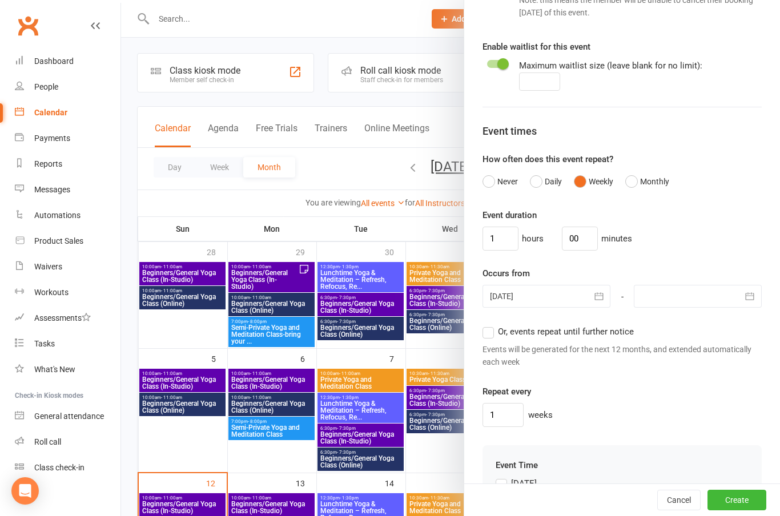
click at [749, 295] on icon "button" at bounding box center [749, 296] width 11 height 11
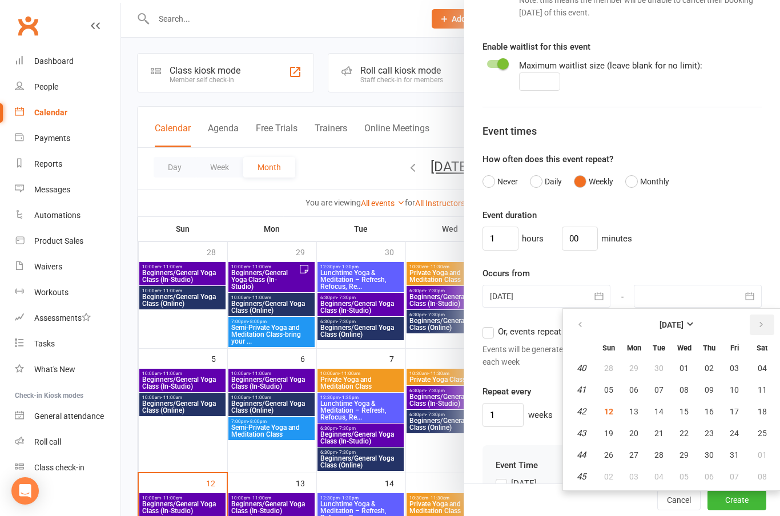
click at [764, 326] on icon "button" at bounding box center [761, 324] width 8 height 9
click at [613, 477] on button "30" at bounding box center [609, 477] width 24 height 21
type input "[DATE]"
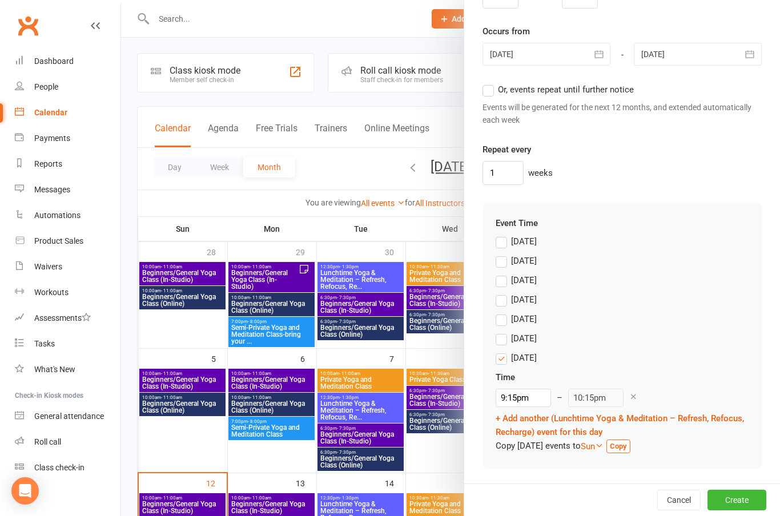
scroll to position [922, 0]
click at [503, 278] on label "[DATE]" at bounding box center [516, 281] width 41 height 14
click at [503, 274] on input "[DATE]" at bounding box center [499, 274] width 7 height 0
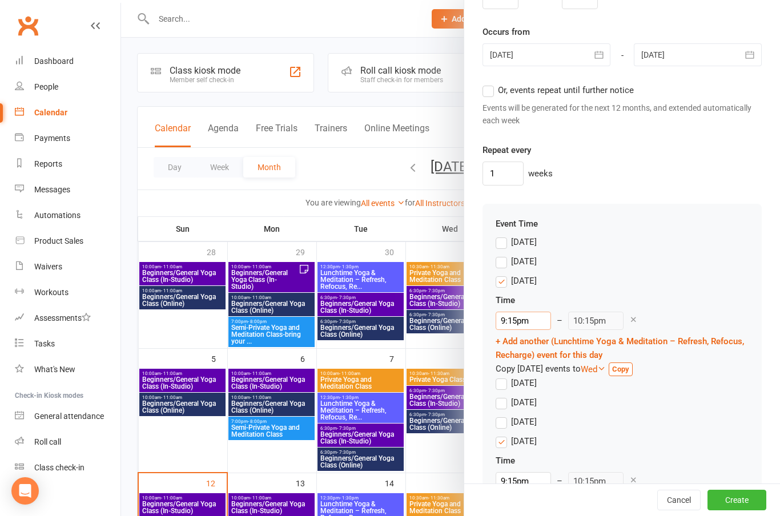
click at [520, 323] on input "9:15pm" at bounding box center [523, 321] width 55 height 18
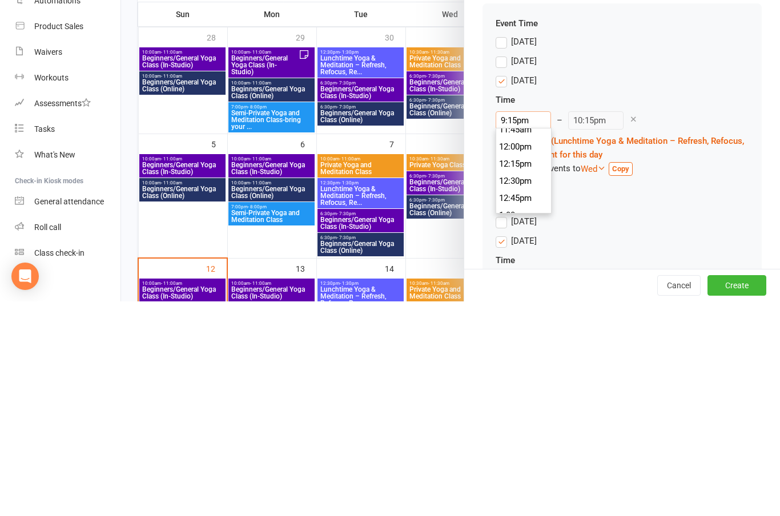
scroll to position [820, 0]
click at [529, 380] on li "12:30pm" at bounding box center [523, 388] width 55 height 17
type input "12:30pm"
type input "1:30pm"
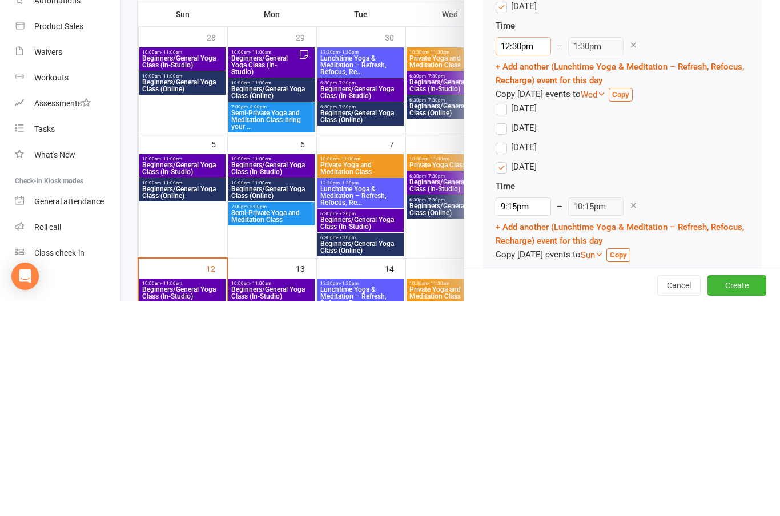
scroll to position [986, 0]
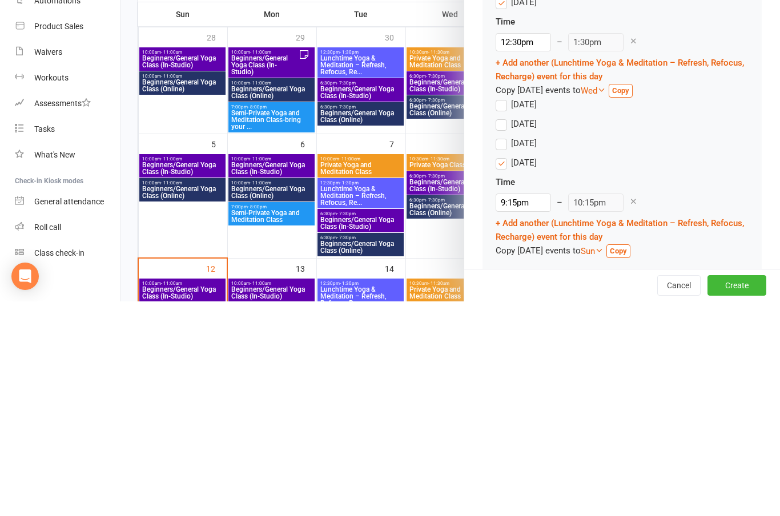
click at [501, 332] on label "[DATE]" at bounding box center [516, 339] width 41 height 14
click at [501, 332] on input "[DATE]" at bounding box center [499, 332] width 7 height 0
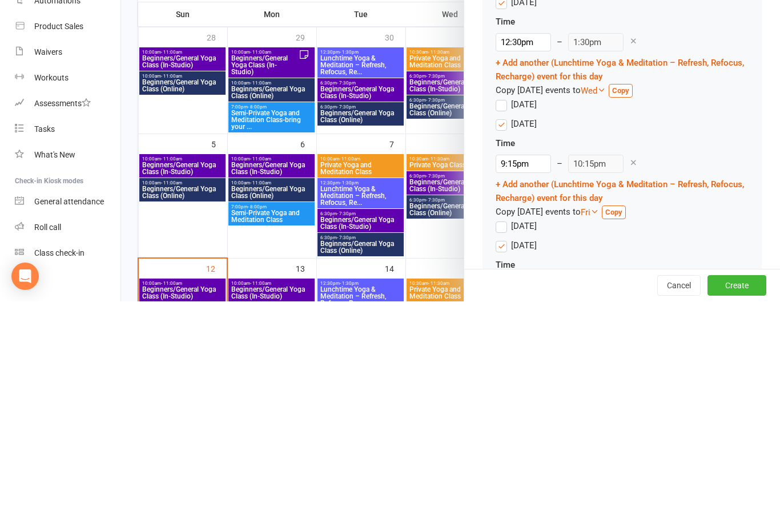
scroll to position [215, 0]
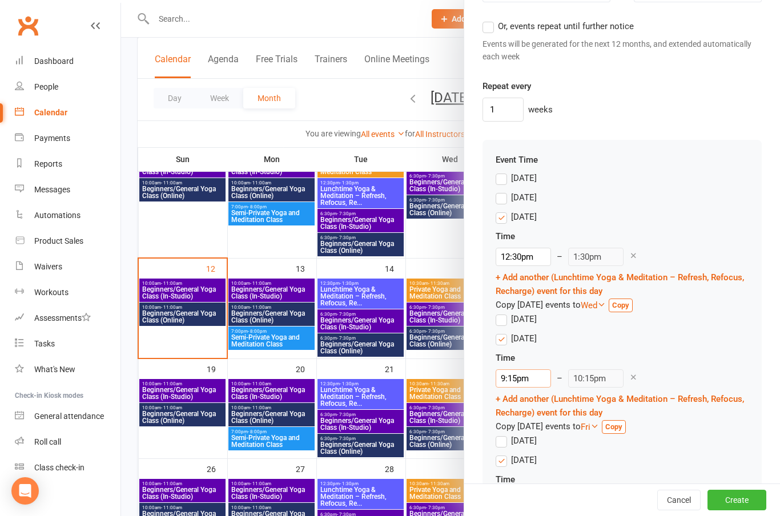
click at [521, 374] on input "9:15pm" at bounding box center [523, 378] width 55 height 18
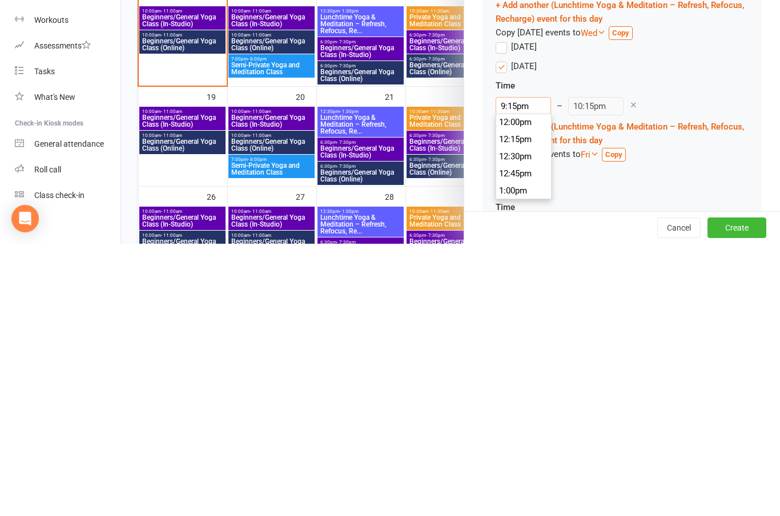
scroll to position [823, 0]
click at [525, 420] on li "12:30pm" at bounding box center [523, 428] width 55 height 17
type input "12:30pm"
type input "1:30pm"
click at [505, 434] on label "[DATE]" at bounding box center [516, 441] width 41 height 14
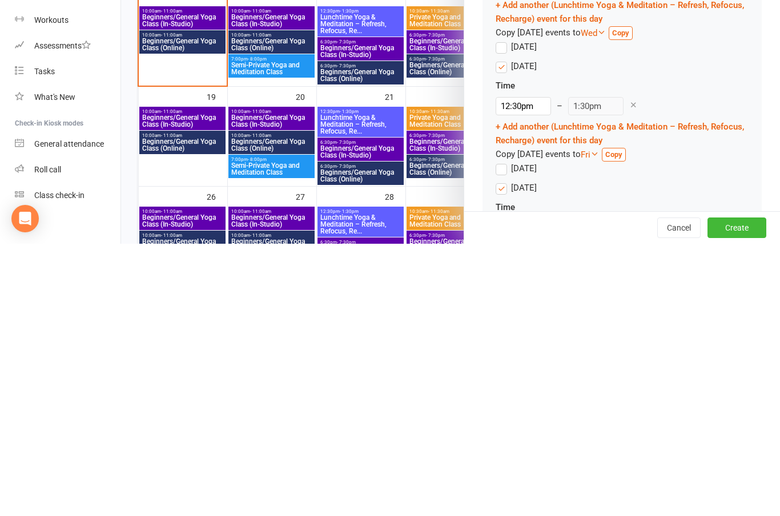
click at [503, 434] on input "[DATE]" at bounding box center [499, 434] width 7 height 0
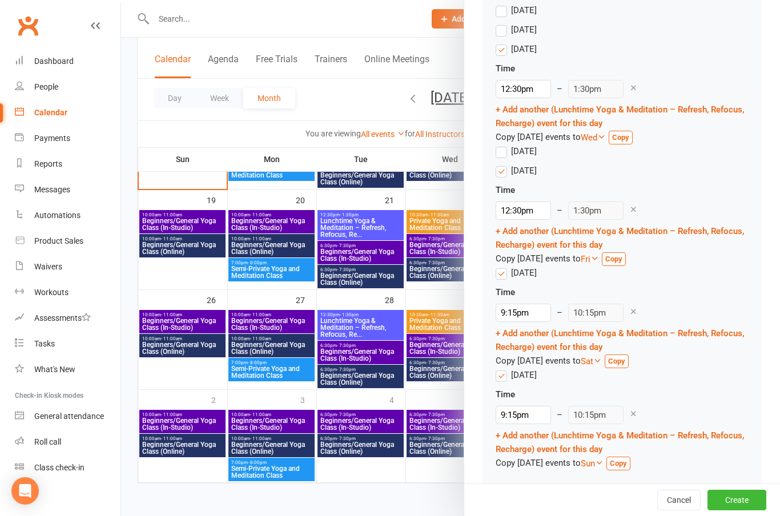
scroll to position [1160, 0]
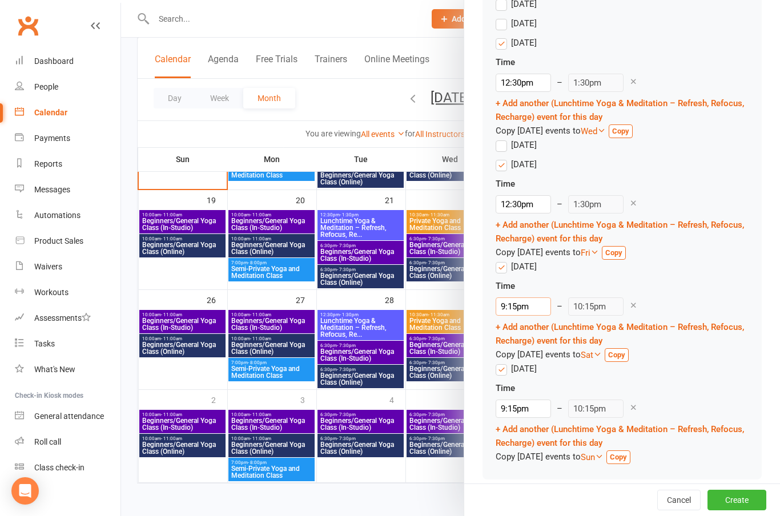
click at [519, 303] on input "9:15pm" at bounding box center [523, 307] width 55 height 18
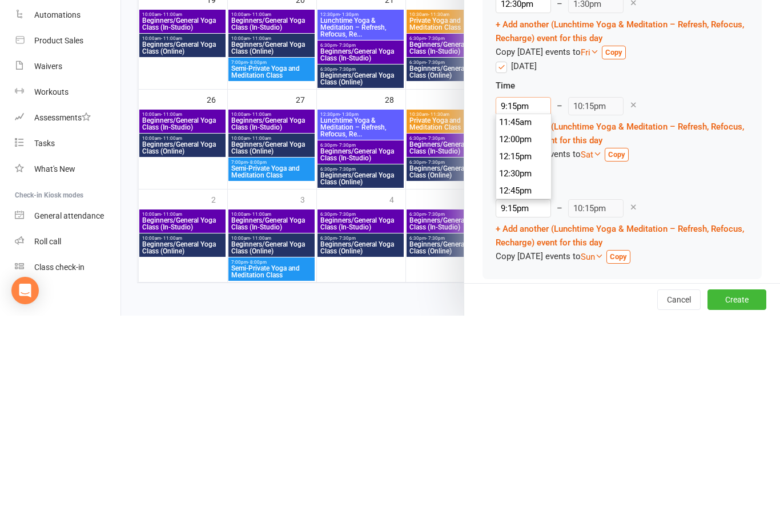
scroll to position [812, 0]
click at [523, 359] on li "12:30pm" at bounding box center [523, 367] width 55 height 17
type input "12:30pm"
type input "1:30pm"
click at [499, 362] on label "[DATE]" at bounding box center [516, 369] width 41 height 14
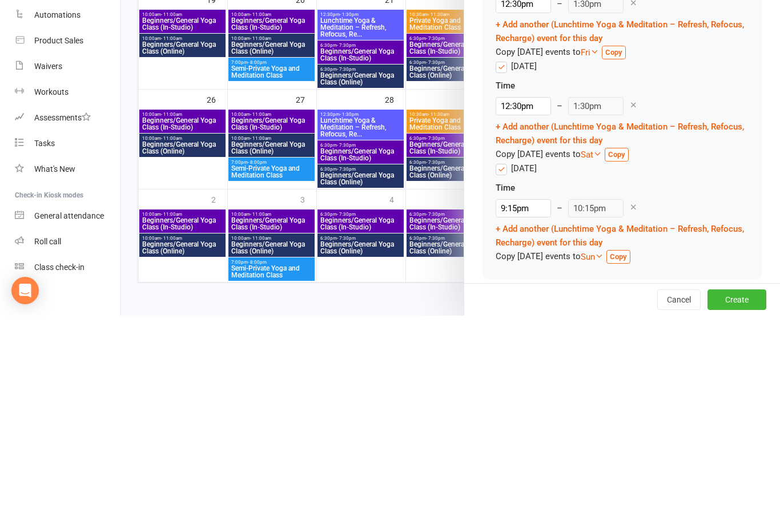
click at [499, 362] on input "[DATE]" at bounding box center [499, 362] width 7 height 0
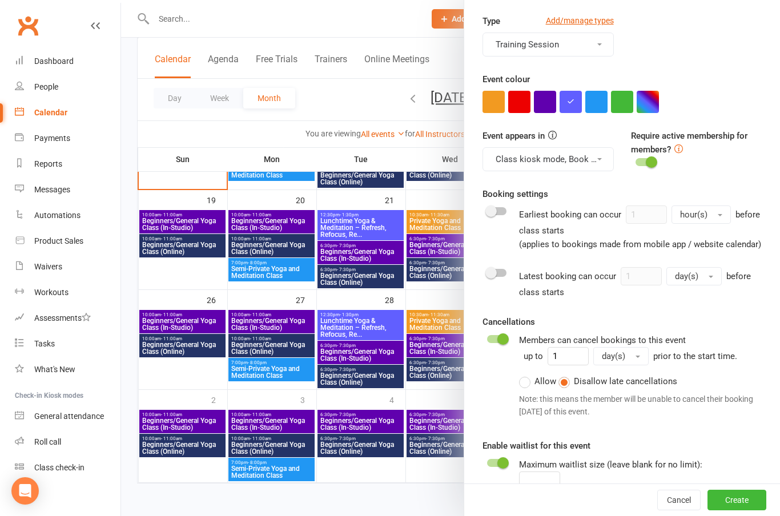
scroll to position [280, 0]
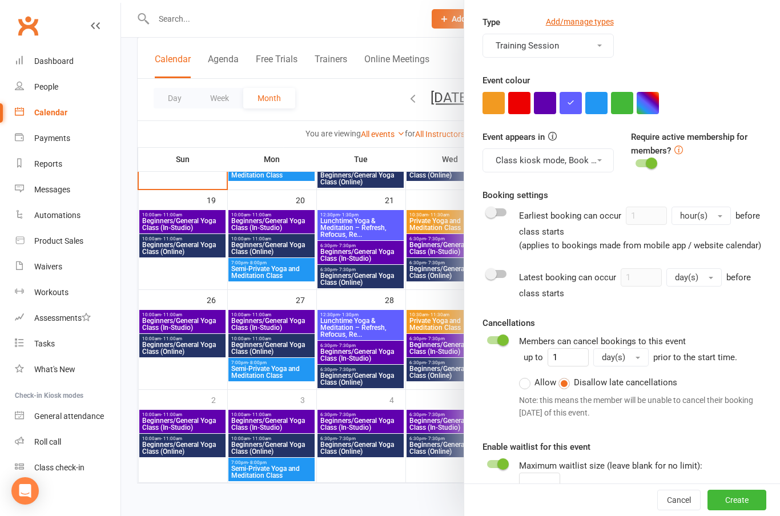
click at [747, 497] on button "Create" at bounding box center [737, 500] width 59 height 21
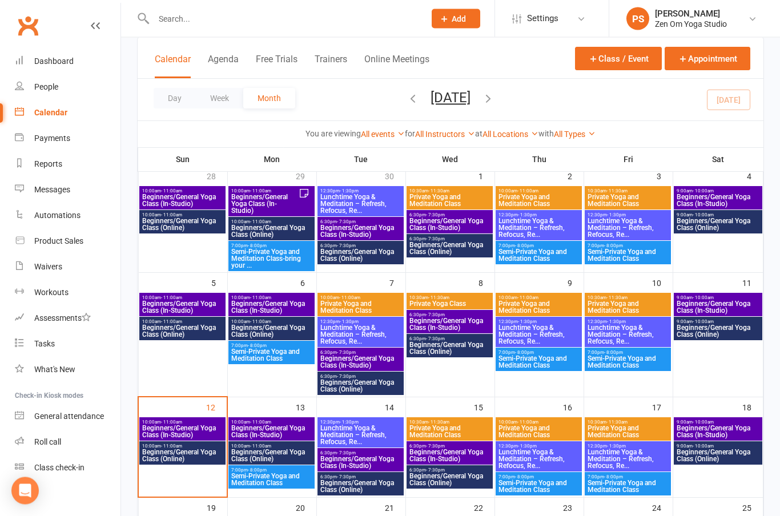
scroll to position [51, 0]
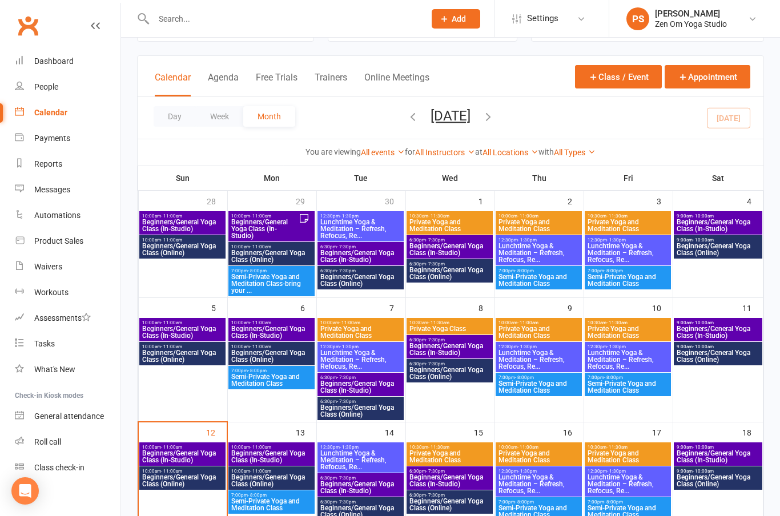
click at [452, 227] on span "Private Yoga and Meditation Class" at bounding box center [450, 226] width 82 height 14
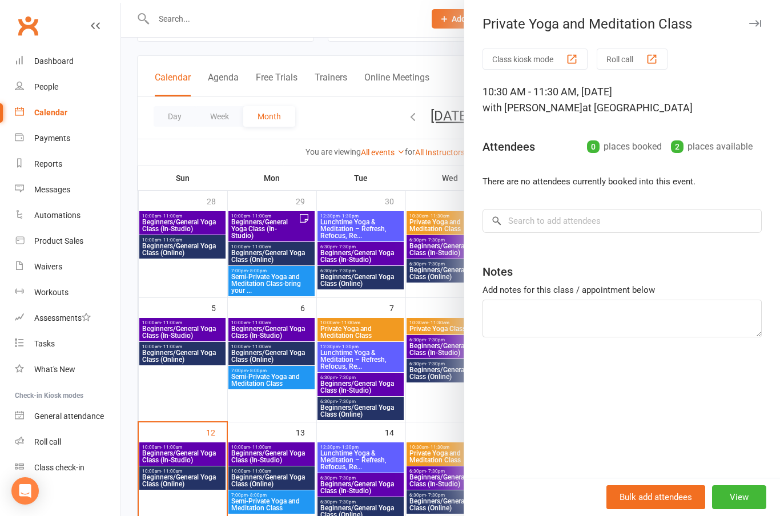
click at [752, 488] on button "View" at bounding box center [739, 497] width 54 height 24
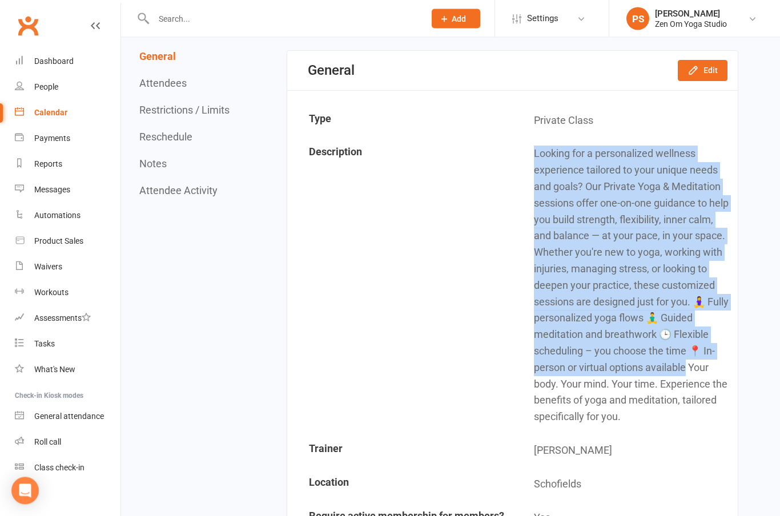
scroll to position [103, 0]
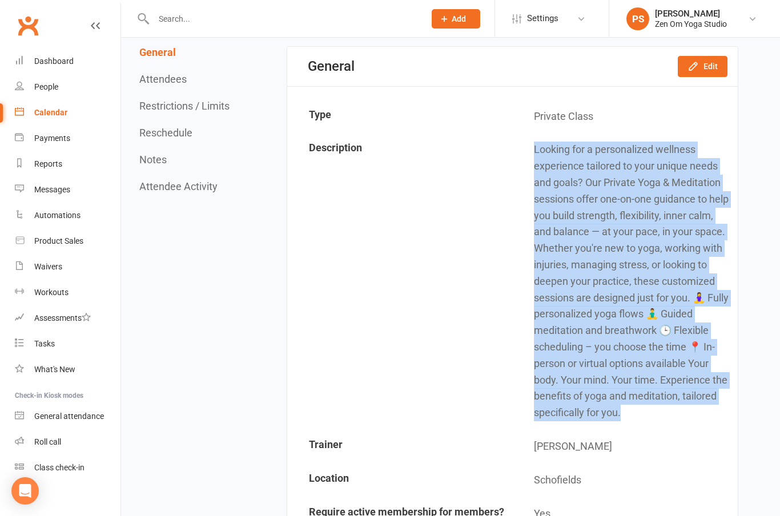
click at [56, 114] on div "Calendar" at bounding box center [50, 112] width 33 height 9
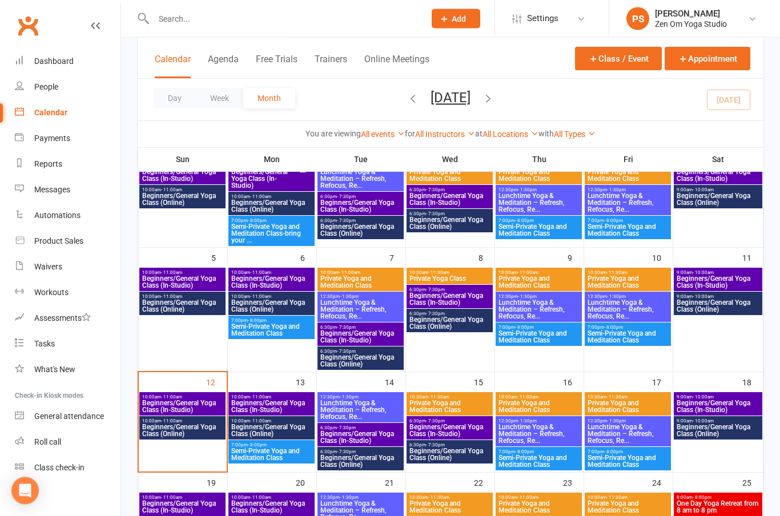
scroll to position [97, 0]
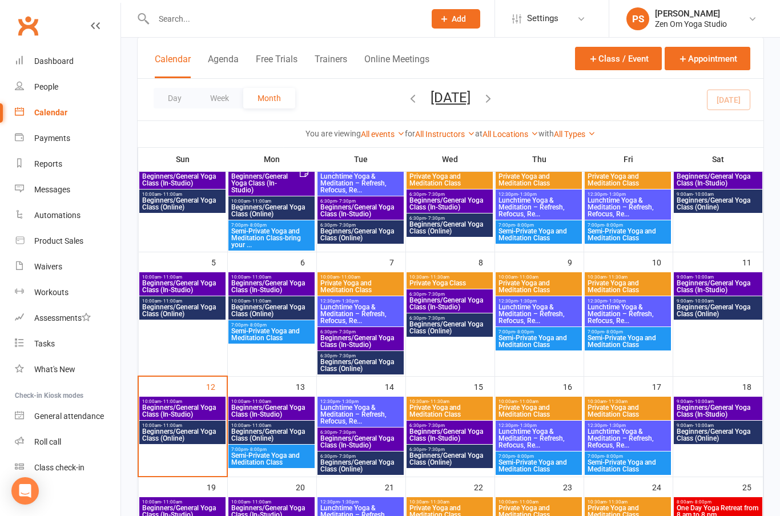
click at [626, 59] on button "Class / Event" at bounding box center [618, 58] width 87 height 23
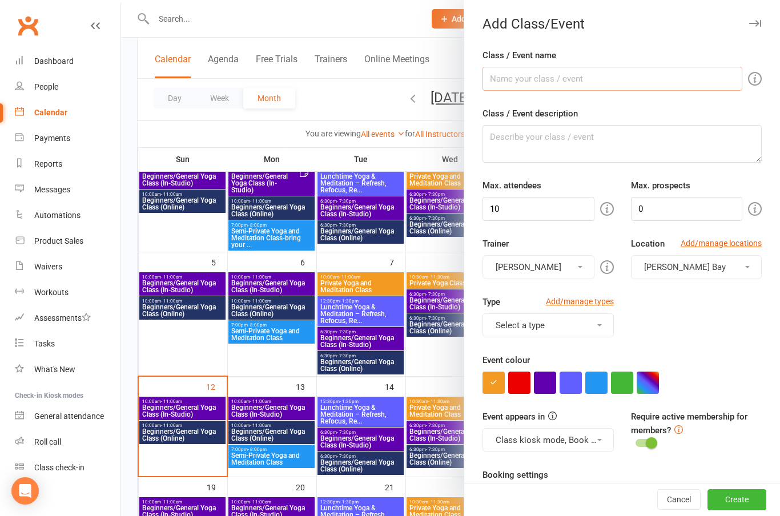
click at [567, 79] on input "Class / Event name" at bounding box center [613, 79] width 260 height 24
type input "Private Yoga and Meditation Class"
click at [520, 135] on textarea "Class / Event description" at bounding box center [622, 144] width 279 height 38
click at [523, 141] on textarea "Class / Event description" at bounding box center [622, 144] width 279 height 38
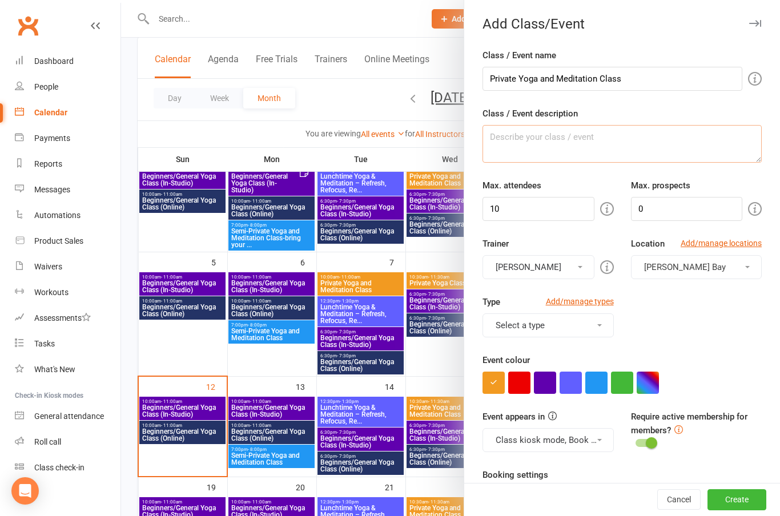
paste textarea "Looking for a personalized wellness experience tailored to your unique needs an…"
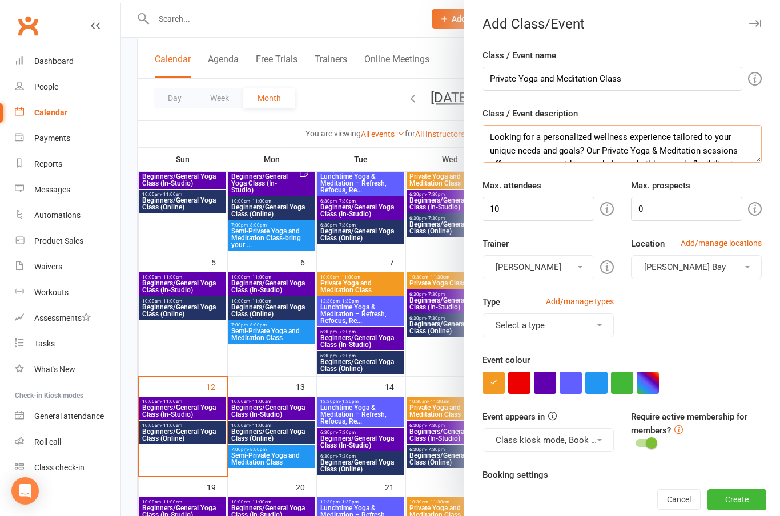
scroll to position [123, 0]
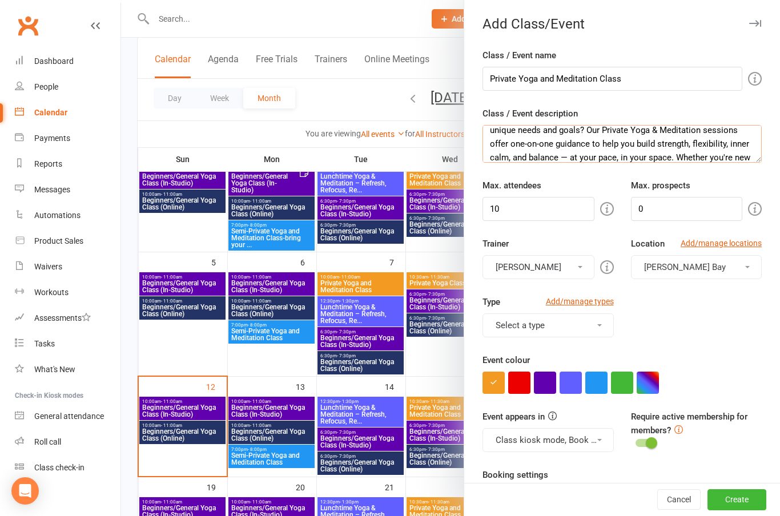
click at [632, 158] on textarea "Looking for a personalized wellness experience tailored to your unique needs an…" at bounding box center [622, 144] width 279 height 38
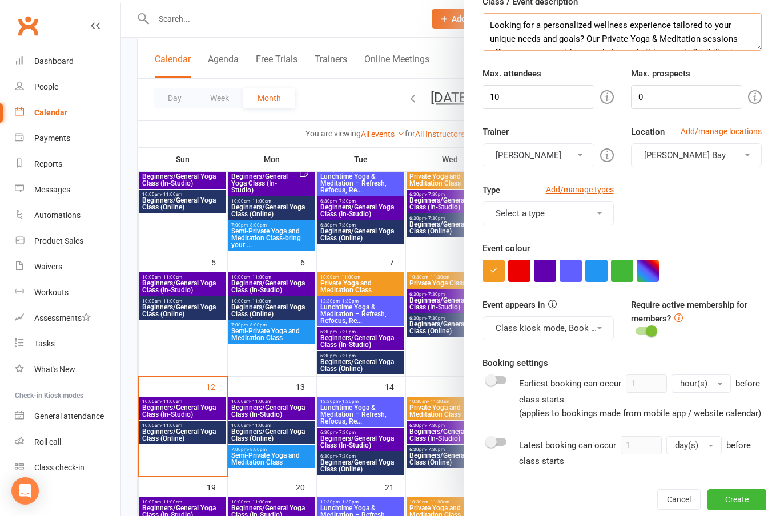
scroll to position [147, 0]
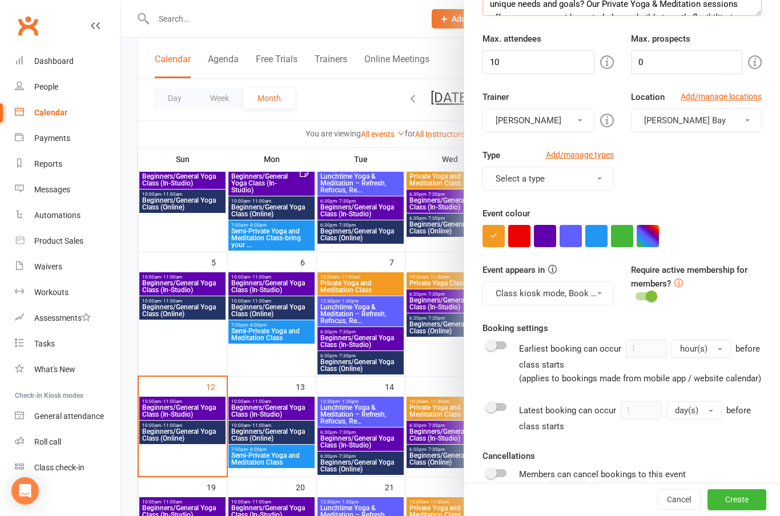
type textarea "Looking for a personalized wellness experience tailored to your unique needs an…"
click at [537, 59] on input "10" at bounding box center [538, 62] width 111 height 24
type input "1"
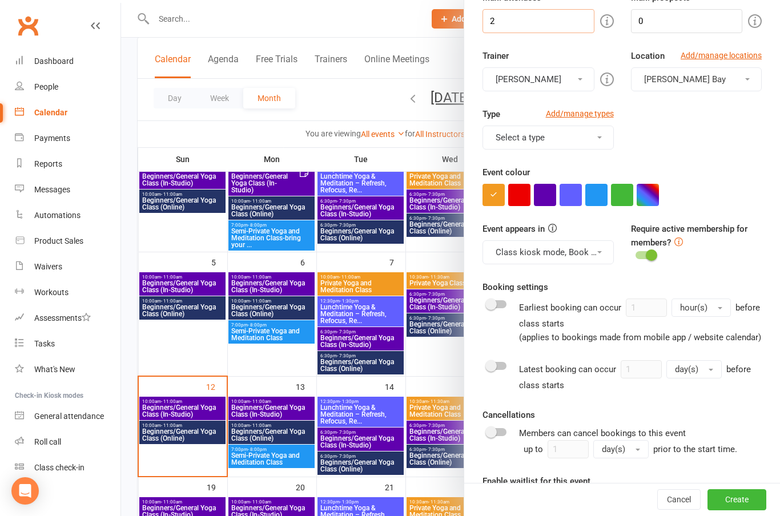
scroll to position [208, 0]
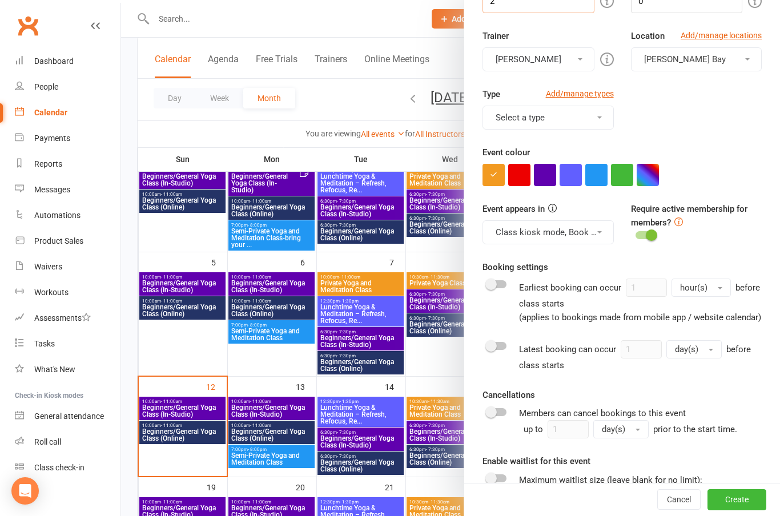
type input "2"
click at [745, 59] on span "button" at bounding box center [747, 59] width 5 height 2
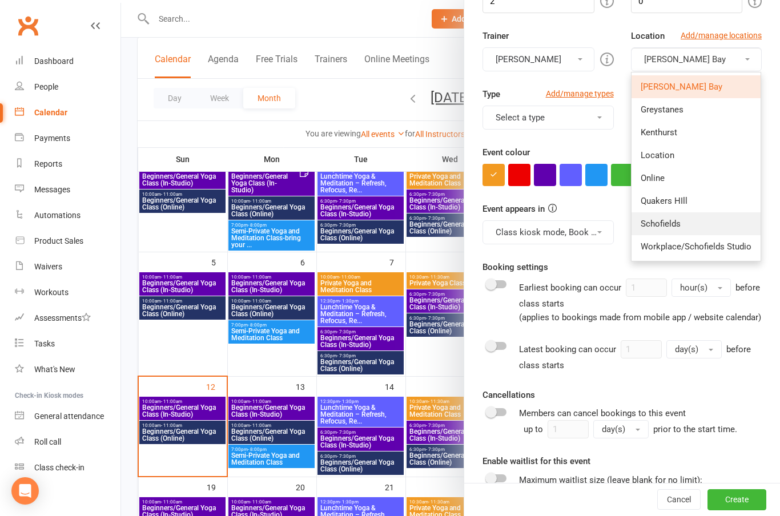
click at [667, 224] on span "Schofields" at bounding box center [661, 224] width 40 height 10
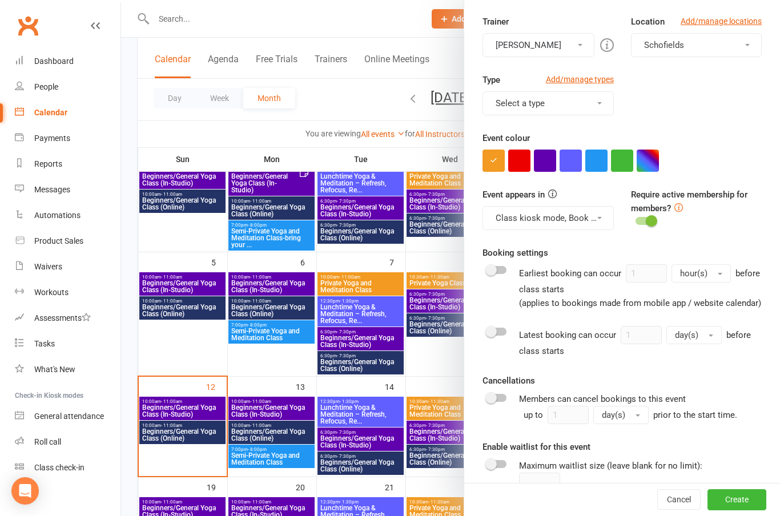
scroll to position [229, 0]
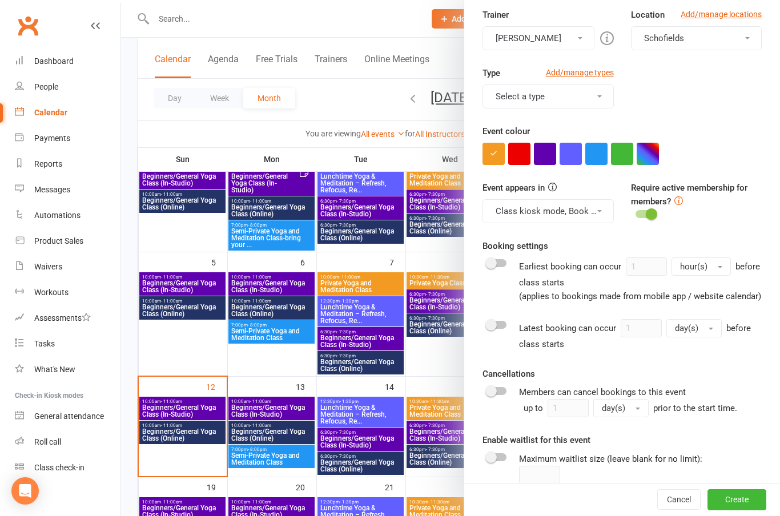
click at [599, 92] on button "Select a type" at bounding box center [548, 97] width 131 height 24
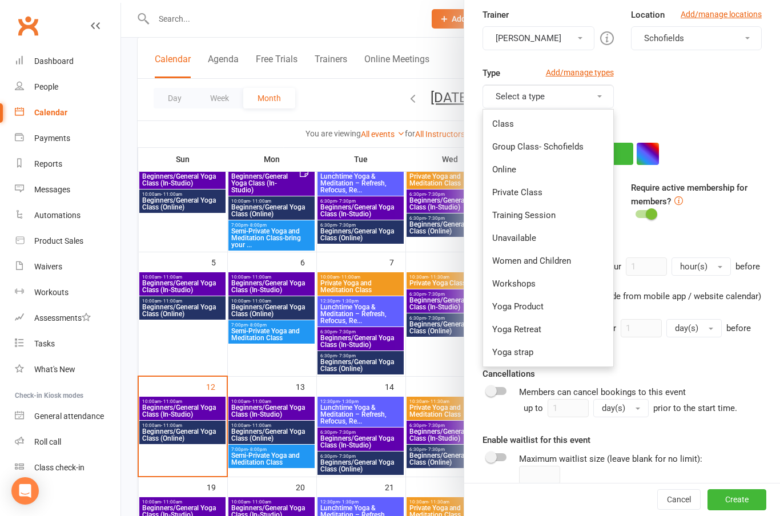
click at [528, 191] on link "Private Class" at bounding box center [548, 192] width 130 height 23
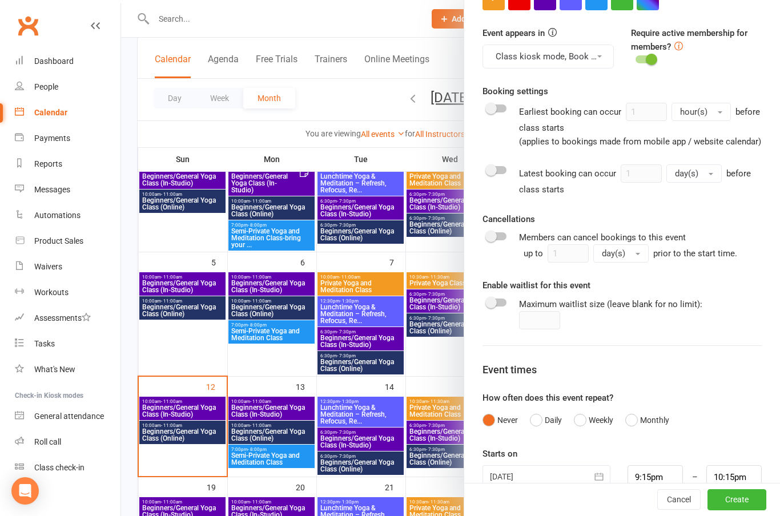
scroll to position [385, 0]
click at [496, 231] on div at bounding box center [496, 235] width 19 height 8
click at [487, 234] on input "checkbox" at bounding box center [487, 234] width 0 height 0
checkbox input "true"
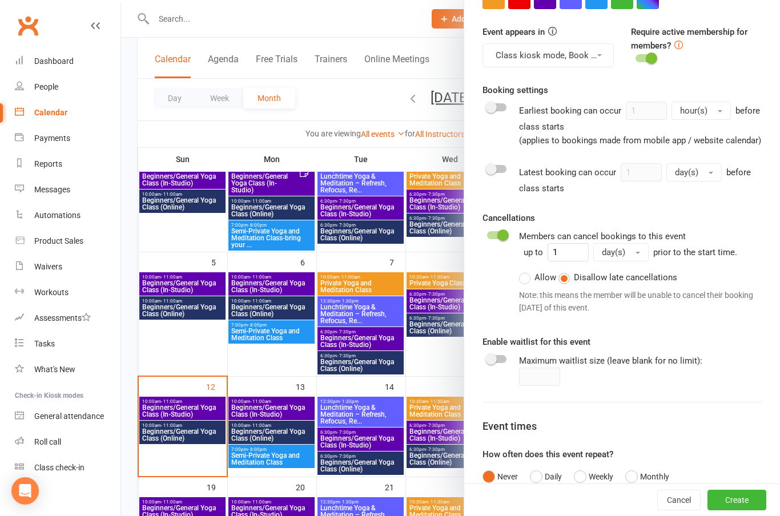
click at [500, 362] on div at bounding box center [496, 359] width 19 height 8
click at [487, 357] on input "checkbox" at bounding box center [487, 357] width 0 height 0
checkbox input "true"
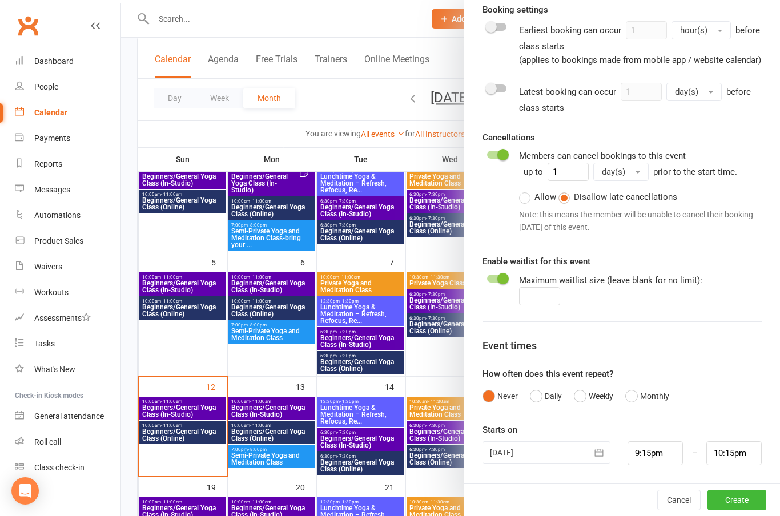
scroll to position [464, 0]
click at [584, 398] on button "Weekly" at bounding box center [593, 398] width 39 height 22
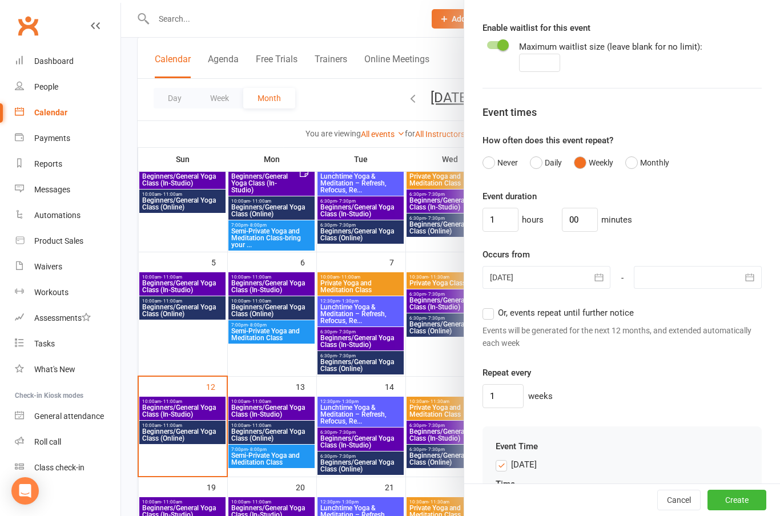
scroll to position [713, 0]
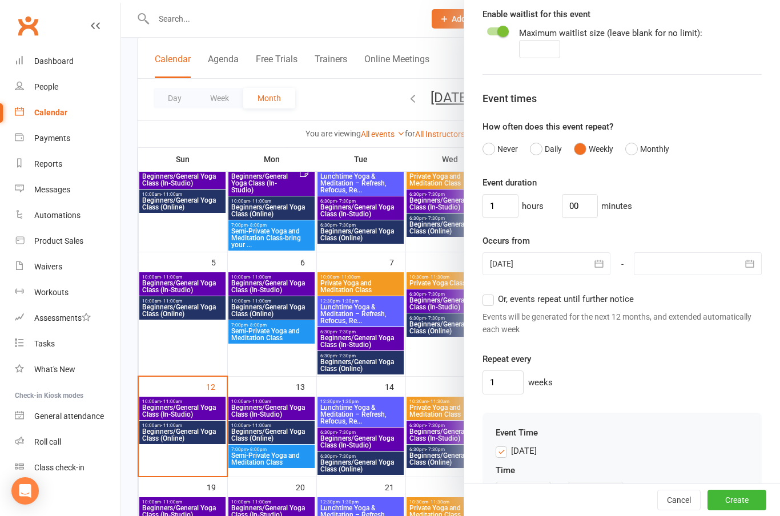
click at [602, 260] on icon "button" at bounding box center [598, 263] width 11 height 11
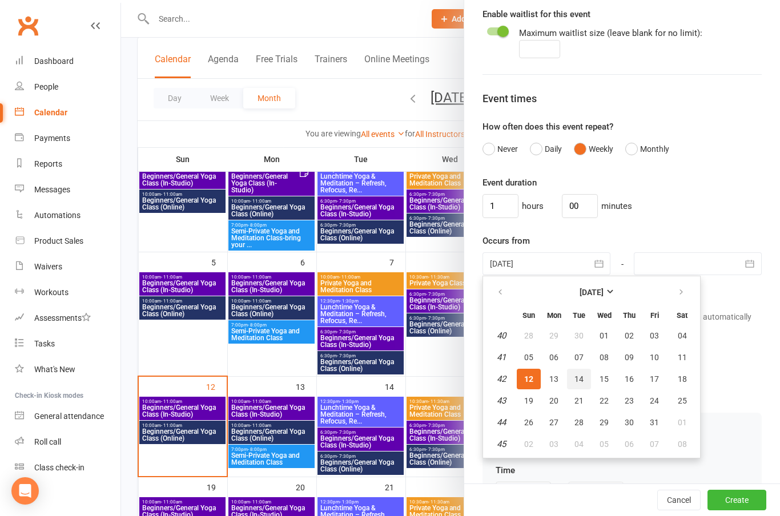
click at [580, 377] on span "14" at bounding box center [579, 379] width 9 height 9
type input "[DATE]"
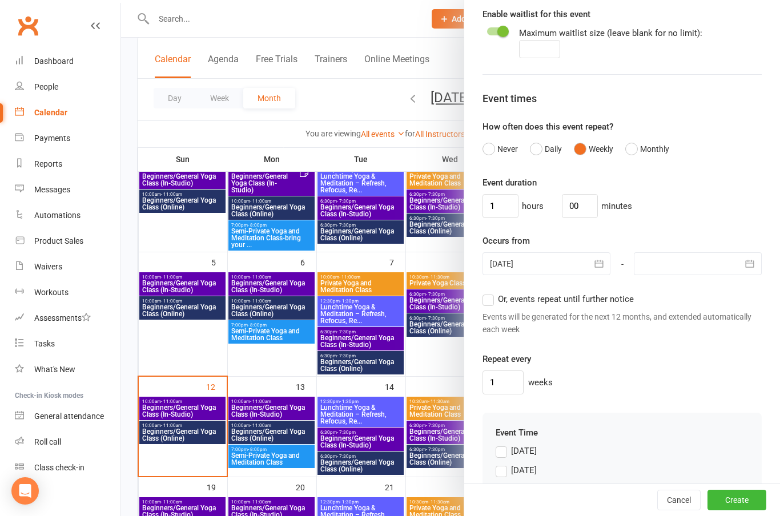
click at [754, 264] on icon "button" at bounding box center [749, 263] width 11 height 11
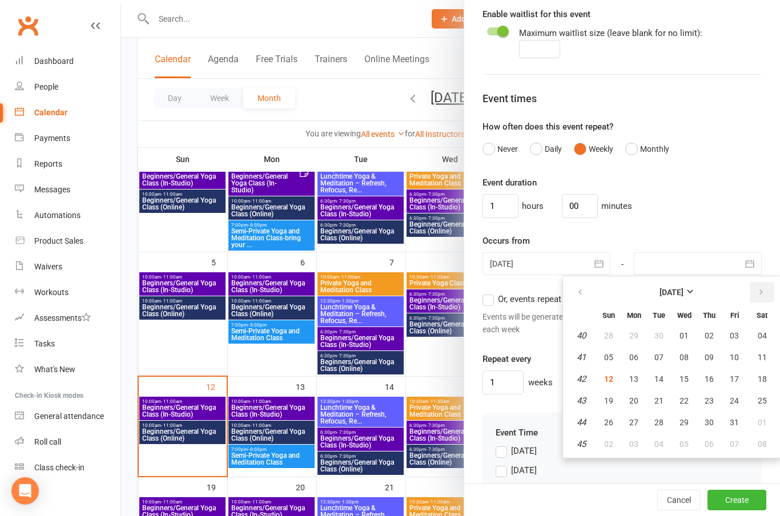
click at [758, 291] on icon "button" at bounding box center [761, 292] width 8 height 9
click at [615, 444] on button "30" at bounding box center [609, 444] width 24 height 21
type input "[DATE]"
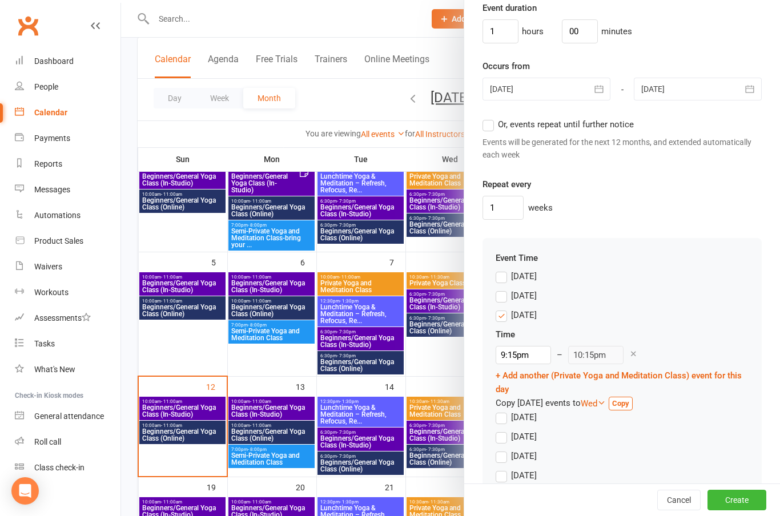
scroll to position [899, 0]
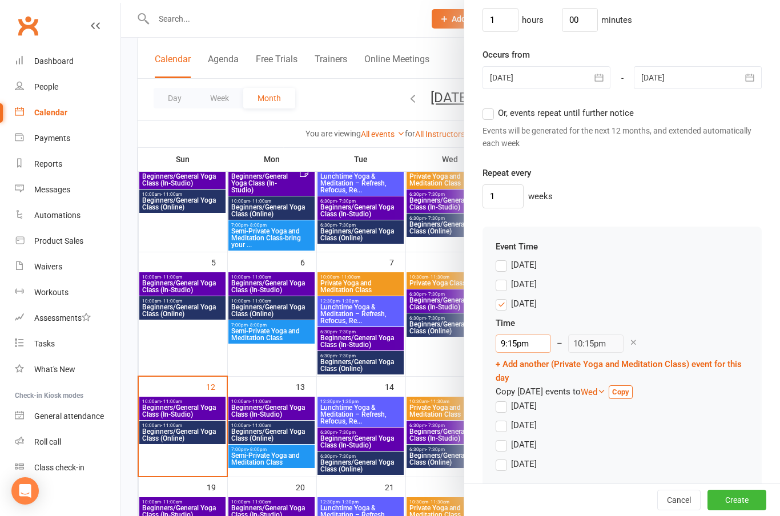
click at [523, 343] on input "9:15pm" at bounding box center [523, 344] width 55 height 18
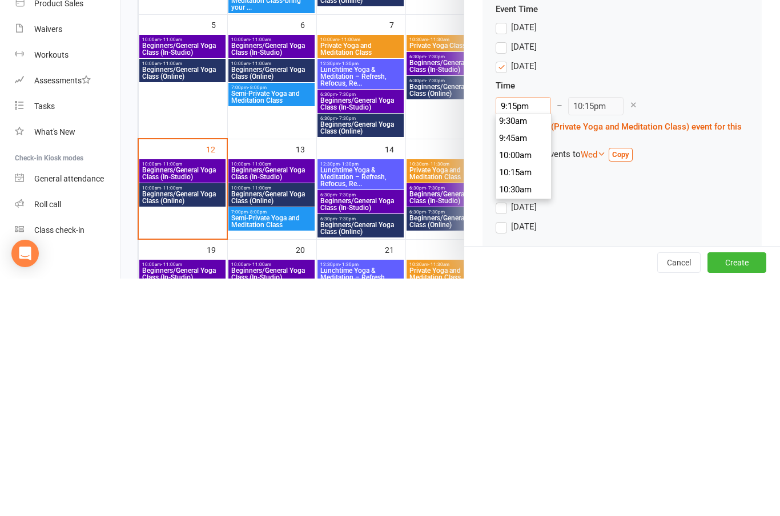
scroll to position [657, 0]
click at [524, 380] on li "10:00am" at bounding box center [523, 388] width 55 height 17
type input "10:00am"
type input "11:00am"
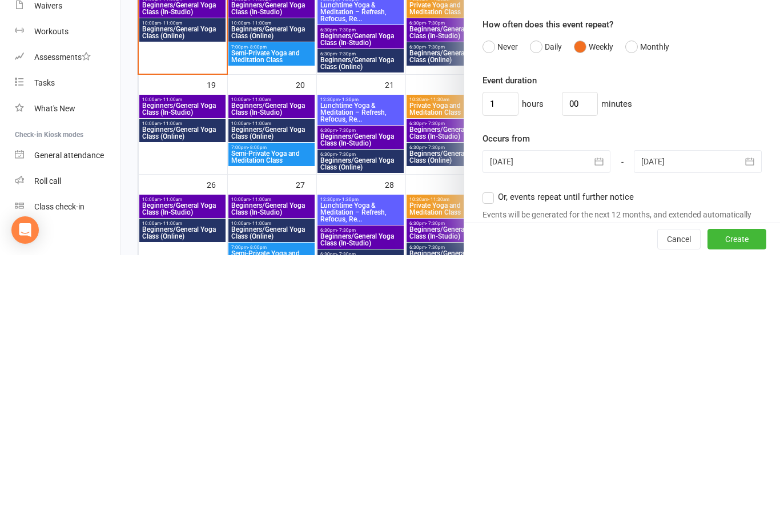
scroll to position [572, 0]
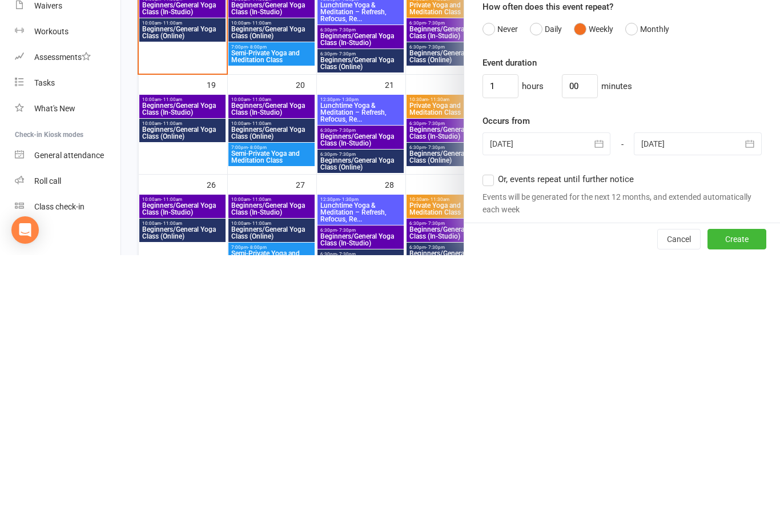
click at [757, 393] on button "button" at bounding box center [750, 404] width 23 height 23
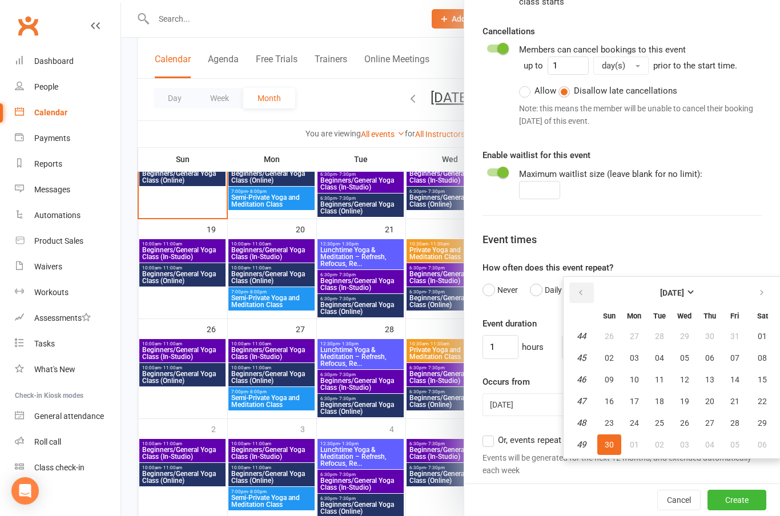
click at [590, 287] on button "button" at bounding box center [581, 293] width 25 height 21
click at [737, 425] on span "31" at bounding box center [734, 423] width 9 height 9
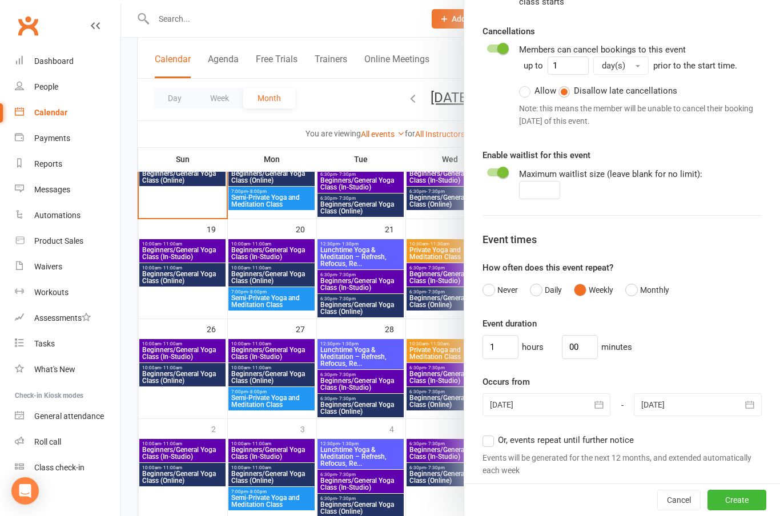
click at [756, 403] on button "button" at bounding box center [750, 404] width 23 height 23
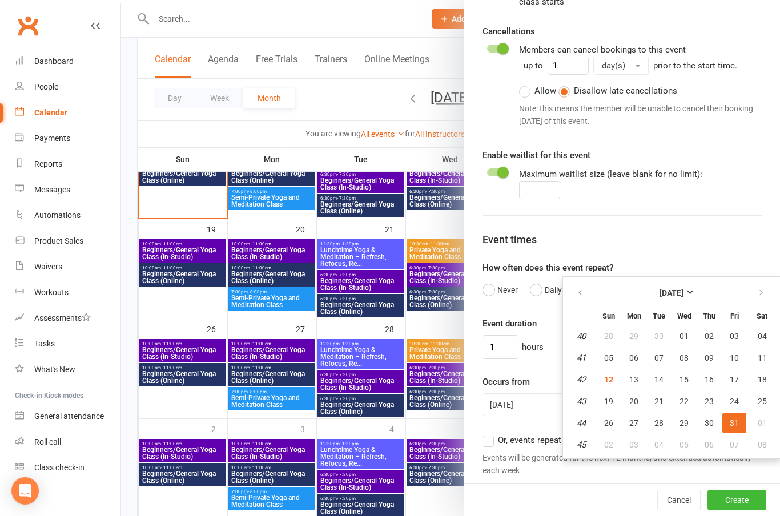
click at [760, 286] on button "button" at bounding box center [762, 293] width 25 height 21
click at [614, 444] on button "30" at bounding box center [609, 445] width 24 height 21
type input "[DATE]"
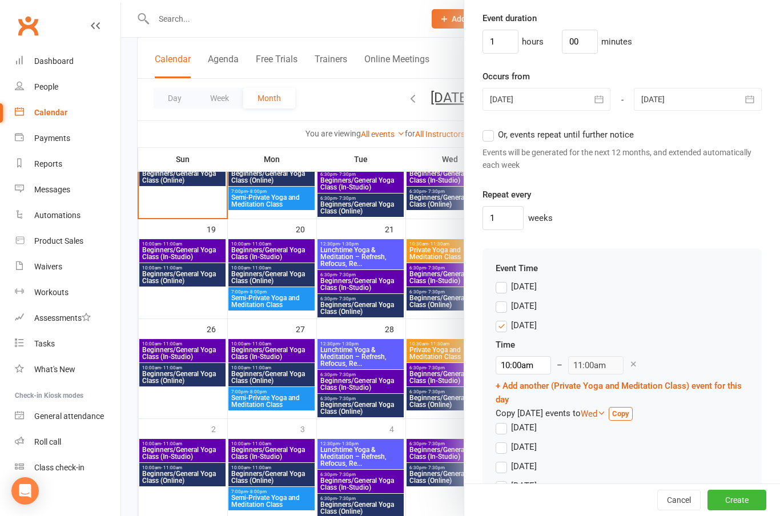
scroll to position [876, 0]
click at [742, 511] on button "Create" at bounding box center [737, 500] width 59 height 21
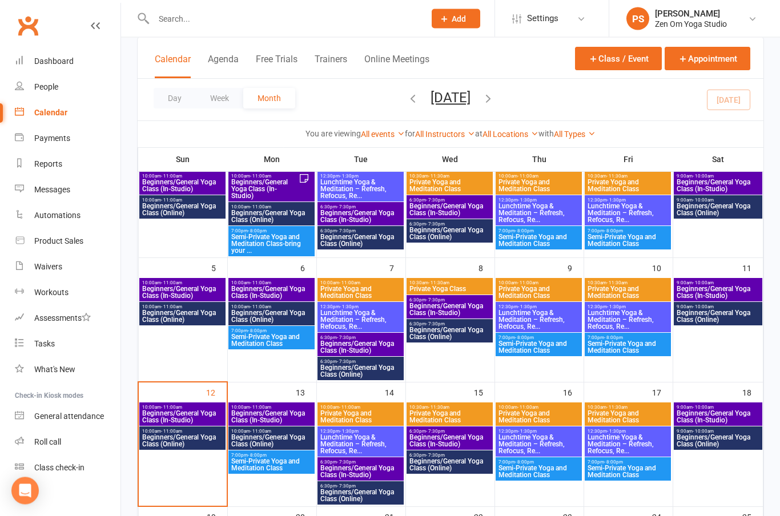
scroll to position [91, 0]
click at [632, 58] on button "Class / Event" at bounding box center [618, 58] width 87 height 23
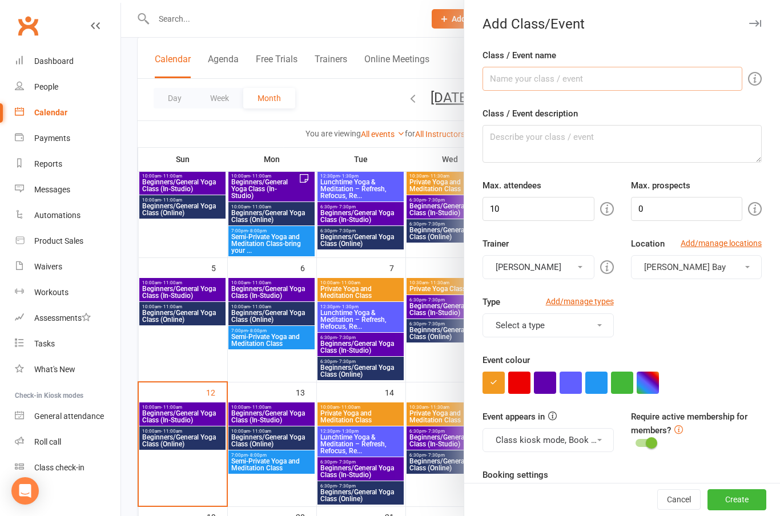
click at [566, 80] on input "Class / Event name" at bounding box center [613, 79] width 260 height 24
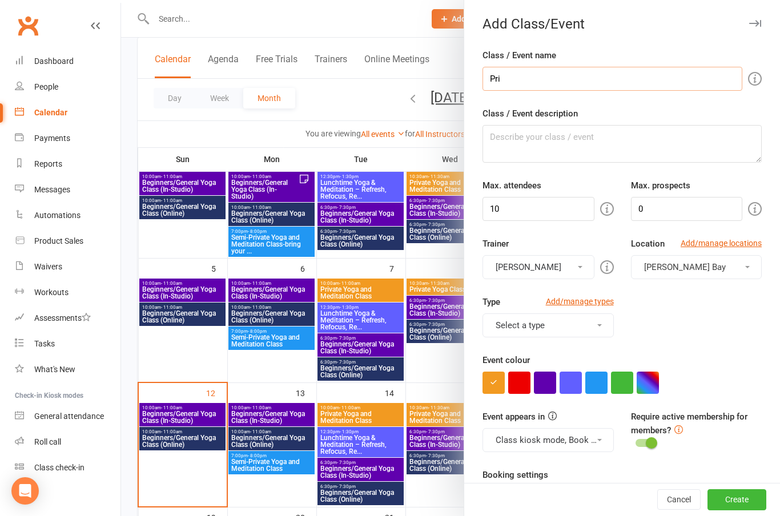
type input "Private Yoga and Meditation Class"
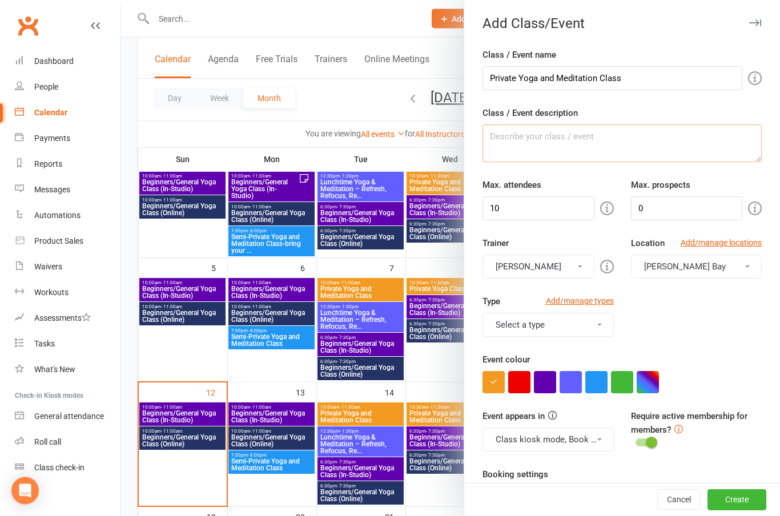
click at [514, 142] on textarea "Class / Event description" at bounding box center [622, 144] width 279 height 38
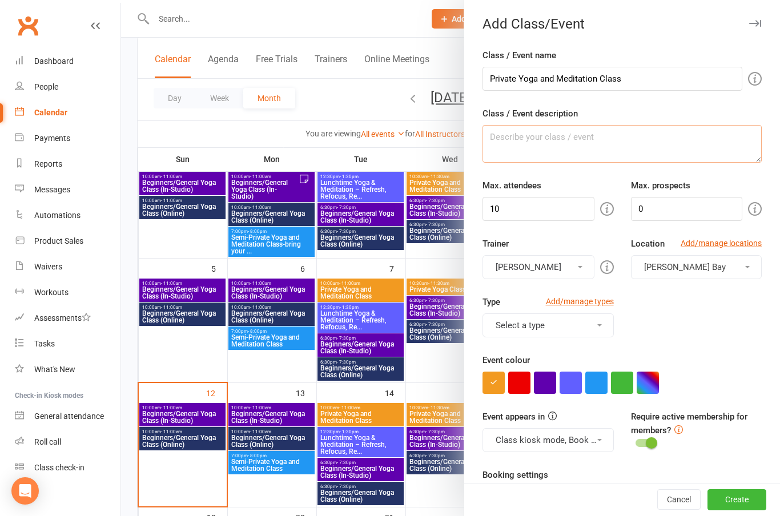
click at [516, 140] on textarea "Class / Event description" at bounding box center [622, 144] width 279 height 38
paste textarea "Looking for a personalized wellness experience tailored to your unique needs an…"
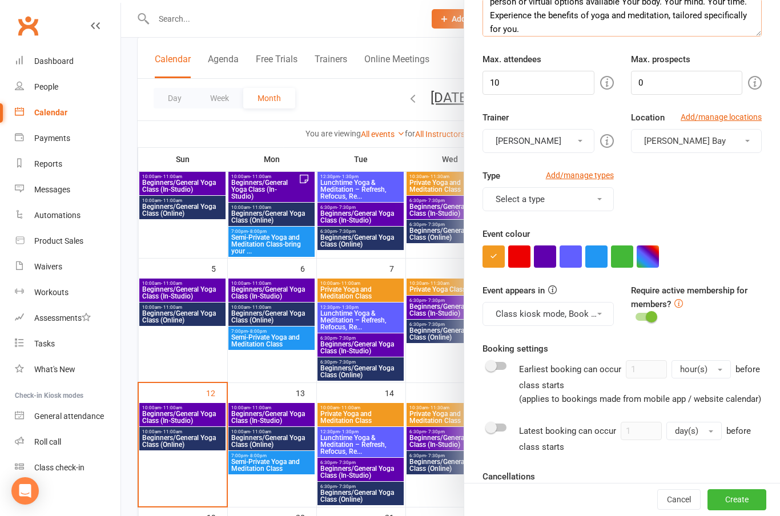
scroll to position [127, 0]
type textarea "Looking for a personalized wellness experience tailored to your unique needs an…"
click at [547, 83] on input "10" at bounding box center [538, 82] width 111 height 24
type input "1"
type input "2"
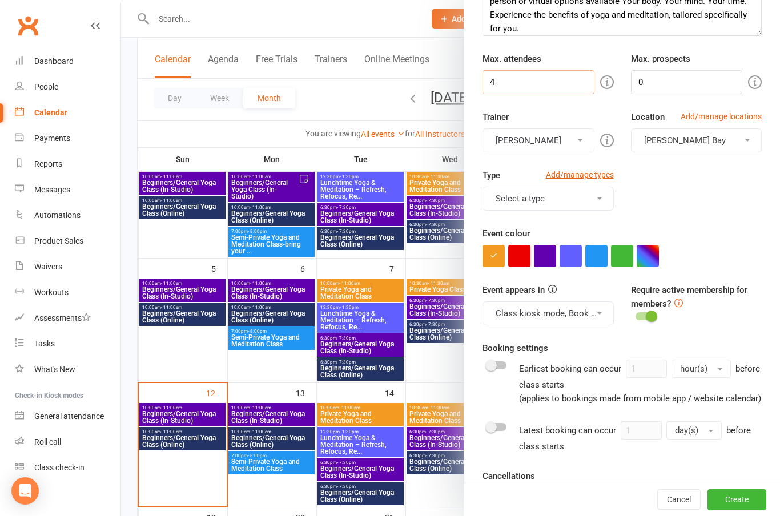
type input "4"
click at [747, 140] on span "button" at bounding box center [747, 140] width 5 height 2
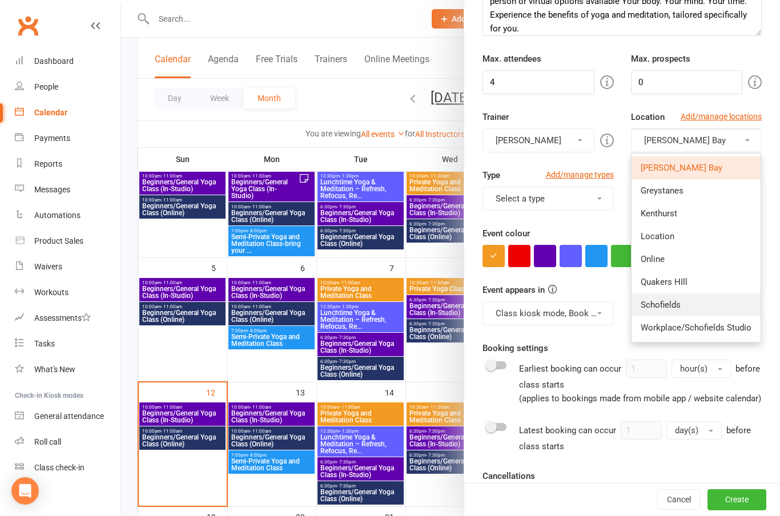
click at [665, 302] on span "Schofields" at bounding box center [661, 305] width 40 height 10
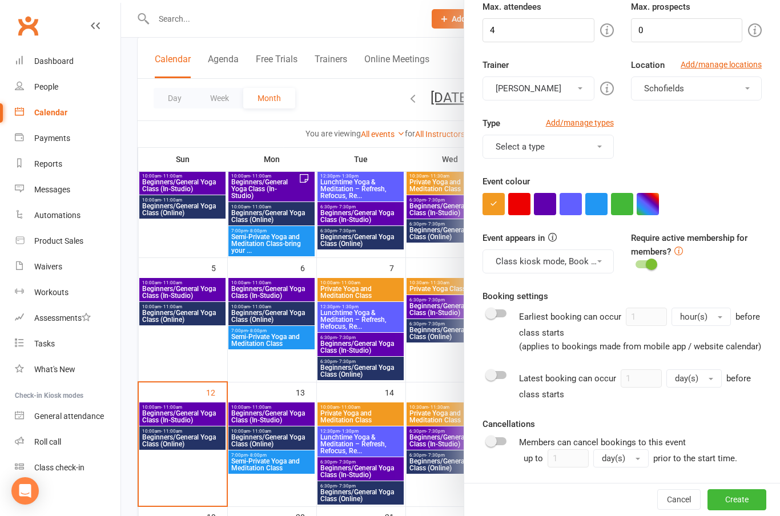
scroll to position [188, 0]
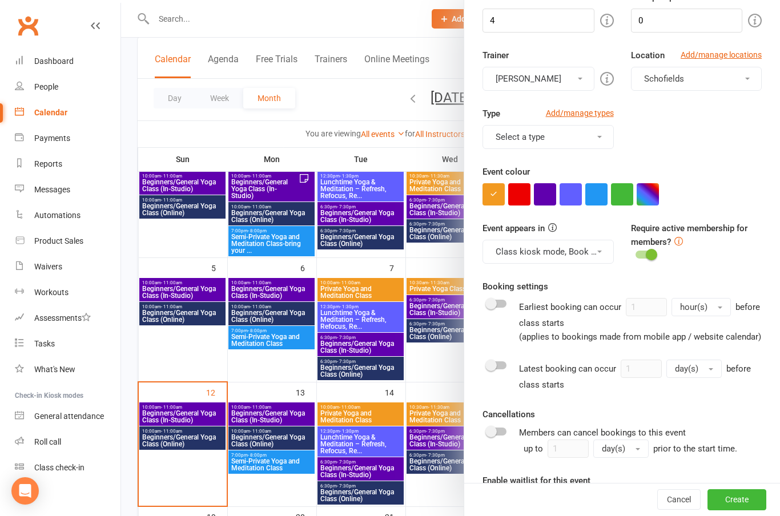
click at [604, 138] on button "Select a type" at bounding box center [548, 137] width 131 height 24
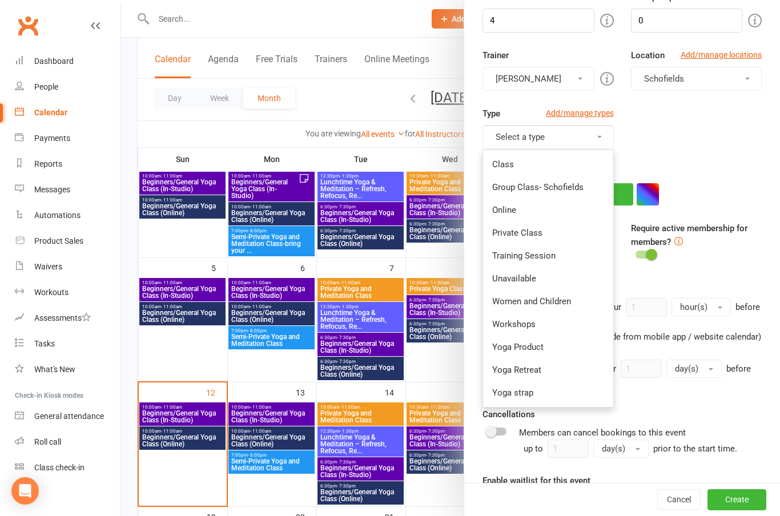
click at [526, 234] on link "Private Class" at bounding box center [548, 233] width 130 height 23
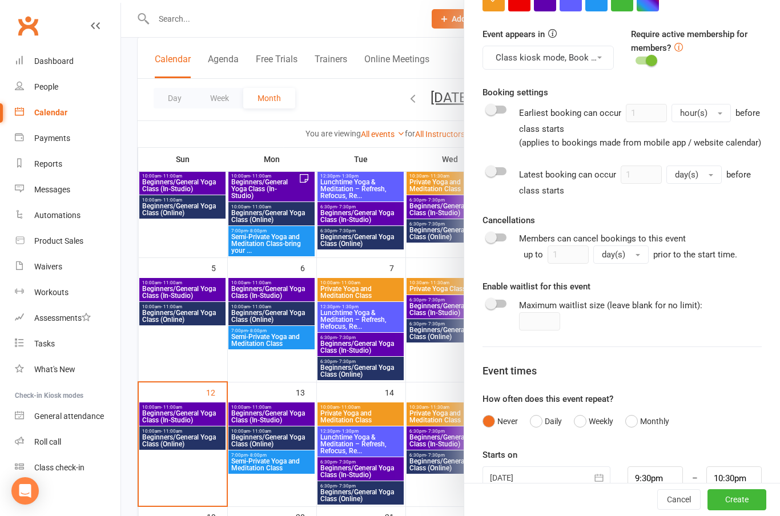
scroll to position [384, 0]
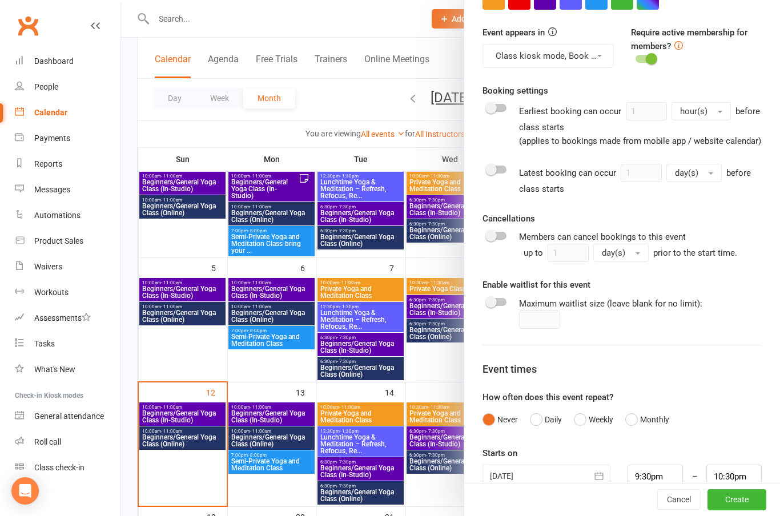
click at [504, 236] on div at bounding box center [496, 236] width 19 height 8
click at [487, 234] on input "checkbox" at bounding box center [487, 234] width 0 height 0
checkbox input "true"
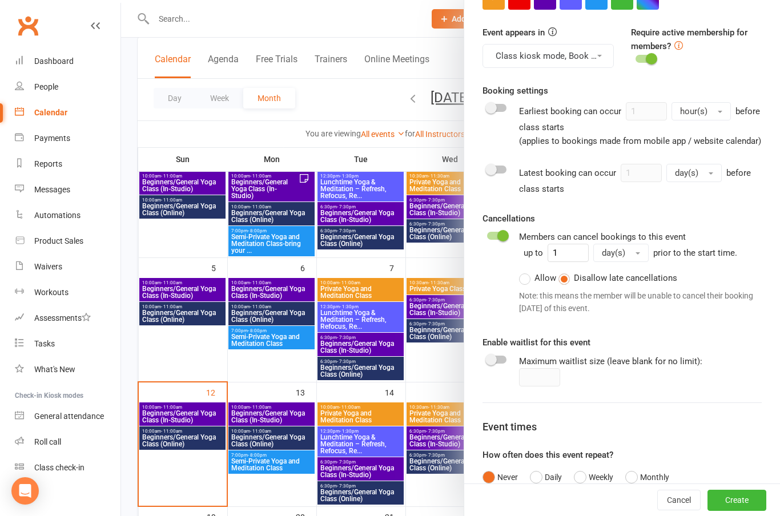
click at [491, 362] on span at bounding box center [490, 359] width 11 height 11
click at [487, 358] on input "checkbox" at bounding box center [487, 358] width 0 height 0
checkbox input "true"
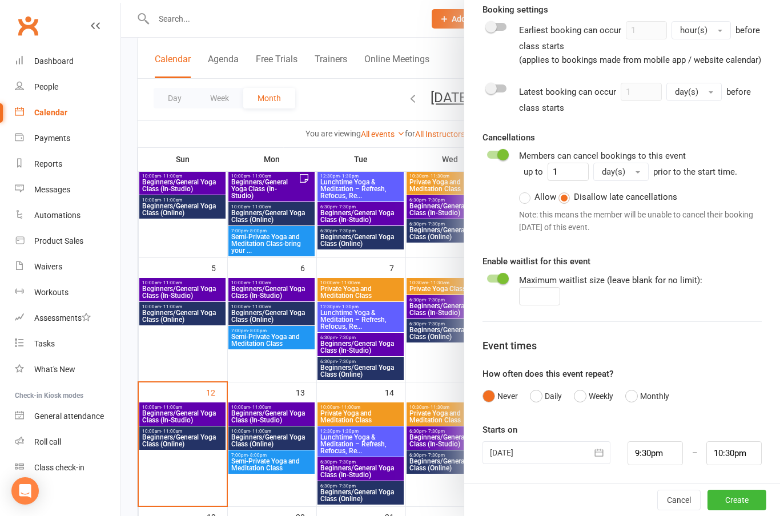
scroll to position [464, 0]
click at [581, 401] on button "Weekly" at bounding box center [593, 398] width 39 height 22
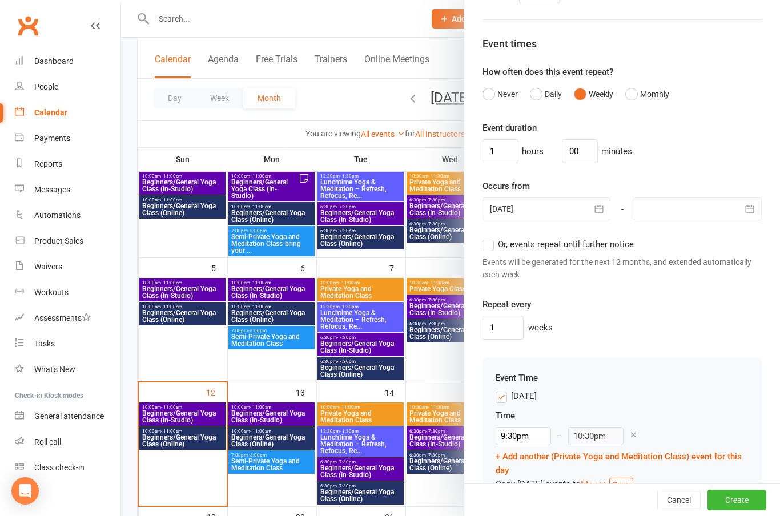
scroll to position [771, 0]
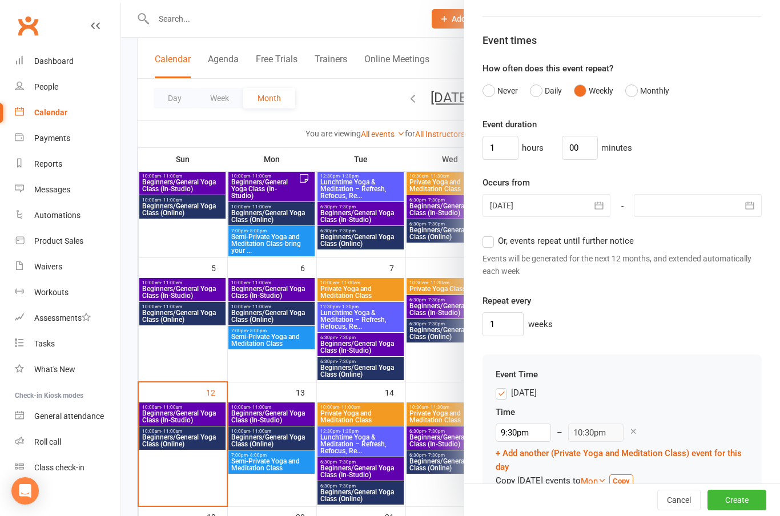
click at [605, 200] on button "button" at bounding box center [599, 205] width 23 height 23
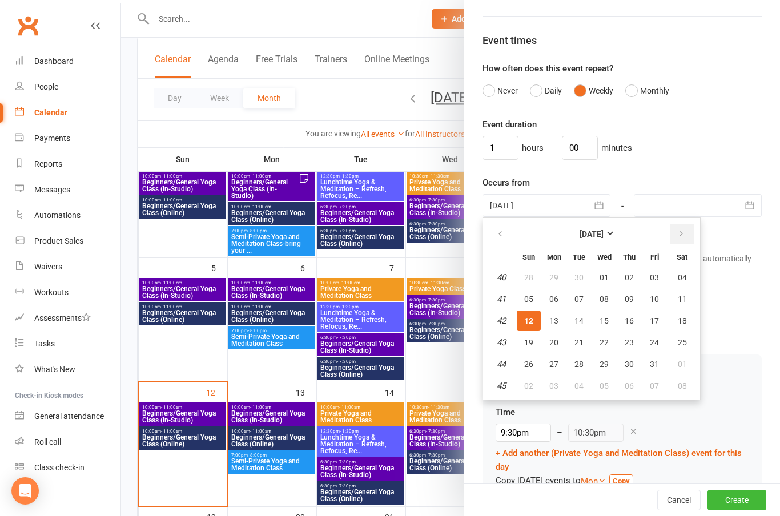
click at [681, 235] on icon "button" at bounding box center [681, 234] width 8 height 9
click at [684, 278] on span "01" at bounding box center [682, 277] width 9 height 9
type input "[DATE]"
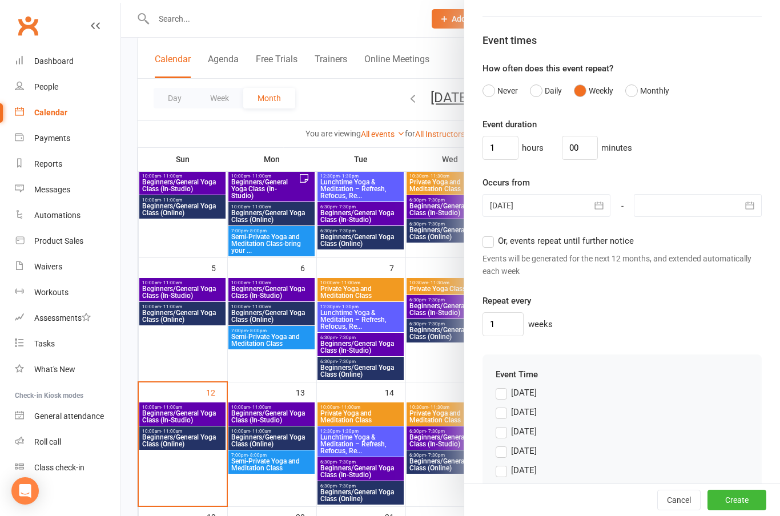
click at [748, 210] on icon "button" at bounding box center [749, 205] width 11 height 11
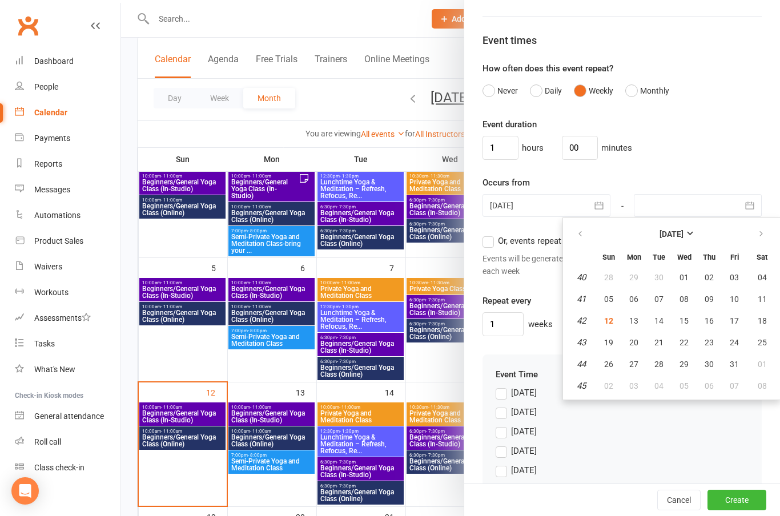
click at [764, 236] on icon "button" at bounding box center [761, 234] width 8 height 9
click at [614, 387] on button "30" at bounding box center [609, 386] width 24 height 21
type input "[DATE]"
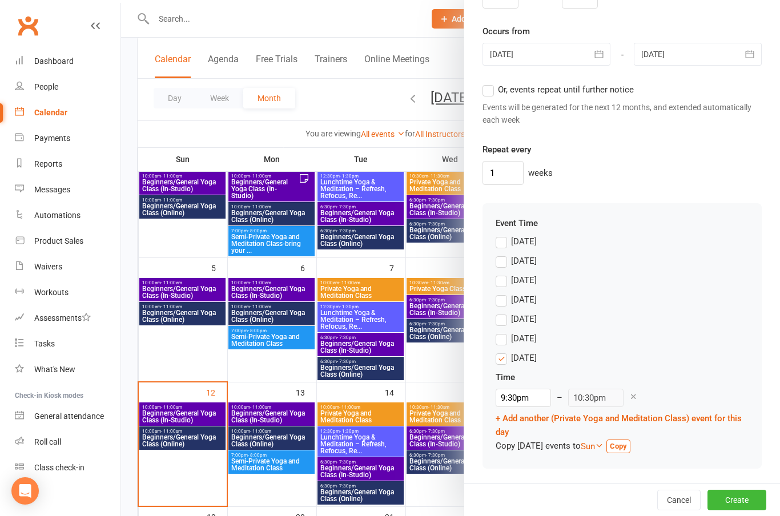
scroll to position [922, 0]
click at [505, 300] on label "[DATE]" at bounding box center [516, 301] width 41 height 14
click at [503, 294] on input "[DATE]" at bounding box center [499, 294] width 7 height 0
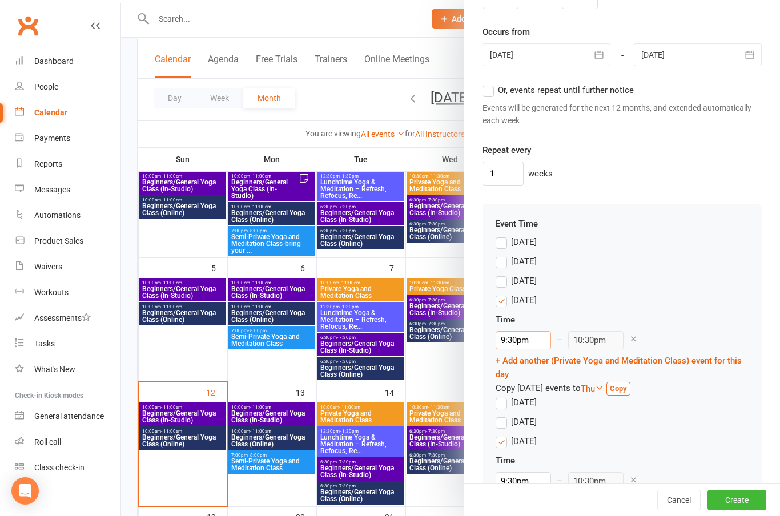
click at [525, 341] on input "9:30pm" at bounding box center [523, 340] width 55 height 18
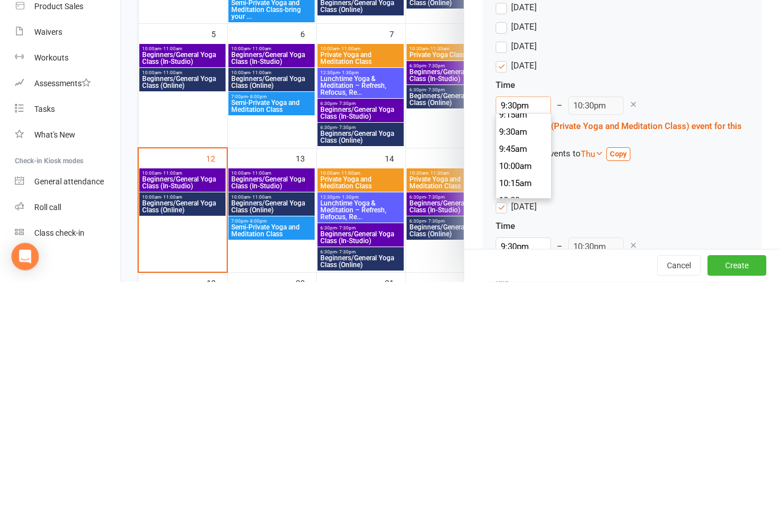
scroll to position [640, 0]
click at [519, 393] on li "10:00am" at bounding box center [523, 401] width 55 height 17
type input "10:00am"
type input "11:00am"
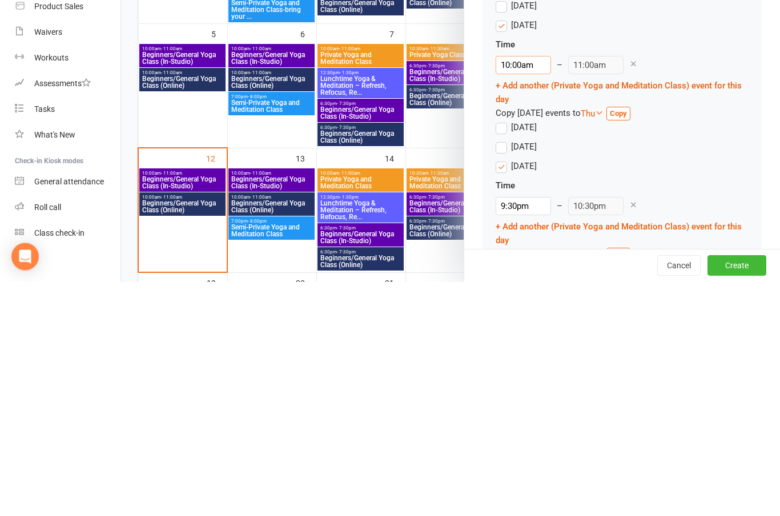
scroll to position [974, 0]
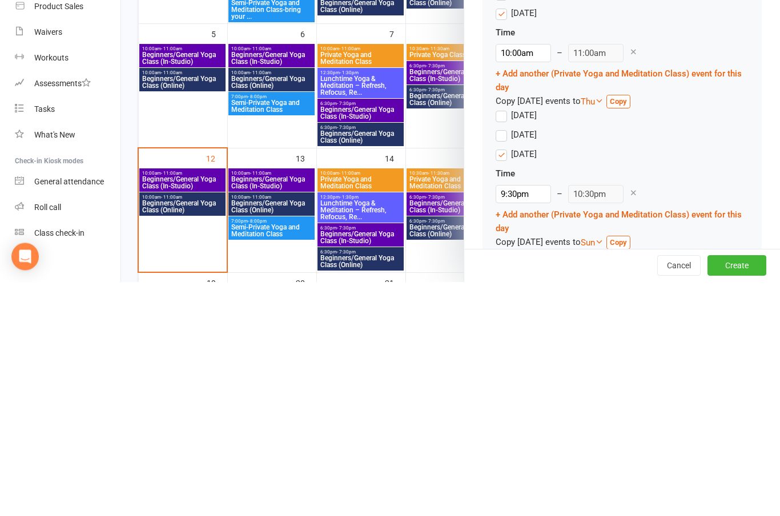
click at [502, 343] on label "[DATE]" at bounding box center [516, 350] width 41 height 14
click at [502, 343] on input "[DATE]" at bounding box center [499, 343] width 7 height 0
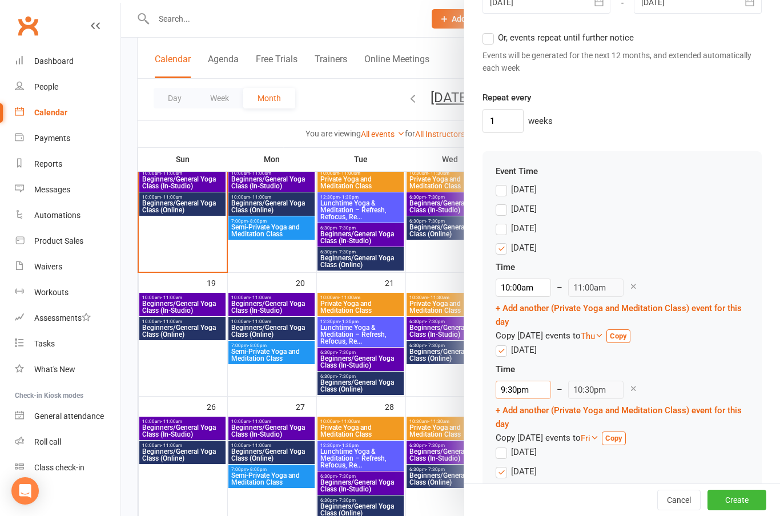
click at [520, 392] on input "9:30pm" at bounding box center [523, 390] width 55 height 18
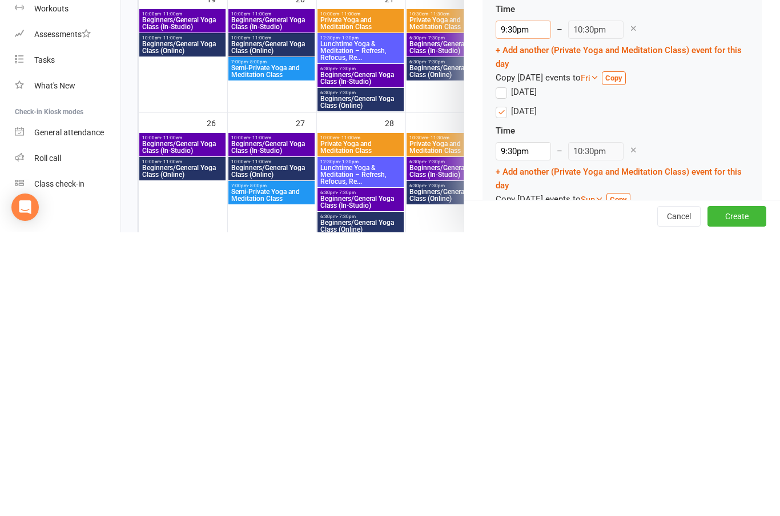
scroll to position [1043, 0]
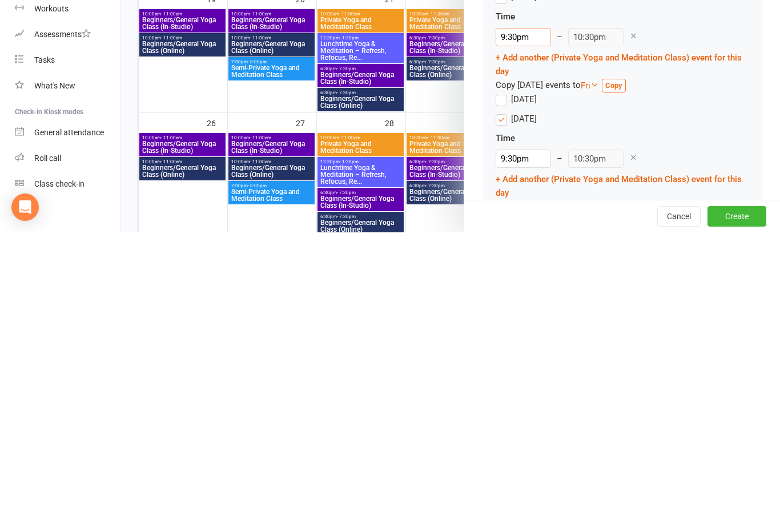
click at [521, 312] on input "9:30pm" at bounding box center [523, 321] width 55 height 18
click at [525, 363] on li "10:00am" at bounding box center [523, 371] width 55 height 17
type input "10:00am"
type input "11:00am"
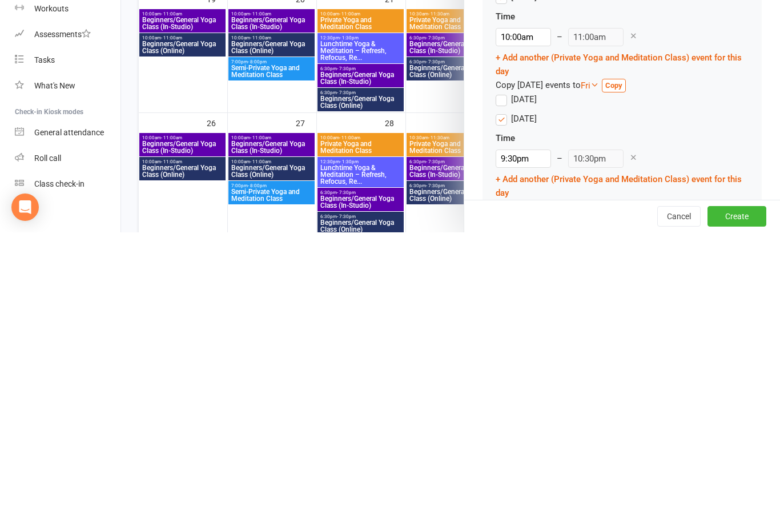
click at [507, 396] on label "[DATE]" at bounding box center [516, 403] width 41 height 14
click at [503, 396] on input "[DATE]" at bounding box center [499, 396] width 7 height 0
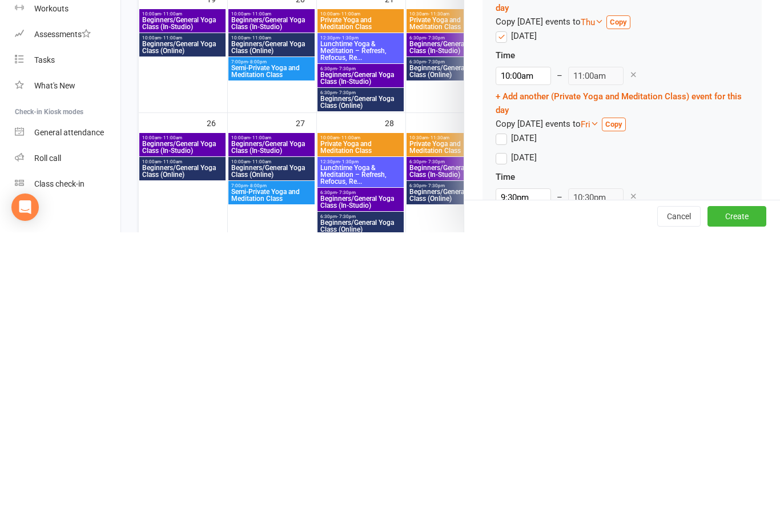
scroll to position [497, 0]
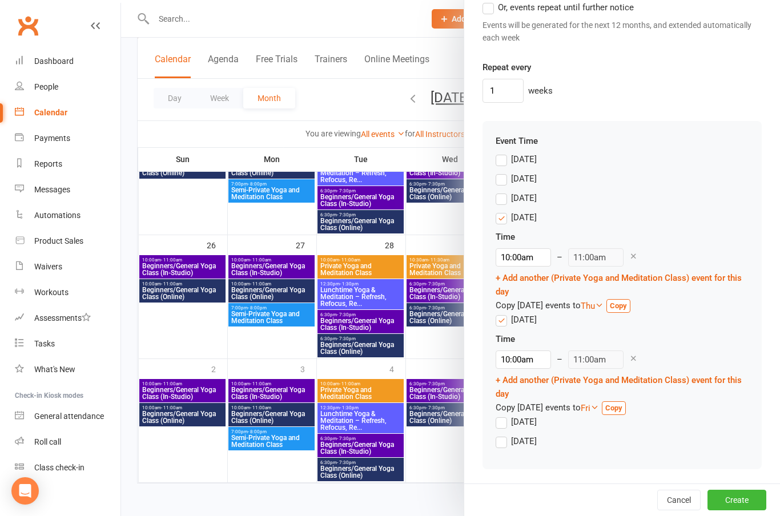
click at [509, 419] on label "[DATE]" at bounding box center [516, 422] width 41 height 14
click at [503, 415] on input "[DATE]" at bounding box center [499, 415] width 7 height 0
click at [521, 460] on input "9:30pm" at bounding box center [523, 462] width 55 height 18
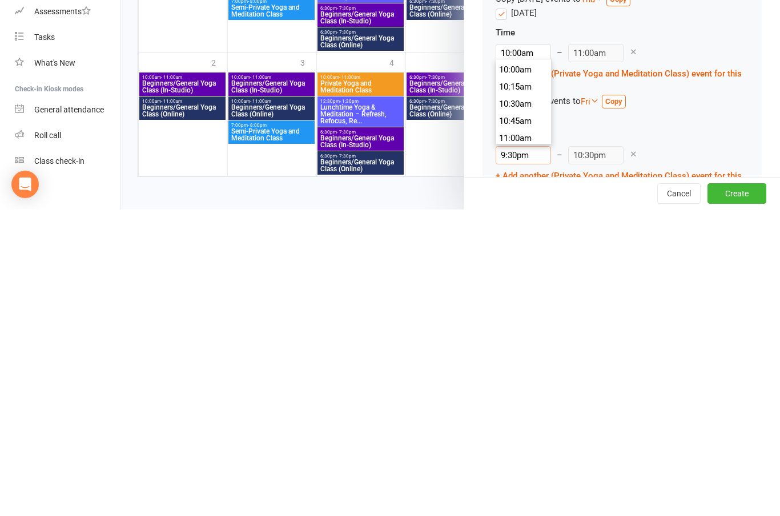
scroll to position [689, 0]
click at [524, 396] on li "10:30am" at bounding box center [523, 404] width 55 height 17
type input "10:30am"
type input "11:30am"
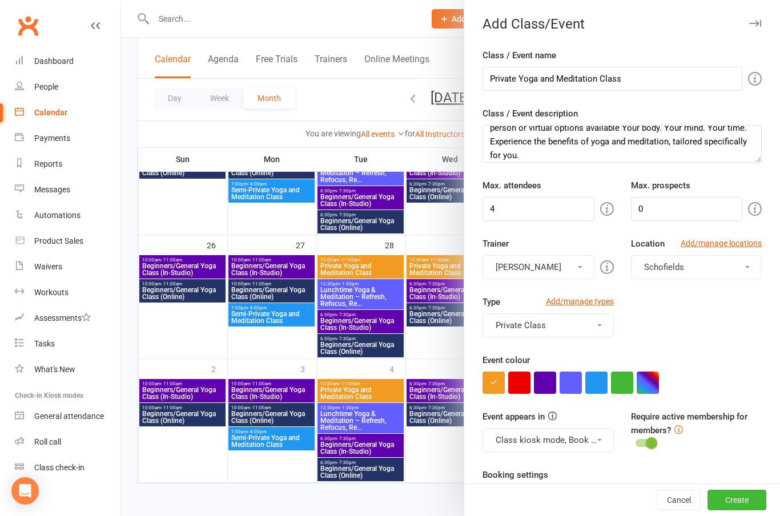
scroll to position [702, 0]
click at [542, 211] on input "4" at bounding box center [538, 209] width 111 height 24
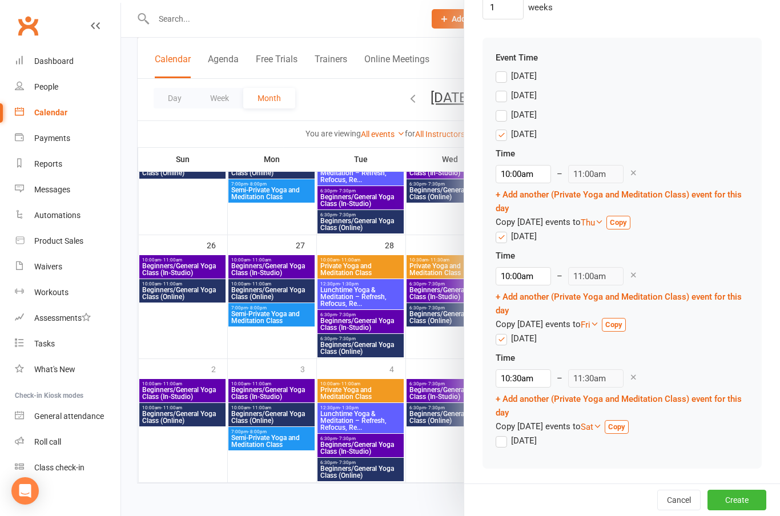
scroll to position [1087, 0]
type input "2"
click at [753, 499] on button "Create" at bounding box center [737, 500] width 59 height 21
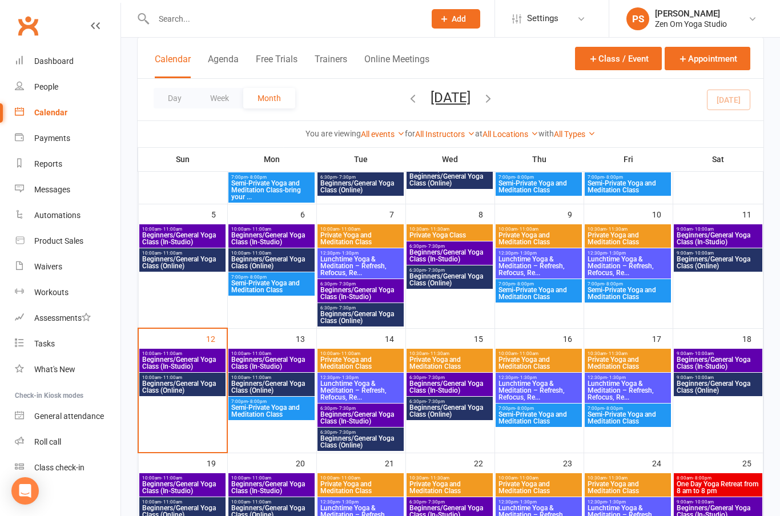
scroll to position [0, 0]
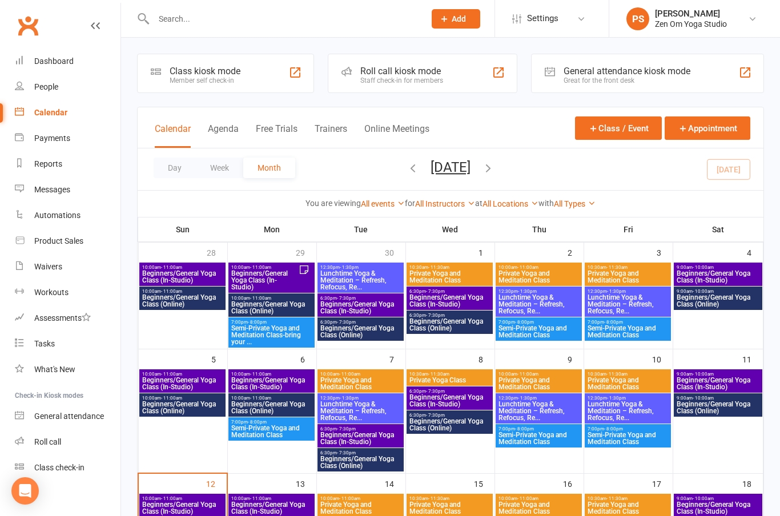
click at [495, 163] on icon "button" at bounding box center [488, 168] width 13 height 13
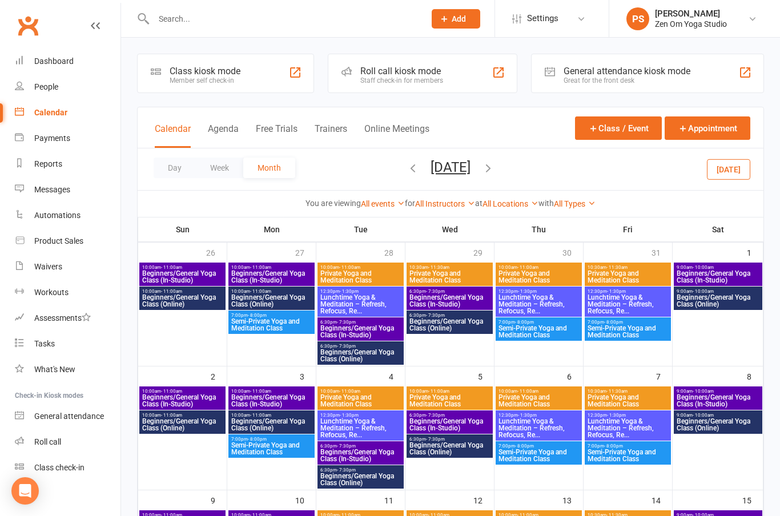
click at [710, 270] on span "Beginners/General Yoga Class (In-Studio)" at bounding box center [718, 277] width 84 height 14
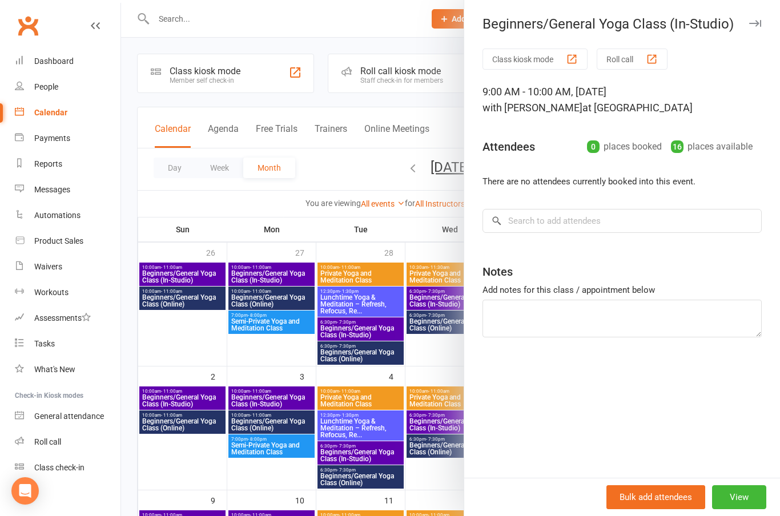
click at [759, 500] on button "View" at bounding box center [739, 497] width 54 height 24
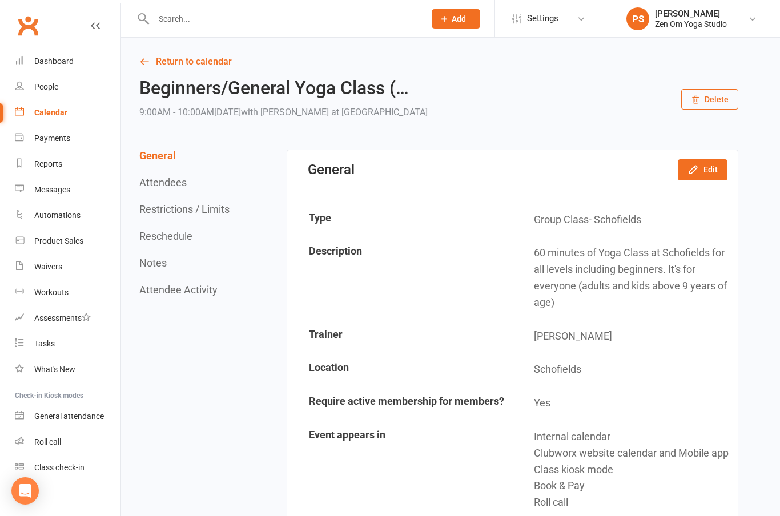
click at [57, 113] on div "Calendar" at bounding box center [50, 112] width 33 height 9
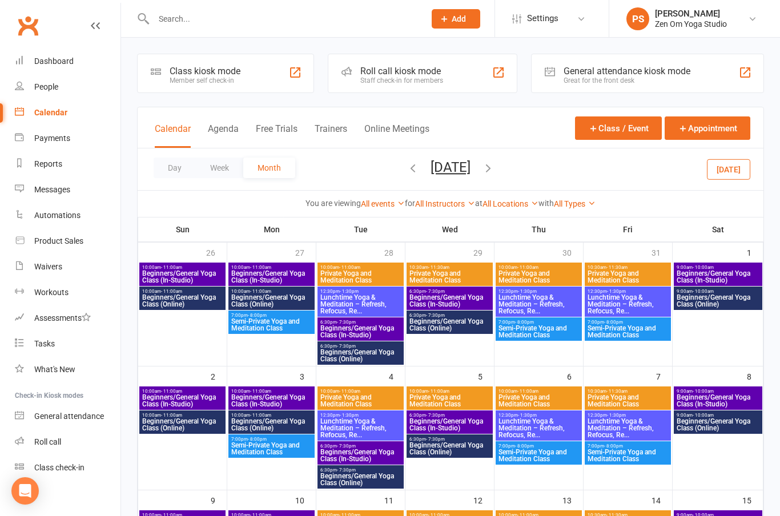
click at [710, 279] on span "Beginners/General Yoga Class (In-Studio)" at bounding box center [718, 277] width 84 height 14
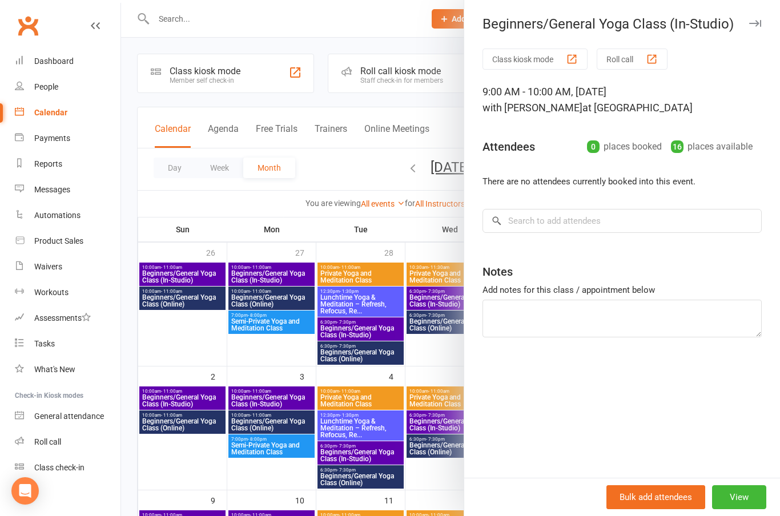
click at [755, 20] on icon "button" at bounding box center [755, 23] width 12 height 7
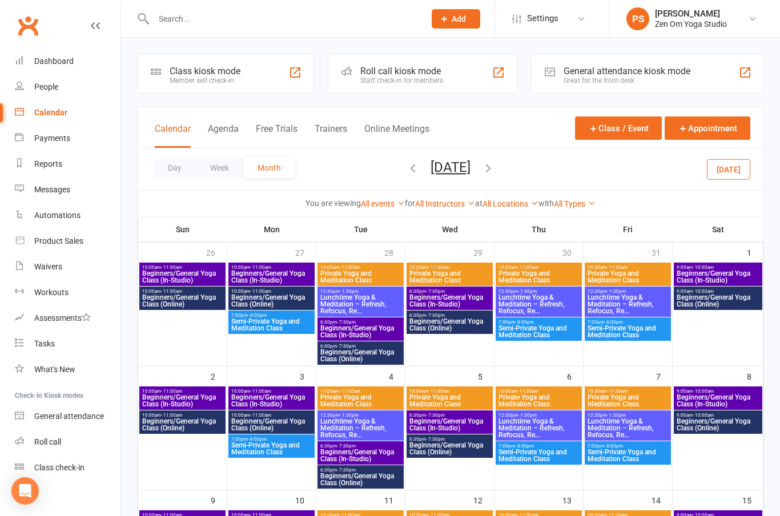
click at [716, 301] on span "Beginners/General Yoga Class (Online)" at bounding box center [718, 301] width 84 height 14
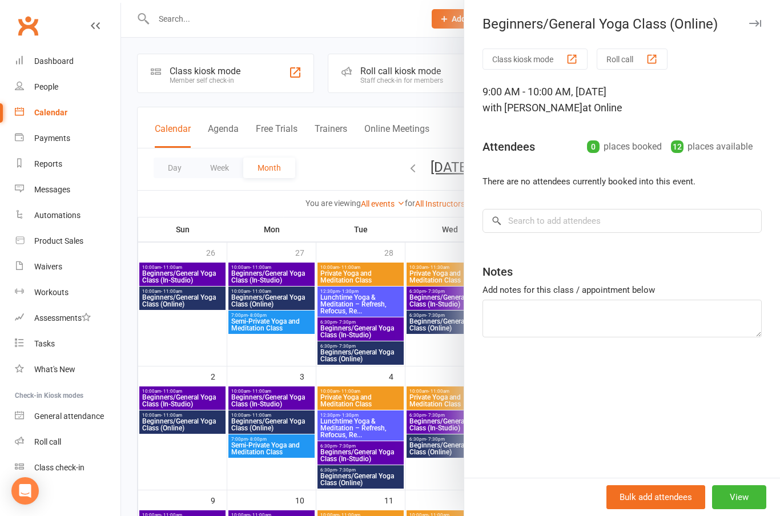
click at [745, 497] on button "View" at bounding box center [739, 497] width 54 height 24
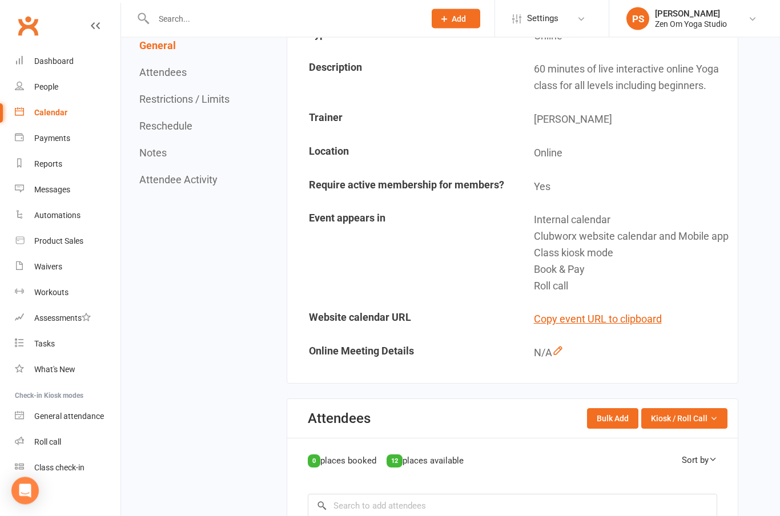
scroll to position [184, 0]
click at [59, 63] on div "Dashboard" at bounding box center [53, 61] width 39 height 9
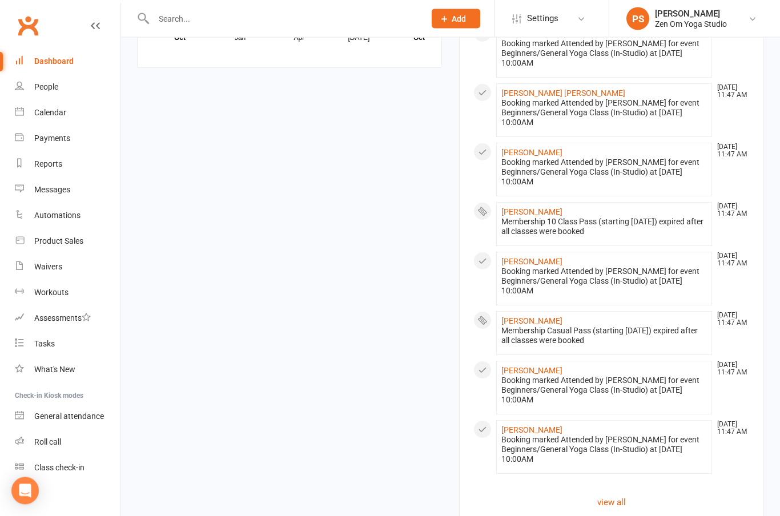
scroll to position [866, 0]
click at [532, 433] on link "[PERSON_NAME]" at bounding box center [531, 429] width 61 height 9
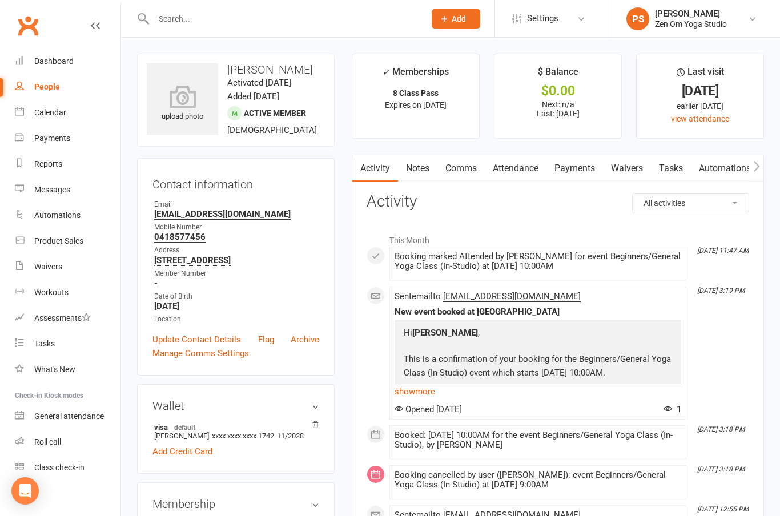
click at [49, 119] on link "Calendar" at bounding box center [68, 113] width 106 height 26
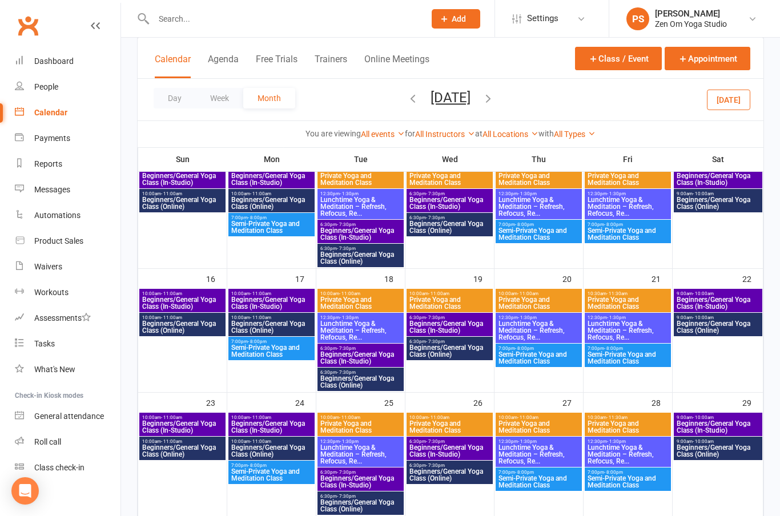
scroll to position [343, 0]
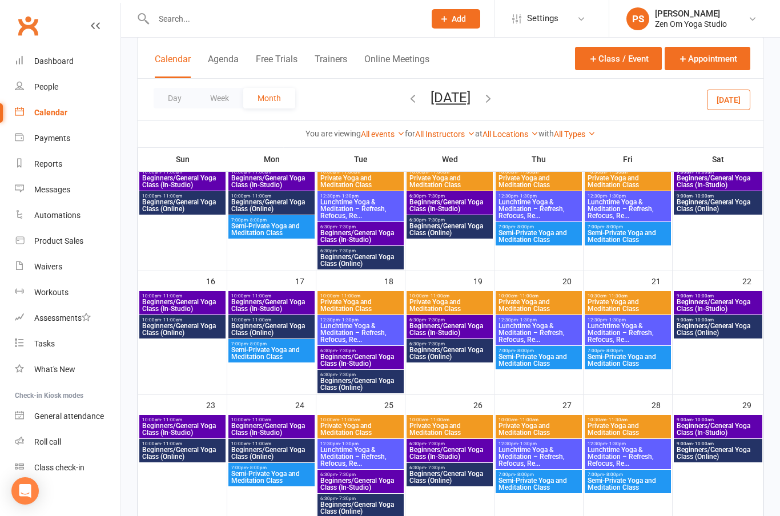
click at [649, 358] on span "Semi-Private Yoga and Meditation Class" at bounding box center [628, 360] width 82 height 14
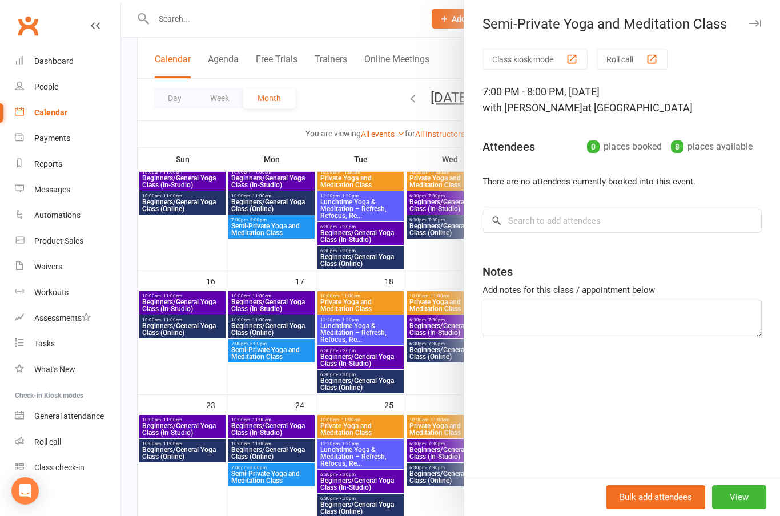
click at [752, 493] on button "View" at bounding box center [739, 497] width 54 height 24
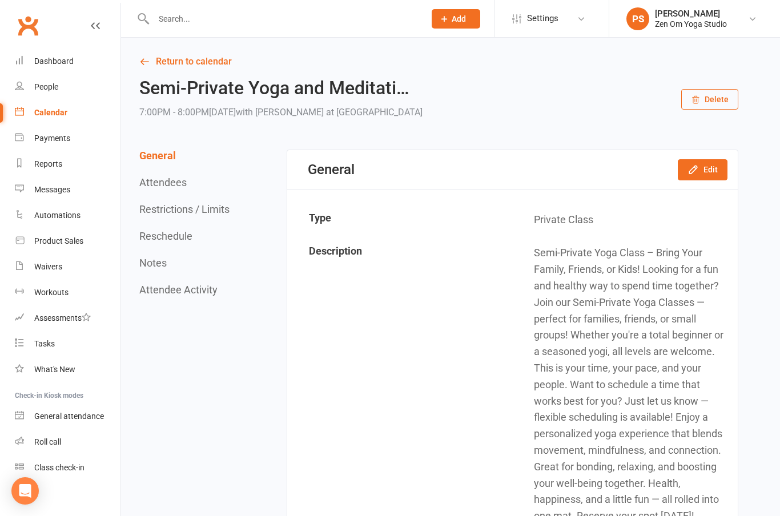
click at [709, 170] on button "Edit" at bounding box center [703, 169] width 50 height 21
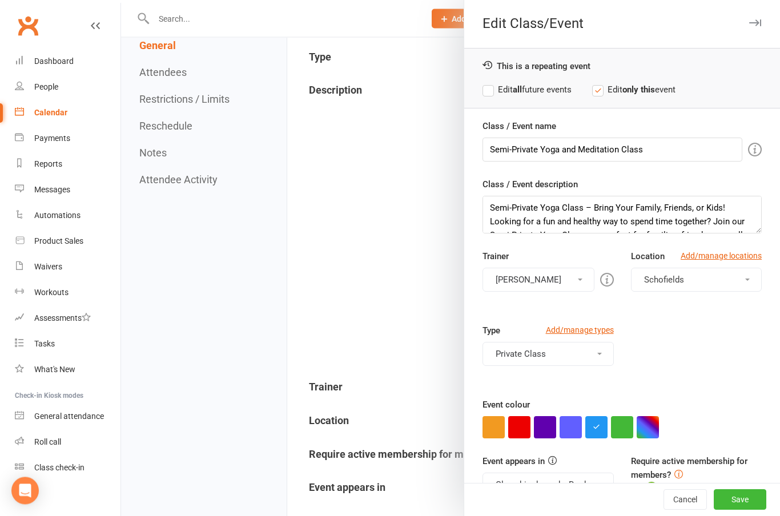
scroll to position [161, 0]
click at [598, 484] on span at bounding box center [599, 485] width 5 height 2
click at [496, 511] on icon at bounding box center [496, 512] width 9 height 9
click at [597, 488] on button "Class kiosk mode, Book & Pay, Roll call" at bounding box center [548, 485] width 131 height 24
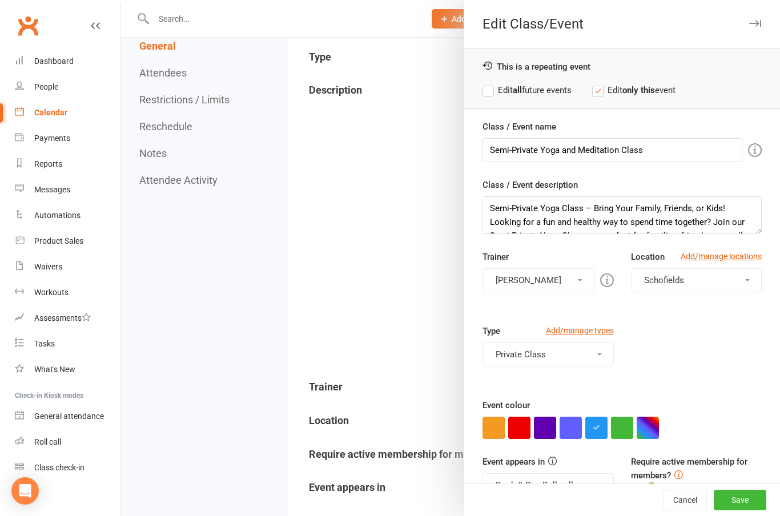
click at [596, 490] on button "Book & Pay, Roll call" at bounding box center [548, 485] width 131 height 24
click at [602, 485] on button "Roll call" at bounding box center [548, 485] width 131 height 24
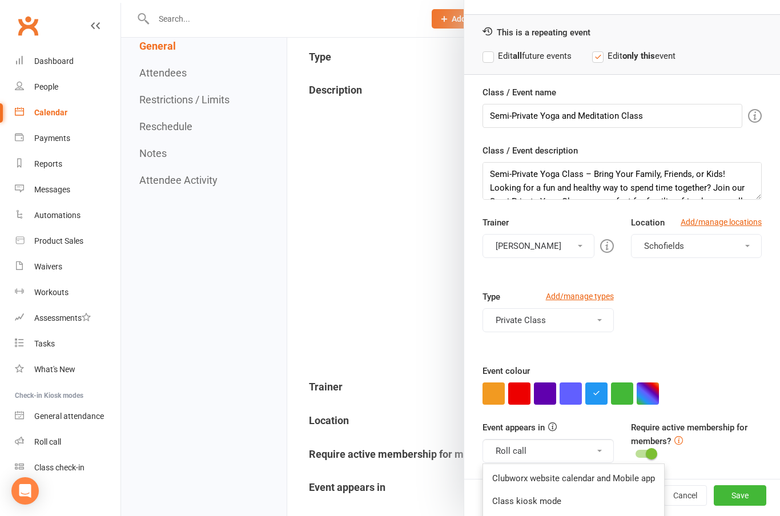
scroll to position [34, 0]
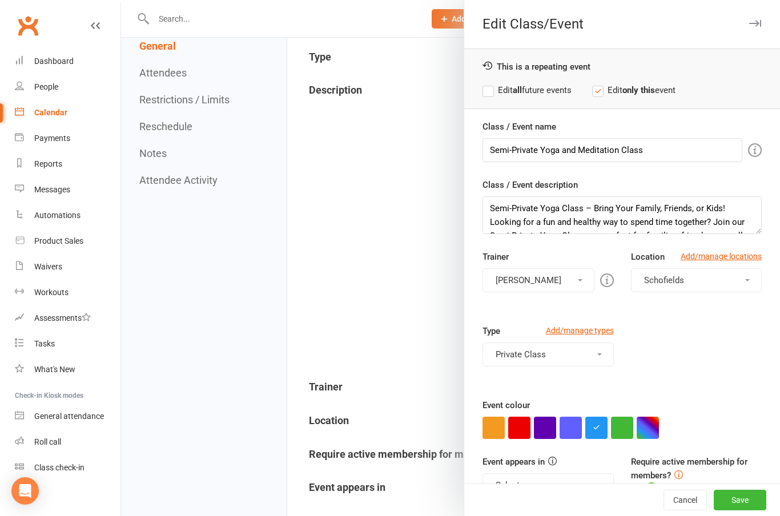
click at [766, 511] on button "Save" at bounding box center [740, 500] width 53 height 21
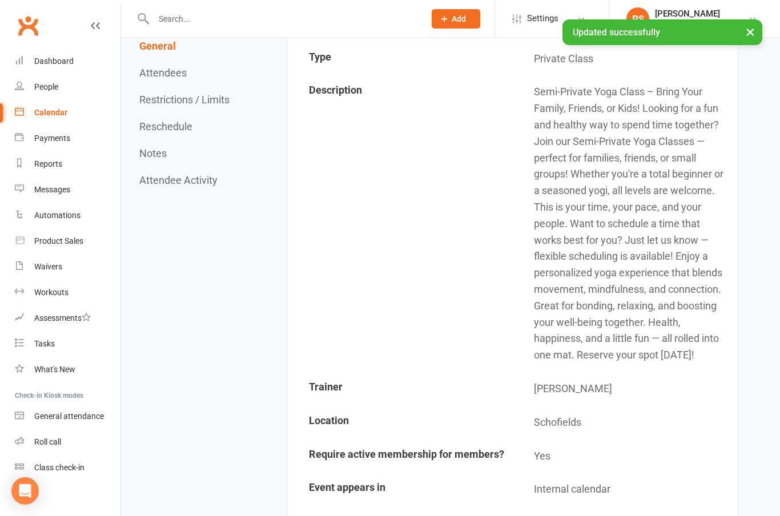
click at [53, 114] on div "Calendar" at bounding box center [50, 112] width 33 height 9
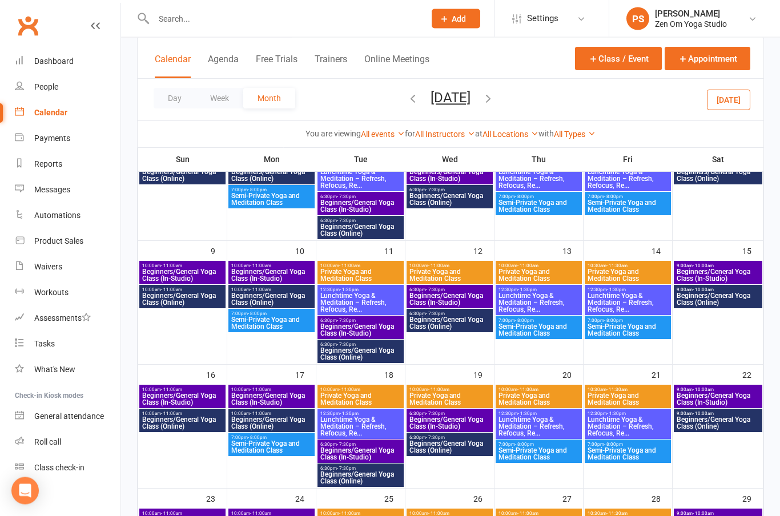
scroll to position [295, 0]
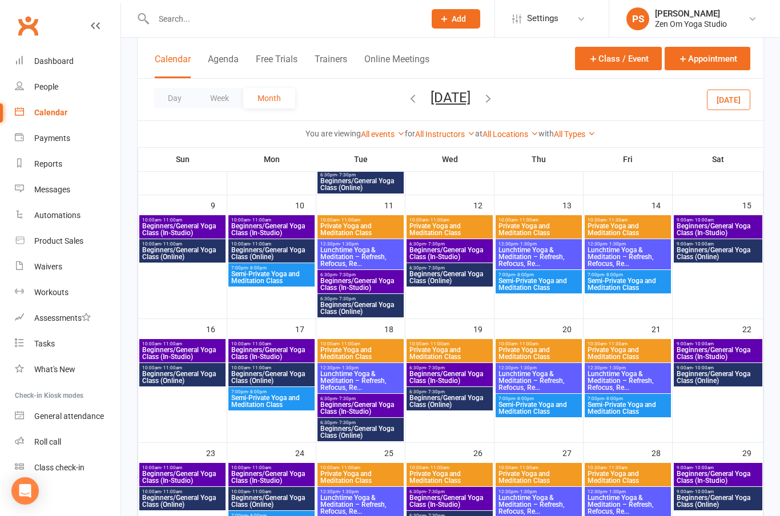
click at [624, 50] on button "Class / Event" at bounding box center [618, 58] width 87 height 23
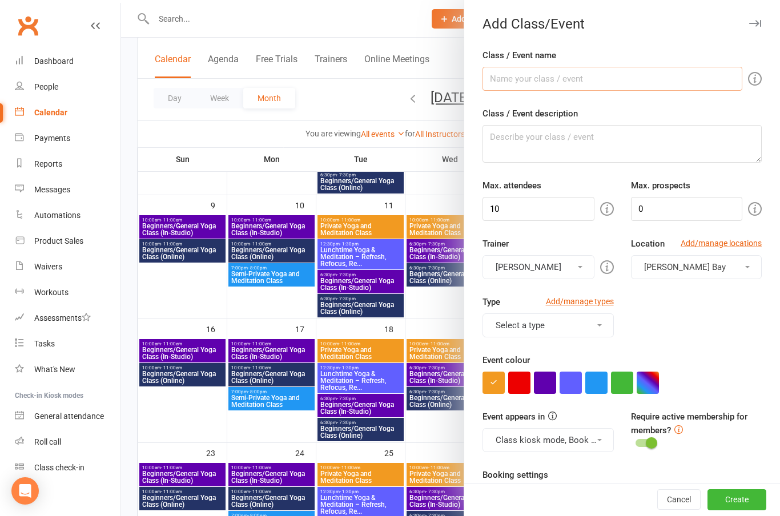
click at [562, 78] on input "Class / Event name" at bounding box center [613, 79] width 260 height 24
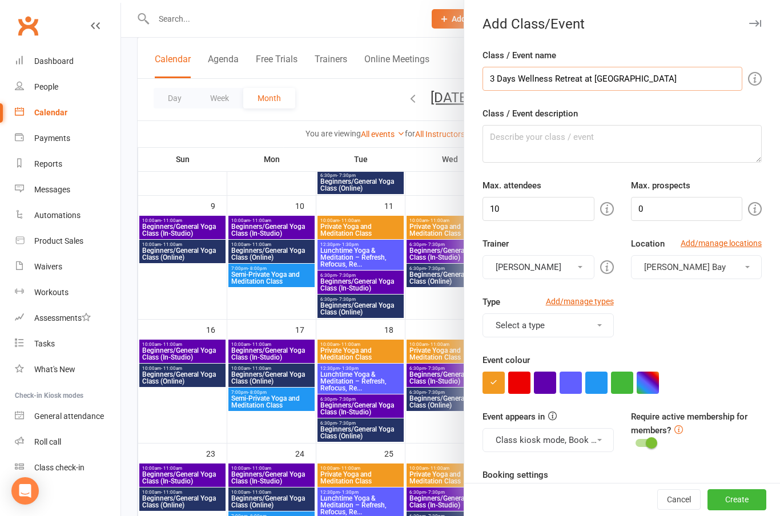
type input "3 Days Wellness Retreat at [GEOGRAPHIC_DATA]"
click at [514, 144] on textarea "Class / Event description" at bounding box center [622, 144] width 279 height 38
click at [514, 146] on textarea "Class / Event description" at bounding box center [622, 144] width 279 height 38
paste textarea "Reconnect, Recharge & Realign!🌿🧘 A retreat is more than time away; it’s a chanc…"
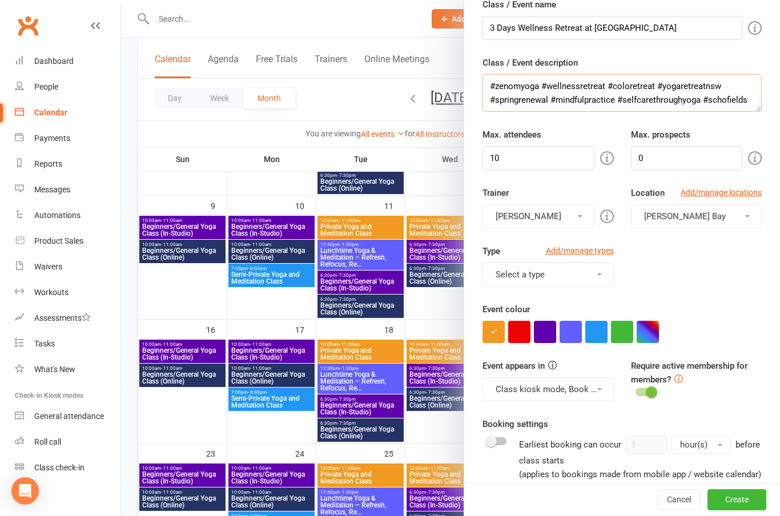
scroll to position [66, 0]
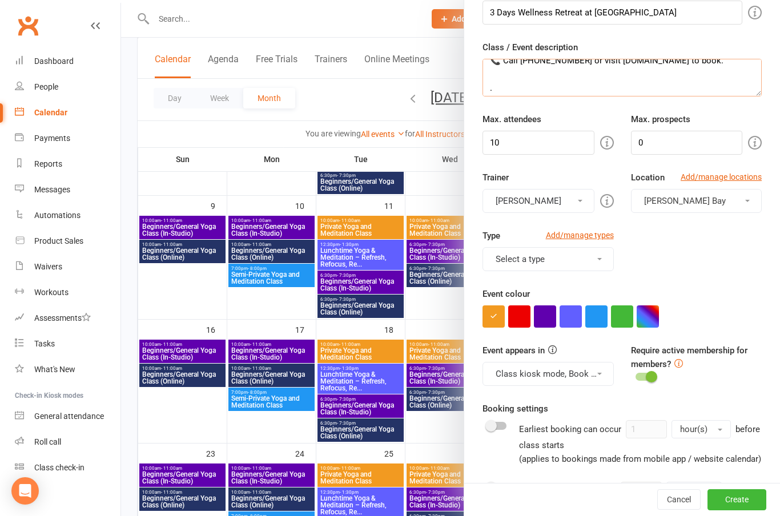
click at [704, 90] on textarea "Reconnect, Recharge & Realign!🌿🧘 A retreat is more than time away; it’s a chanc…" at bounding box center [622, 78] width 279 height 38
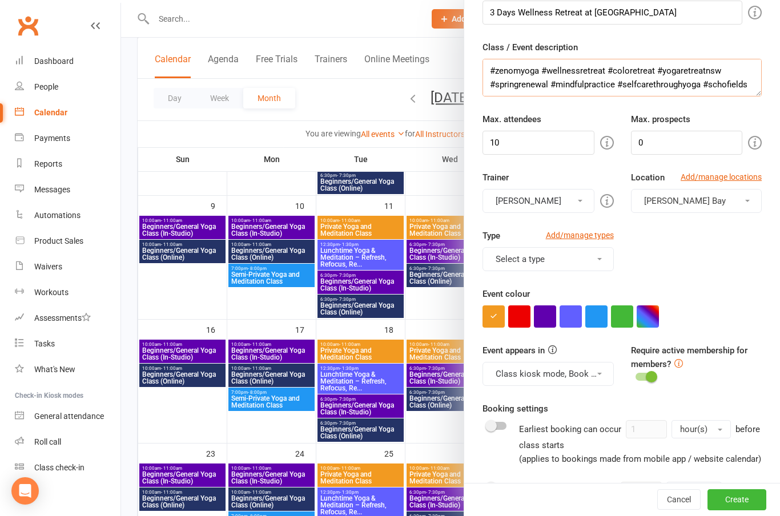
scroll to position [356, 0]
click at [490, 66] on textarea "Reconnect, Recharge & Realign!🌿🧘 A retreat is more than time away; it’s a chanc…" at bounding box center [622, 78] width 279 height 38
click at [497, 69] on textarea "Reconnect, Recharge & Realign!🌿🧘 A retreat is more than time away; it’s a chanc…" at bounding box center [622, 78] width 279 height 38
click at [521, 78] on textarea "Reconnect, Recharge & Realign!🌿🧘 A retreat is more than time away; it’s a chanc…" at bounding box center [622, 78] width 279 height 38
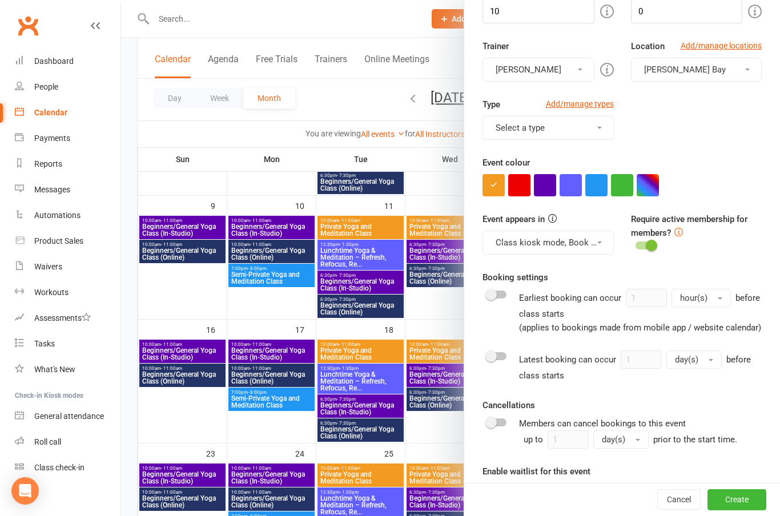
scroll to position [201, 0]
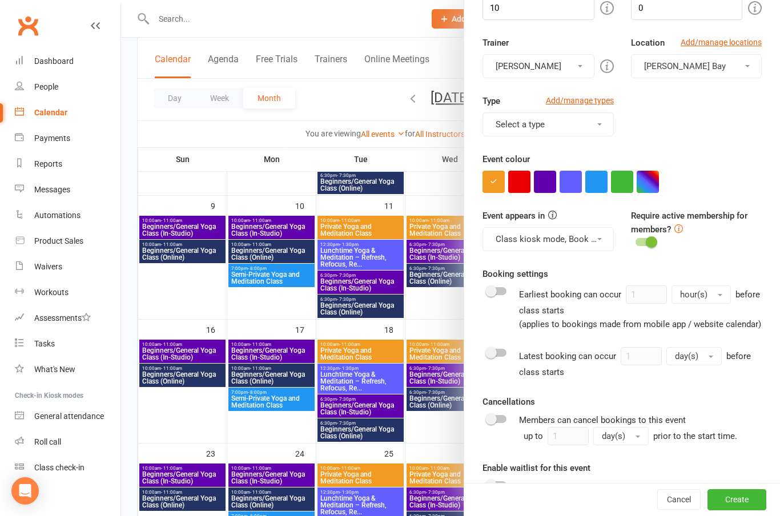
type textarea "Reconnect, Recharge & Realign!🌿🧘 A retreat is more than time away; it’s a chanc…"
click at [748, 66] on span "button" at bounding box center [747, 66] width 5 height 2
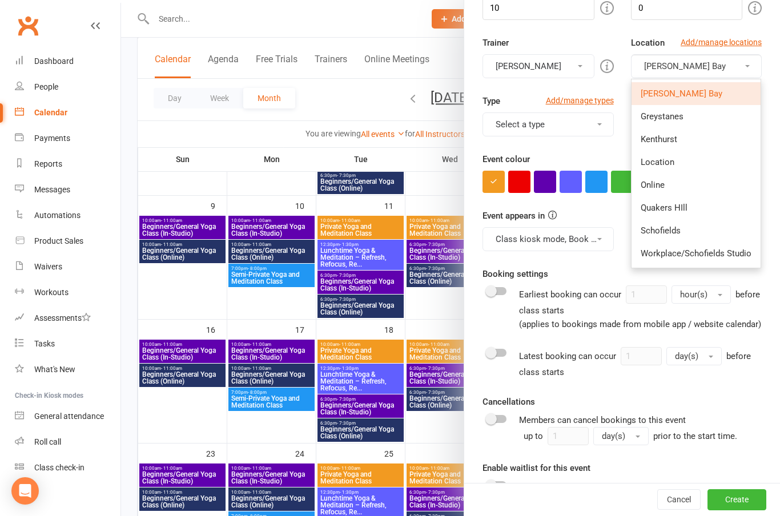
click at [734, 42] on link "Add/manage locations" at bounding box center [721, 42] width 81 height 13
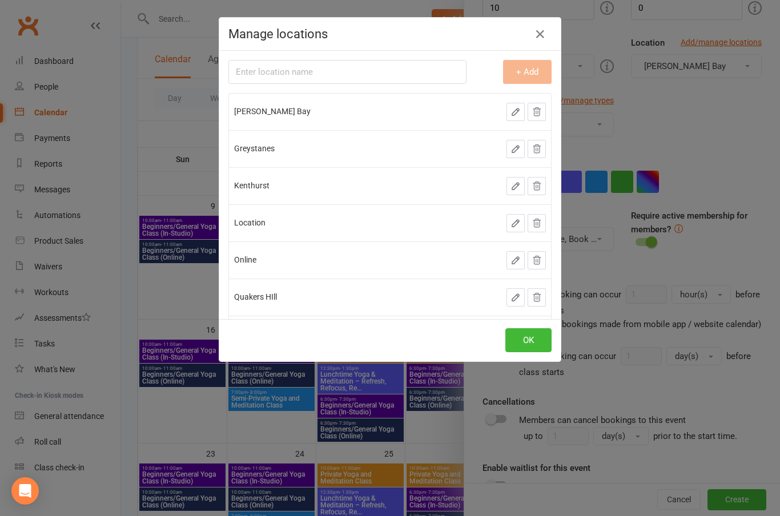
click at [362, 75] on input "text" at bounding box center [347, 72] width 238 height 24
type input "[GEOGRAPHIC_DATA]"
click at [536, 66] on button "+ Add" at bounding box center [527, 72] width 49 height 24
click at [529, 346] on button "OK" at bounding box center [528, 340] width 46 height 24
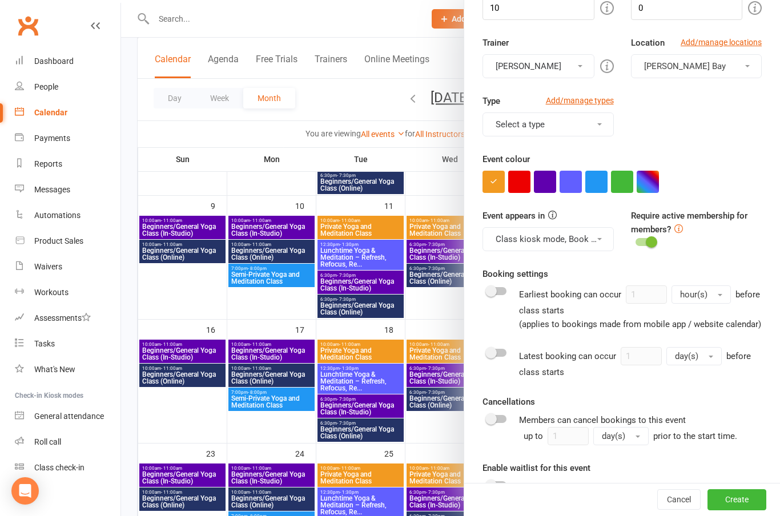
click at [750, 62] on button "[PERSON_NAME] Bay" at bounding box center [696, 66] width 131 height 24
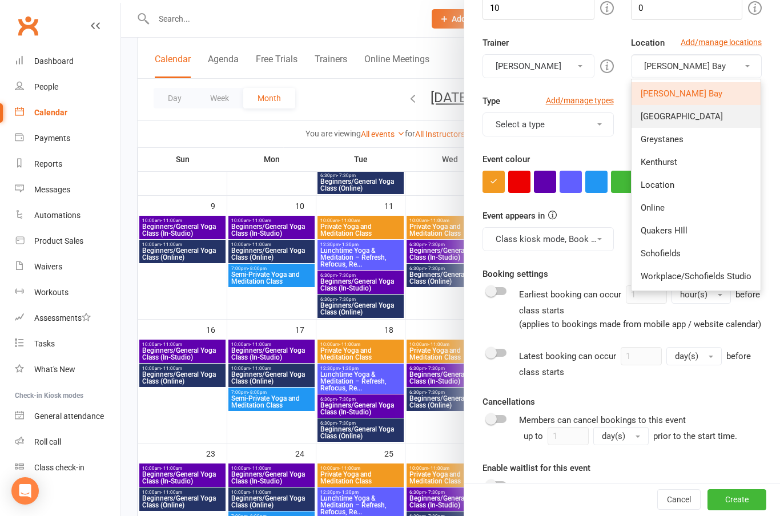
click at [677, 107] on link "[GEOGRAPHIC_DATA]" at bounding box center [696, 116] width 129 height 23
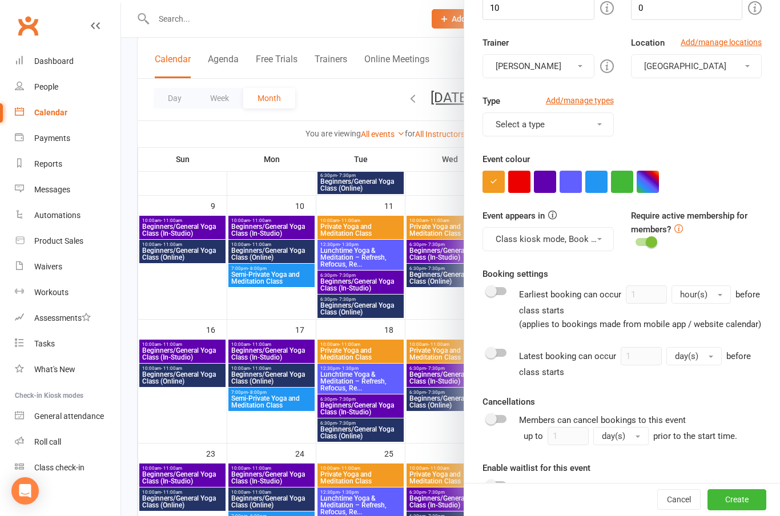
click at [607, 126] on button "Select a type" at bounding box center [548, 125] width 131 height 24
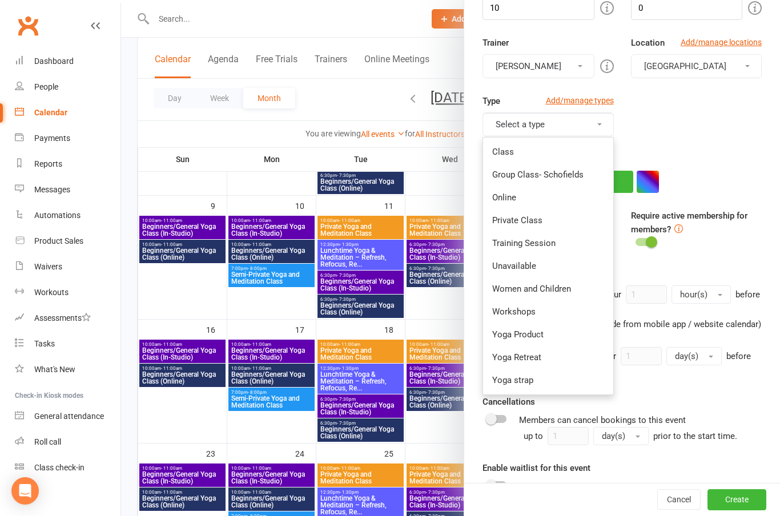
click at [530, 362] on link "Yoga Retreat" at bounding box center [548, 357] width 130 height 23
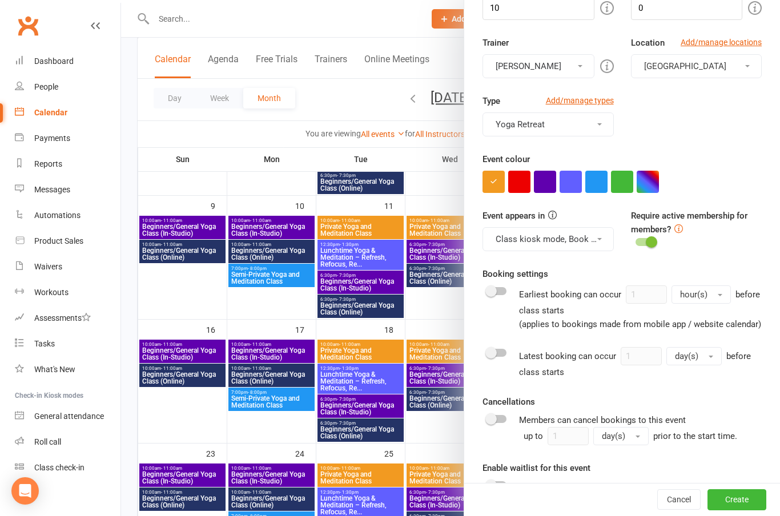
click at [523, 183] on button "button" at bounding box center [519, 182] width 22 height 22
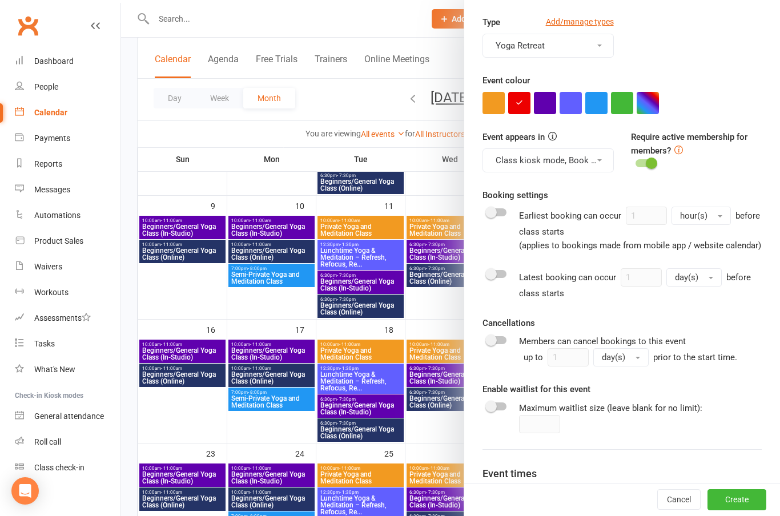
scroll to position [280, 0]
click at [487, 338] on input "checkbox" at bounding box center [487, 338] width 0 height 0
checkbox input "true"
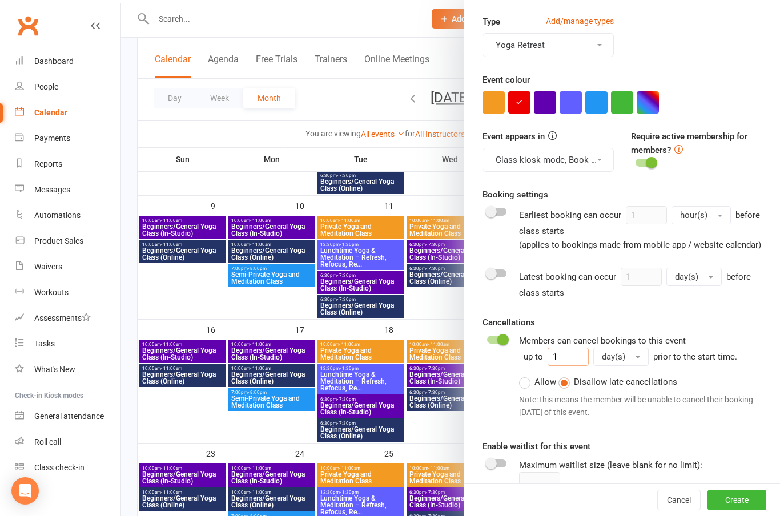
click at [583, 357] on input "1" at bounding box center [568, 357] width 41 height 18
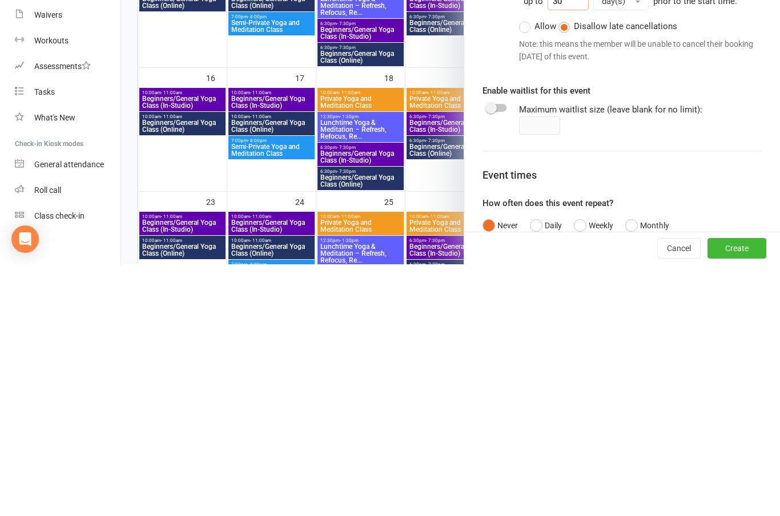
scroll to position [385, 0]
type input "30"
click at [492, 353] on span at bounding box center [490, 358] width 11 height 11
click at [487, 357] on input "checkbox" at bounding box center [487, 357] width 0 height 0
checkbox input "true"
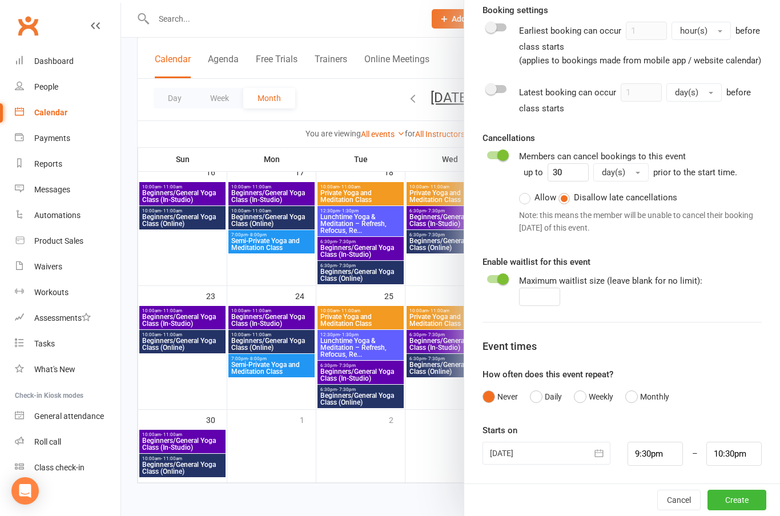
scroll to position [464, 0]
click at [604, 455] on icon "button" at bounding box center [598, 453] width 11 height 11
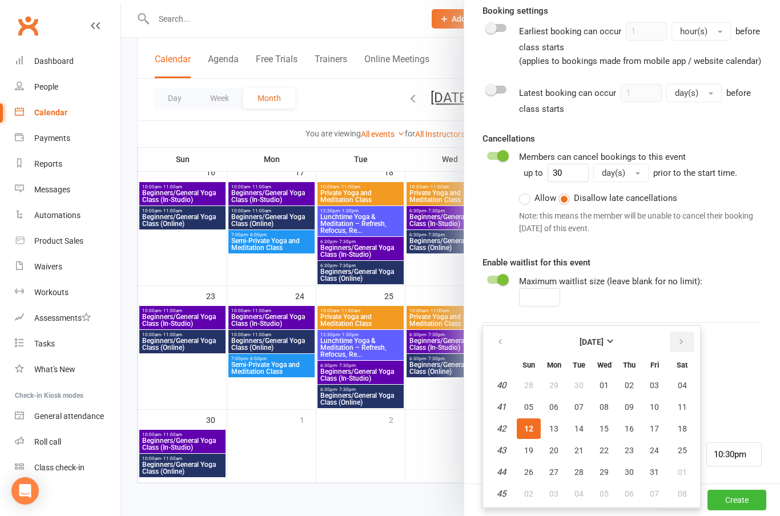
click at [682, 345] on icon "button" at bounding box center [681, 342] width 8 height 9
click at [657, 451] on span "21" at bounding box center [654, 450] width 9 height 9
type input "[DATE]"
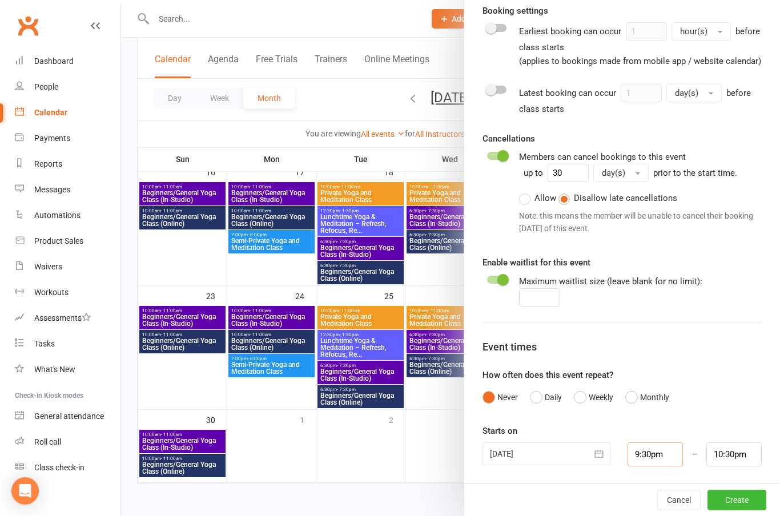
click at [657, 452] on input "9:30pm" at bounding box center [655, 455] width 55 height 24
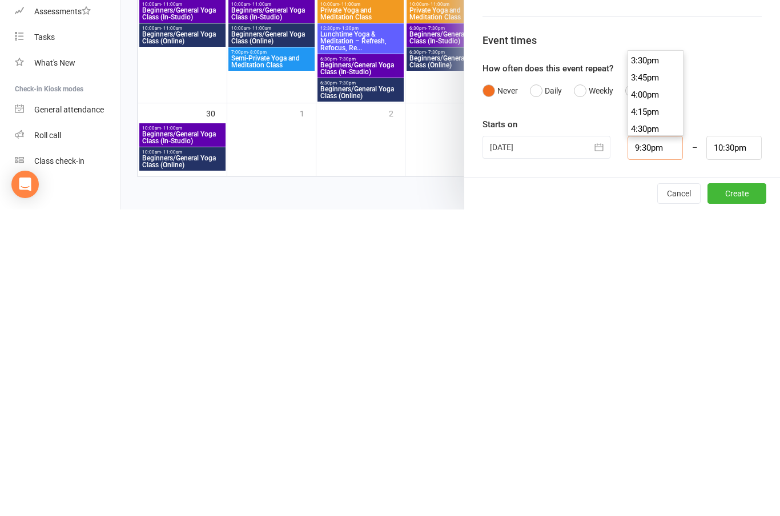
scroll to position [1060, 0]
click at [649, 428] on li "4:30pm" at bounding box center [655, 436] width 55 height 17
type input "4:30pm"
type input "5:30pm"
click at [539, 387] on button "Daily" at bounding box center [546, 398] width 32 height 22
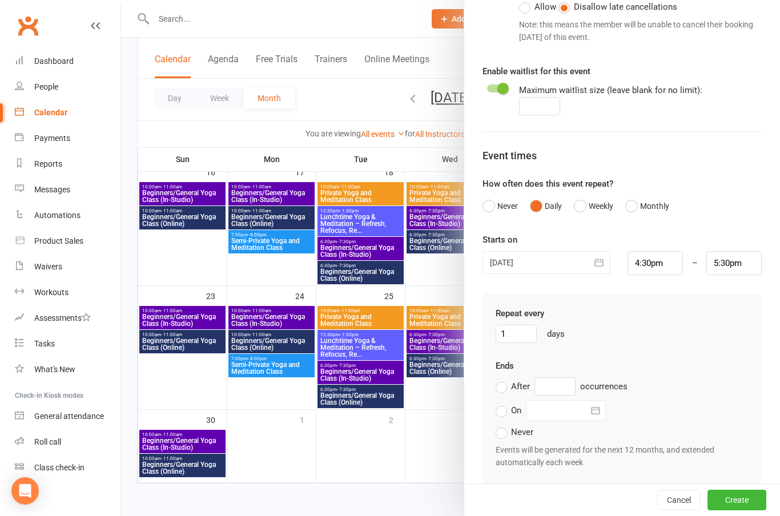
scroll to position [666, 0]
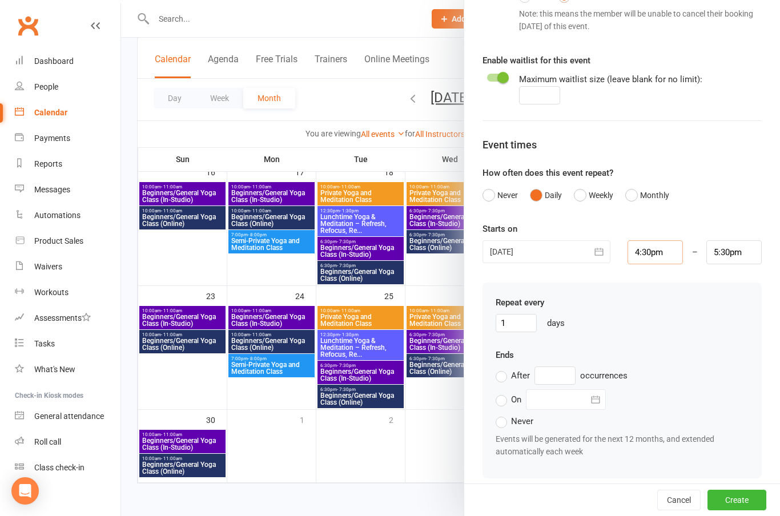
click at [658, 252] on input "4:30pm" at bounding box center [655, 252] width 55 height 24
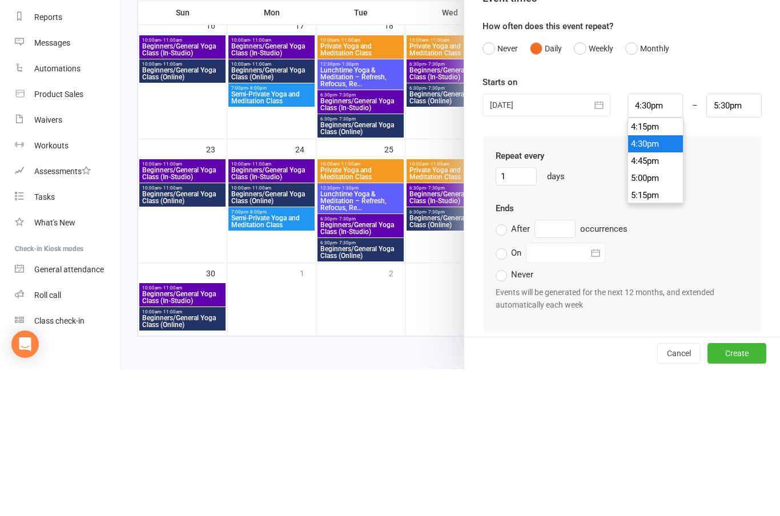
click at [658, 282] on li "4:30pm" at bounding box center [655, 290] width 55 height 17
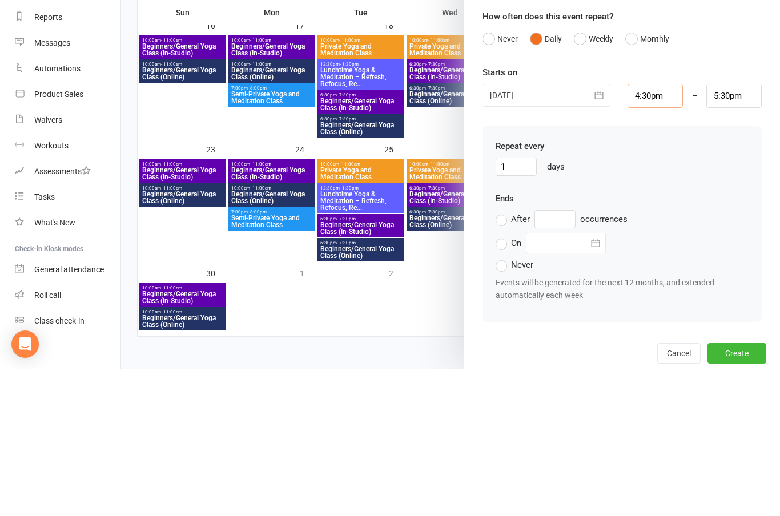
scroll to position [676, 0]
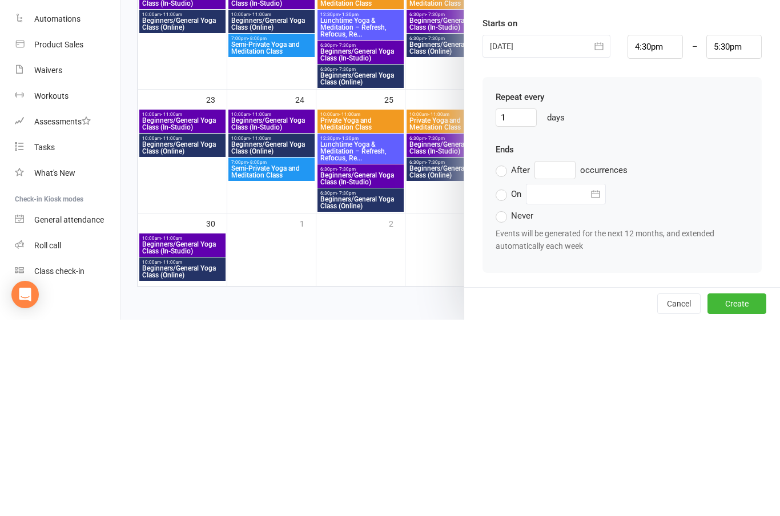
click at [505, 360] on label "After" at bounding box center [513, 367] width 34 height 14
click at [503, 360] on input "After" at bounding box center [499, 360] width 7 height 0
type input "1"
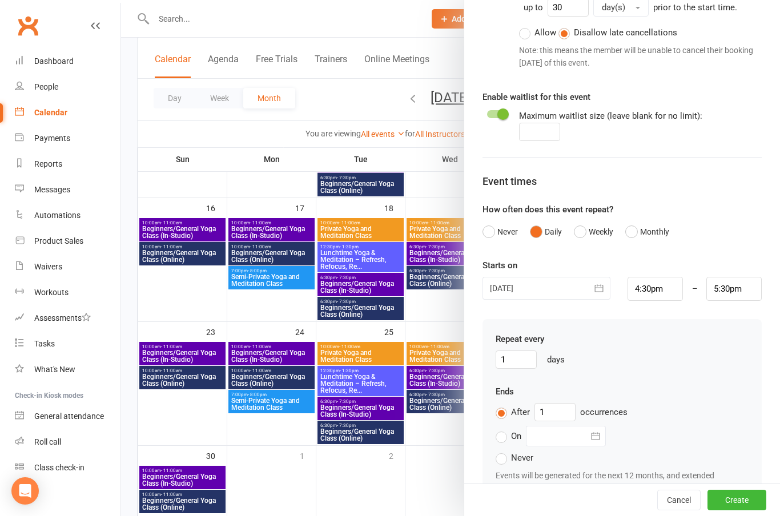
click at [499, 232] on button "Never" at bounding box center [500, 232] width 35 height 22
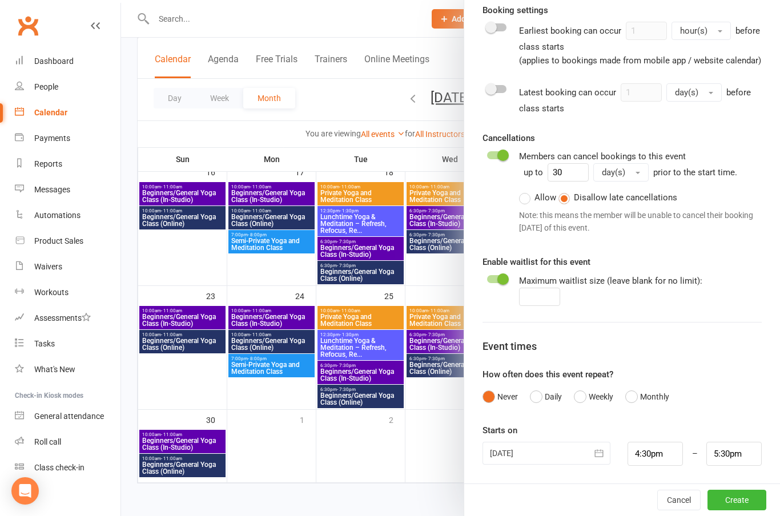
scroll to position [464, 0]
click at [730, 452] on input "5:30pm" at bounding box center [733, 455] width 55 height 24
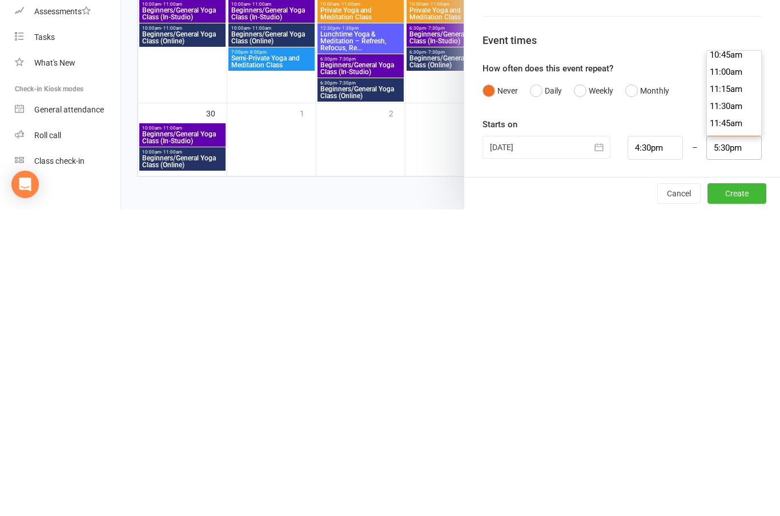
scroll to position [742, 0]
click at [733, 369] on li "11:00am" at bounding box center [734, 377] width 55 height 17
type input "11:00am"
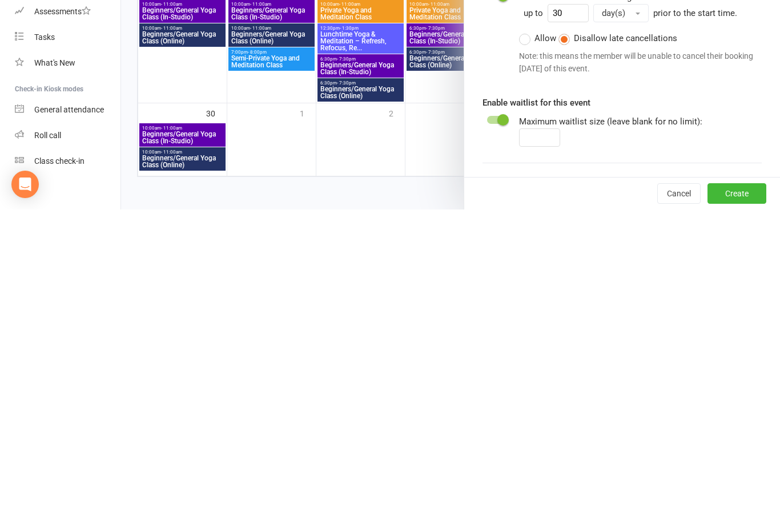
scroll to position [318, 0]
click at [742, 490] on button "Create" at bounding box center [737, 500] width 59 height 21
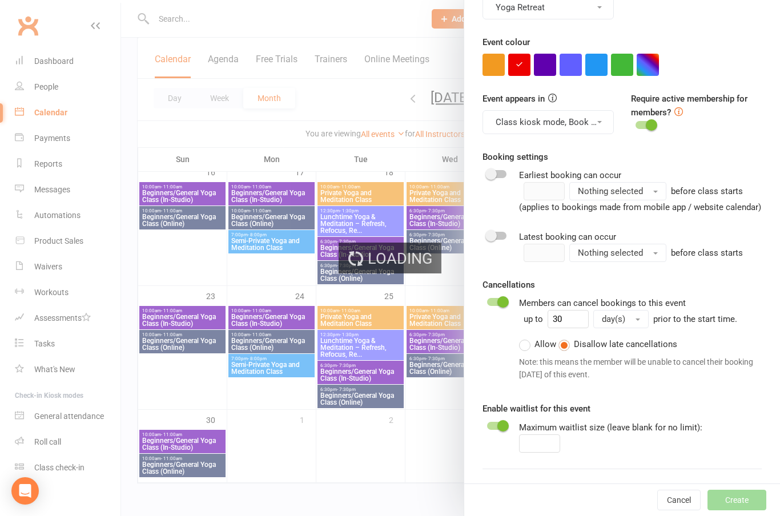
type input "1"
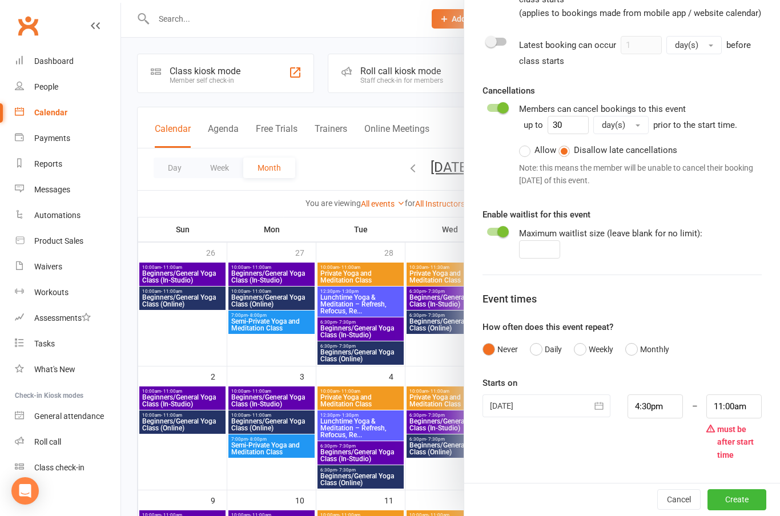
scroll to position [511, 0]
click at [740, 405] on input "11:00am" at bounding box center [733, 408] width 55 height 24
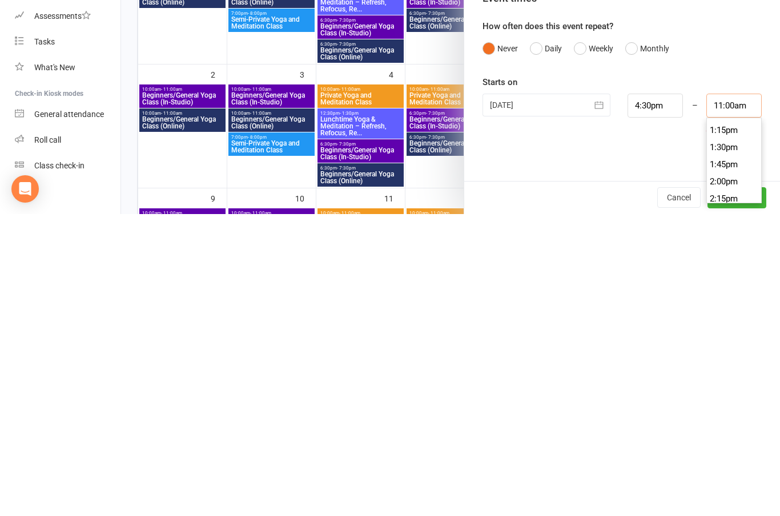
scroll to position [906, 0]
click at [660, 396] on input "4:30pm" at bounding box center [655, 408] width 55 height 24
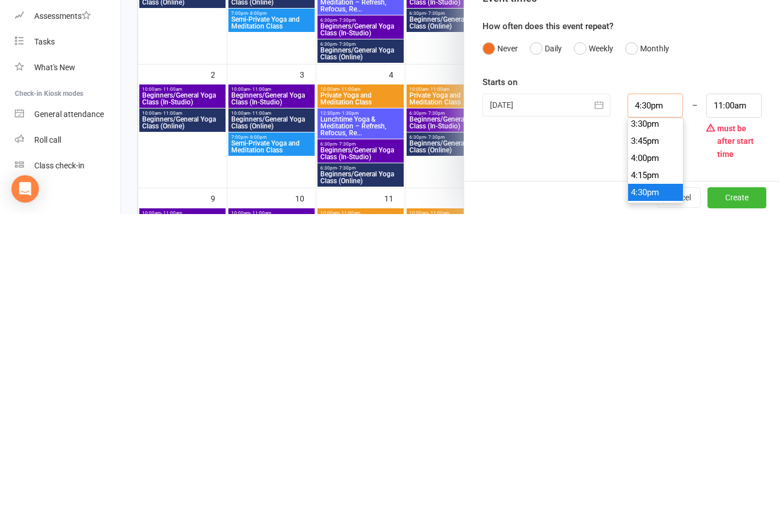
scroll to position [1068, 0]
click at [655, 483] on li "4:30pm" at bounding box center [655, 491] width 55 height 17
click at [736, 396] on input "11:00am" at bounding box center [733, 408] width 55 height 24
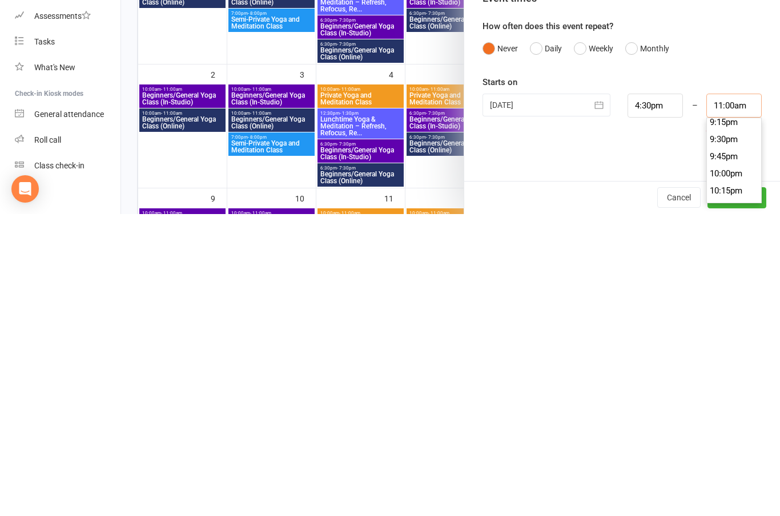
scroll to position [1462, 0]
click at [732, 432] on li "9:30pm" at bounding box center [734, 440] width 55 height 17
type input "9:30pm"
click at [745, 490] on button "Create" at bounding box center [737, 500] width 59 height 21
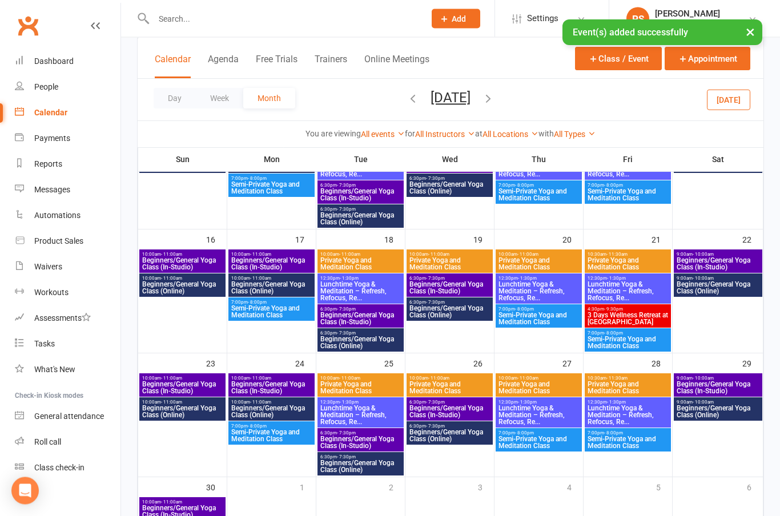
scroll to position [383, 0]
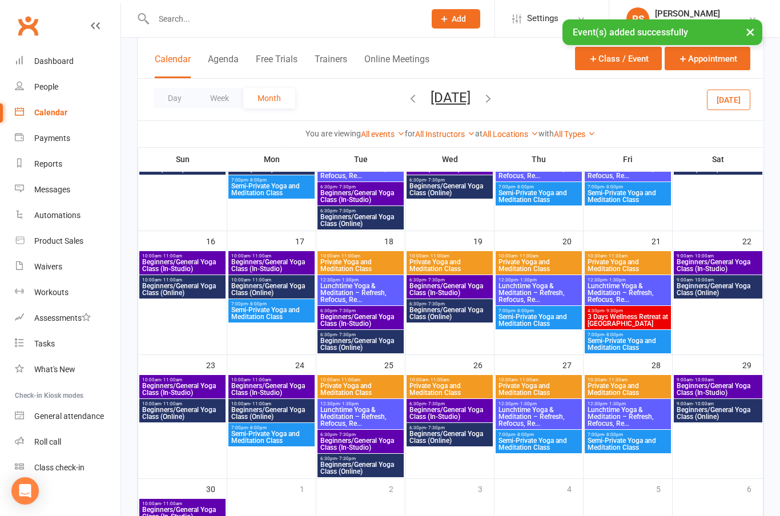
click at [641, 316] on span "3 Days Wellness Retreat at [GEOGRAPHIC_DATA]" at bounding box center [628, 321] width 82 height 14
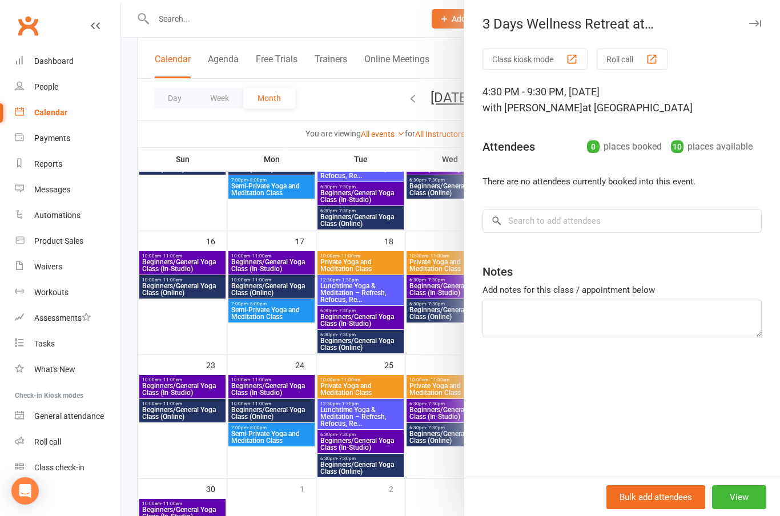
click at [740, 500] on button "View" at bounding box center [739, 497] width 54 height 24
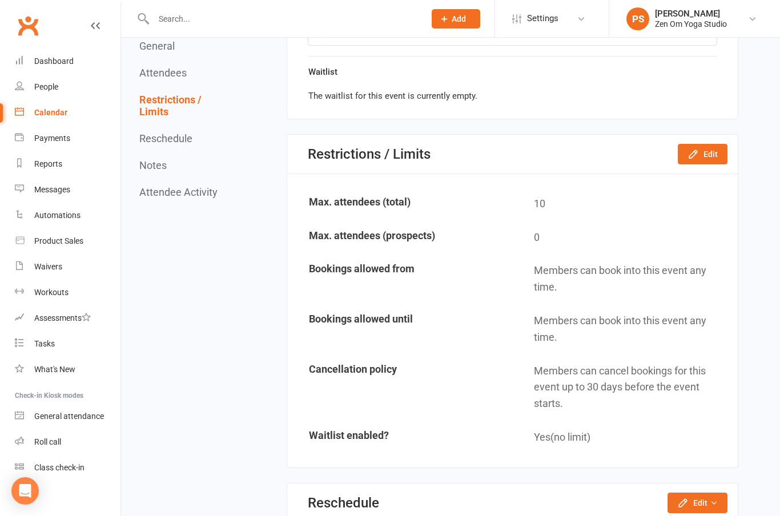
scroll to position [971, 0]
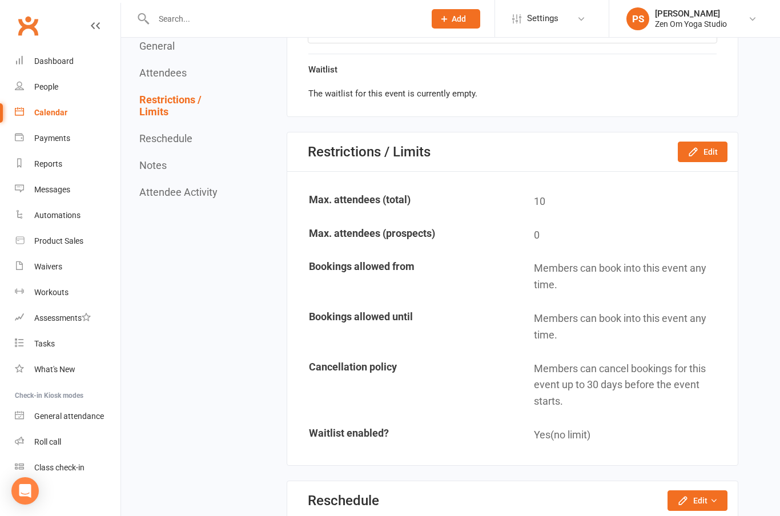
click at [50, 127] on link "Payments" at bounding box center [68, 139] width 106 height 26
